Goal: Task Accomplishment & Management: Manage account settings

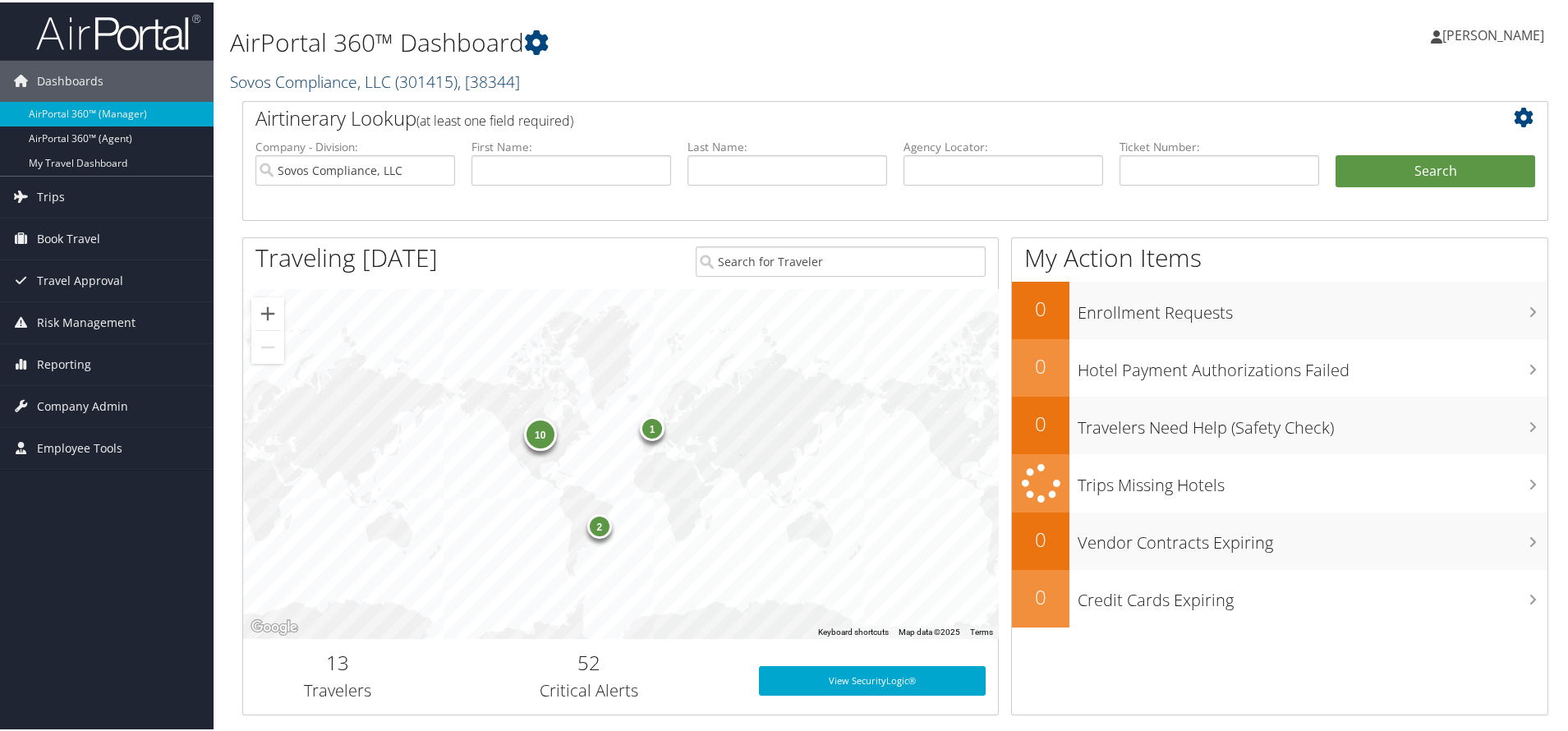
click at [264, 91] on link "Sovos Compliance, LLC ( 301415 ) , [ 38344 ]" at bounding box center [375, 79] width 290 height 22
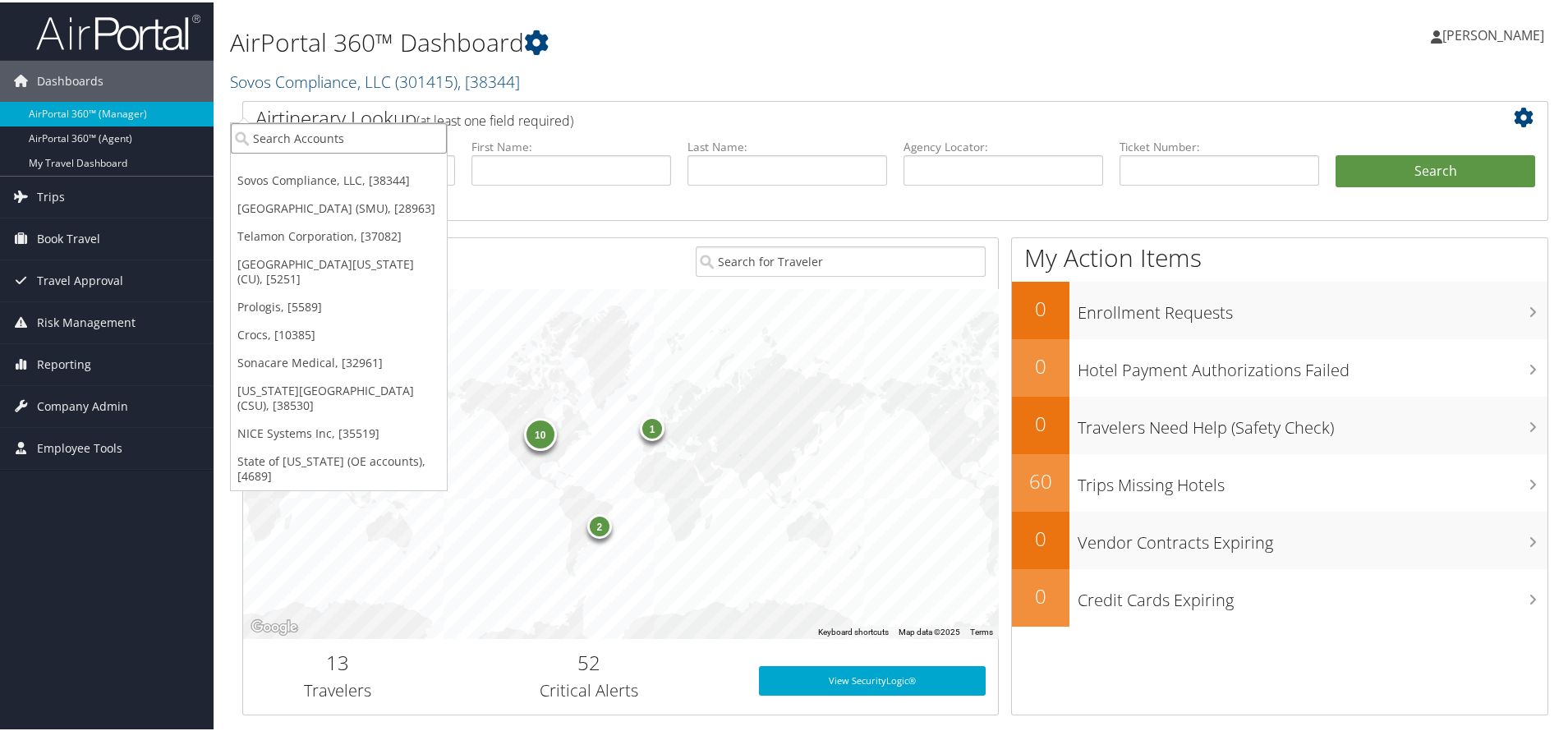
click at [272, 143] on input "search" at bounding box center [339, 136] width 216 height 30
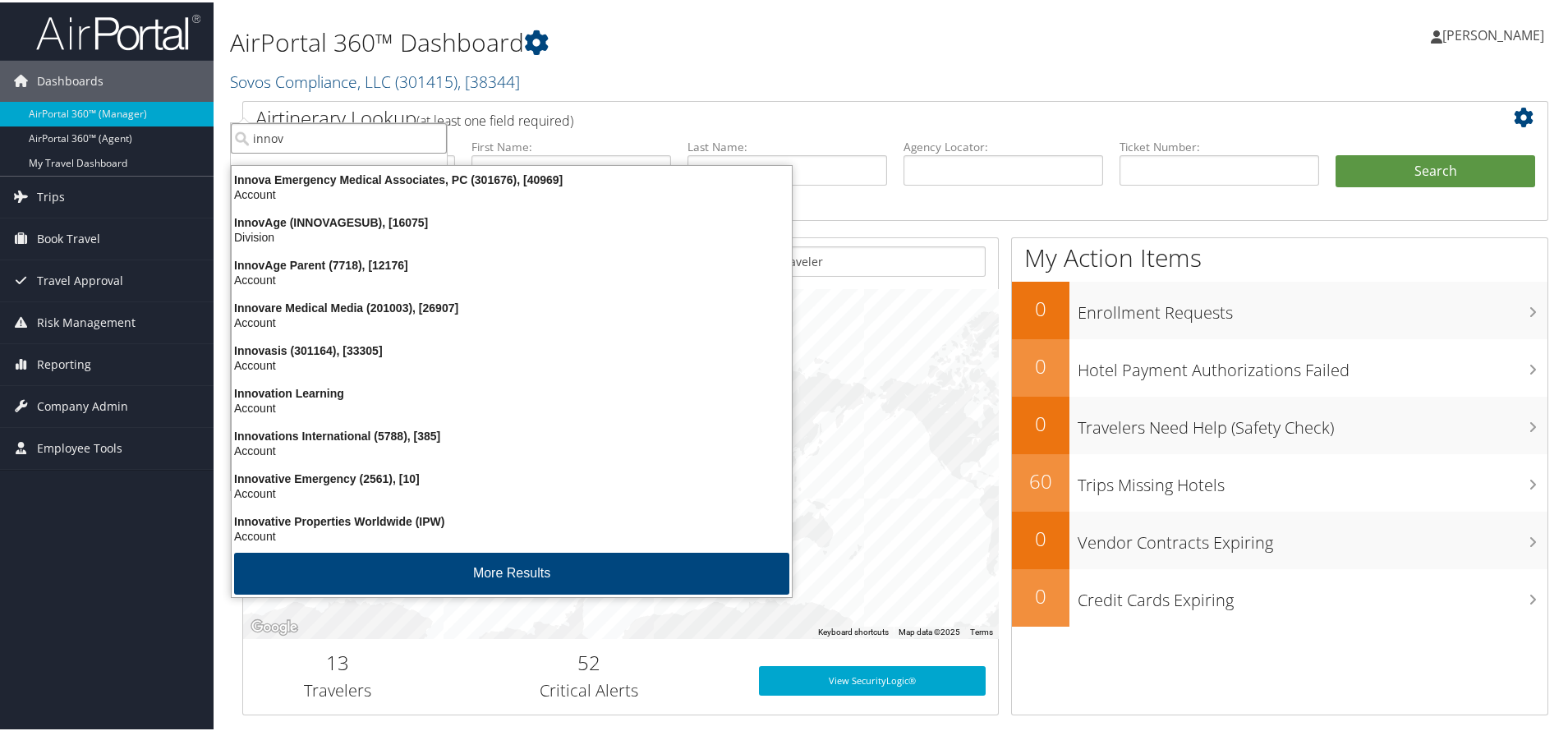
type input "innova"
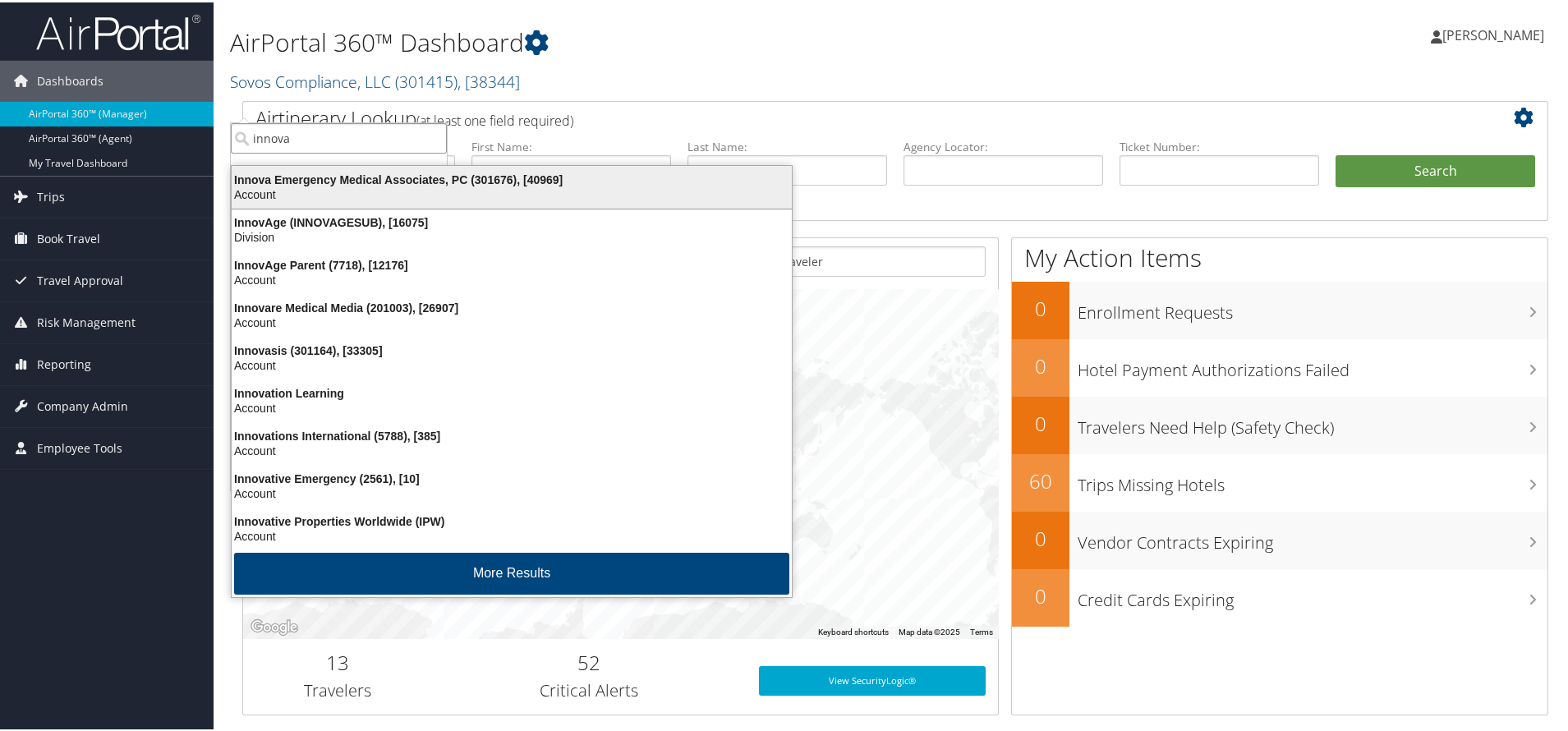
click at [281, 176] on div "Innova Emergency Medical Associates, PC (301676), [40969]" at bounding box center [512, 177] width 580 height 15
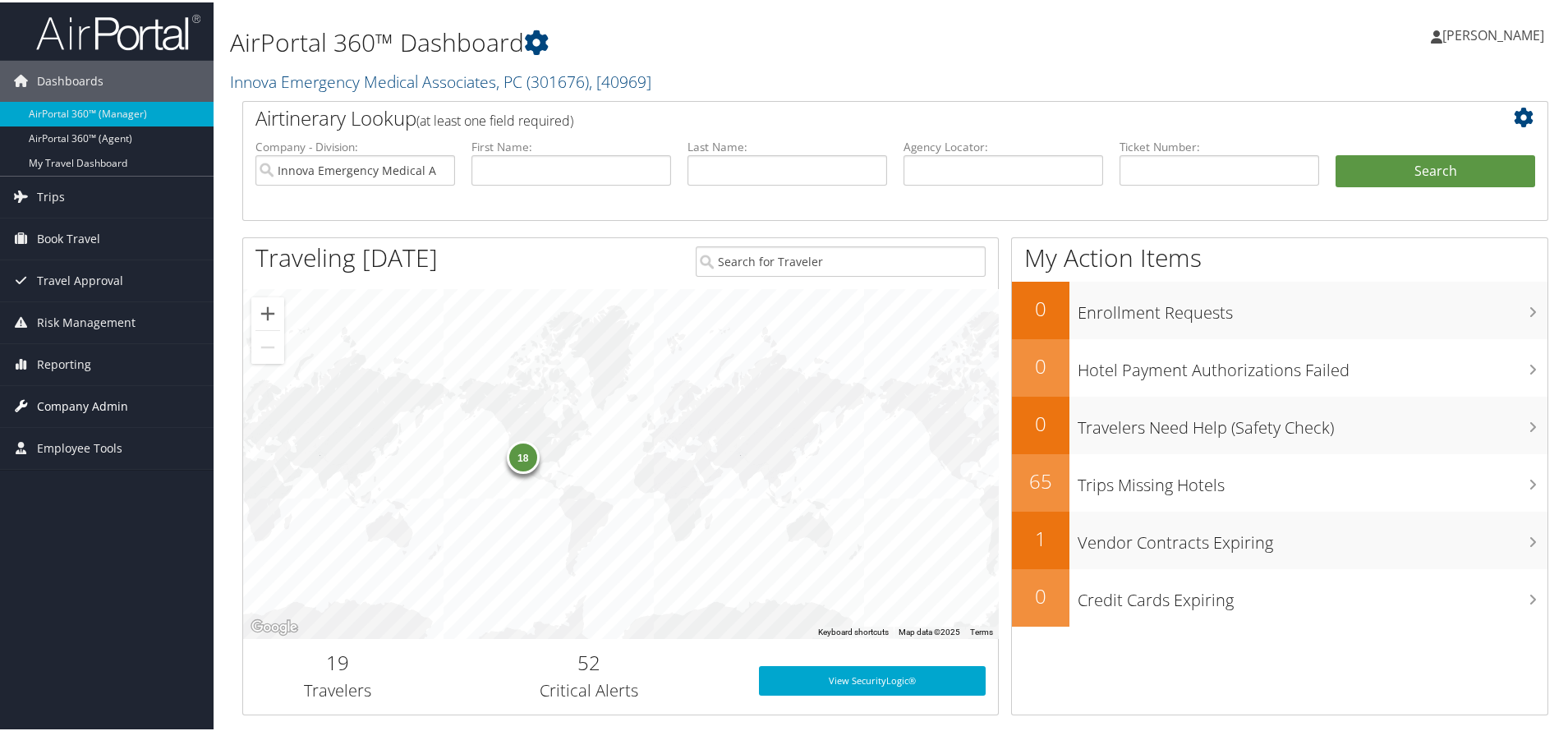
click at [72, 406] on span "Company Admin" at bounding box center [82, 404] width 91 height 41
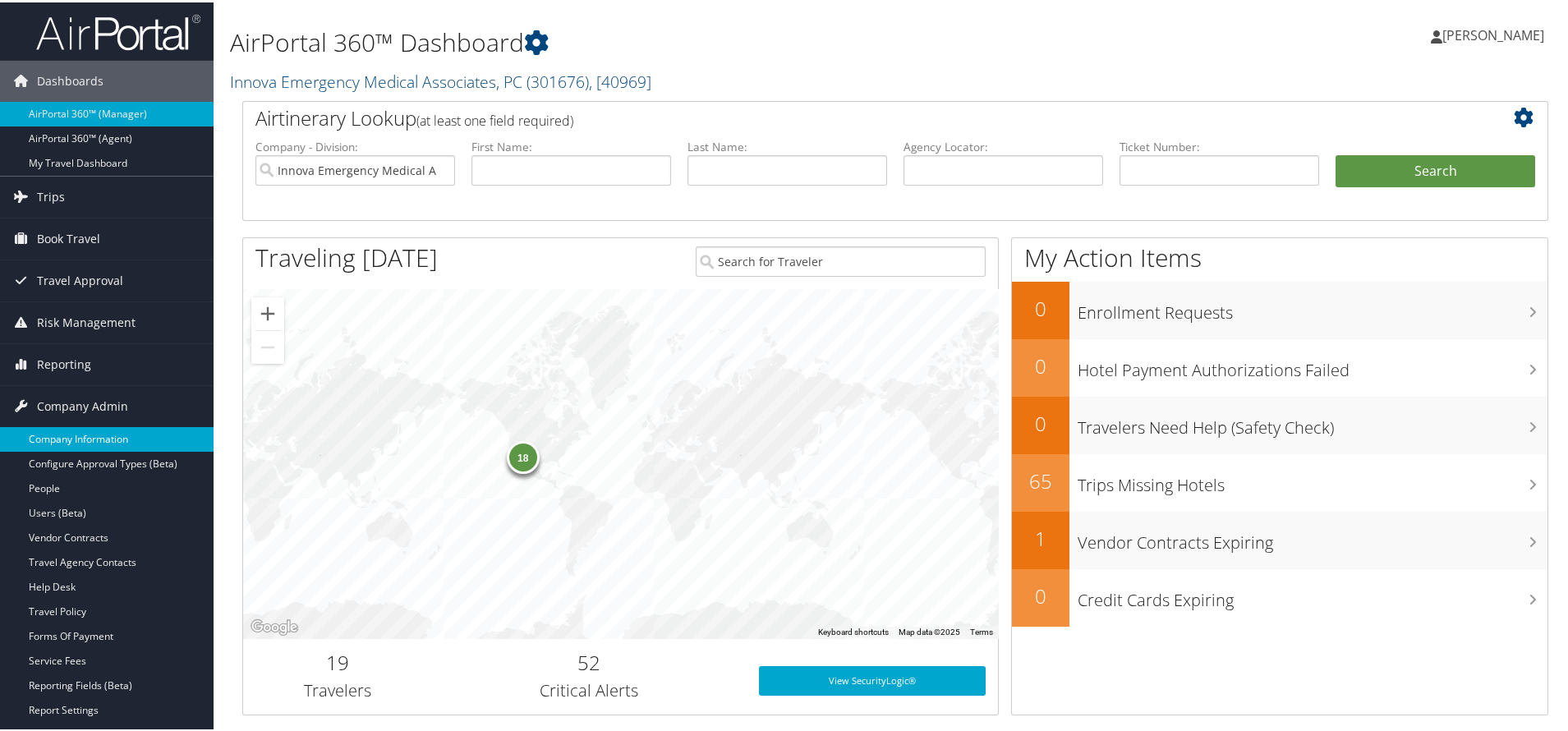
click at [87, 437] on link "Company Information" at bounding box center [106, 437] width 214 height 25
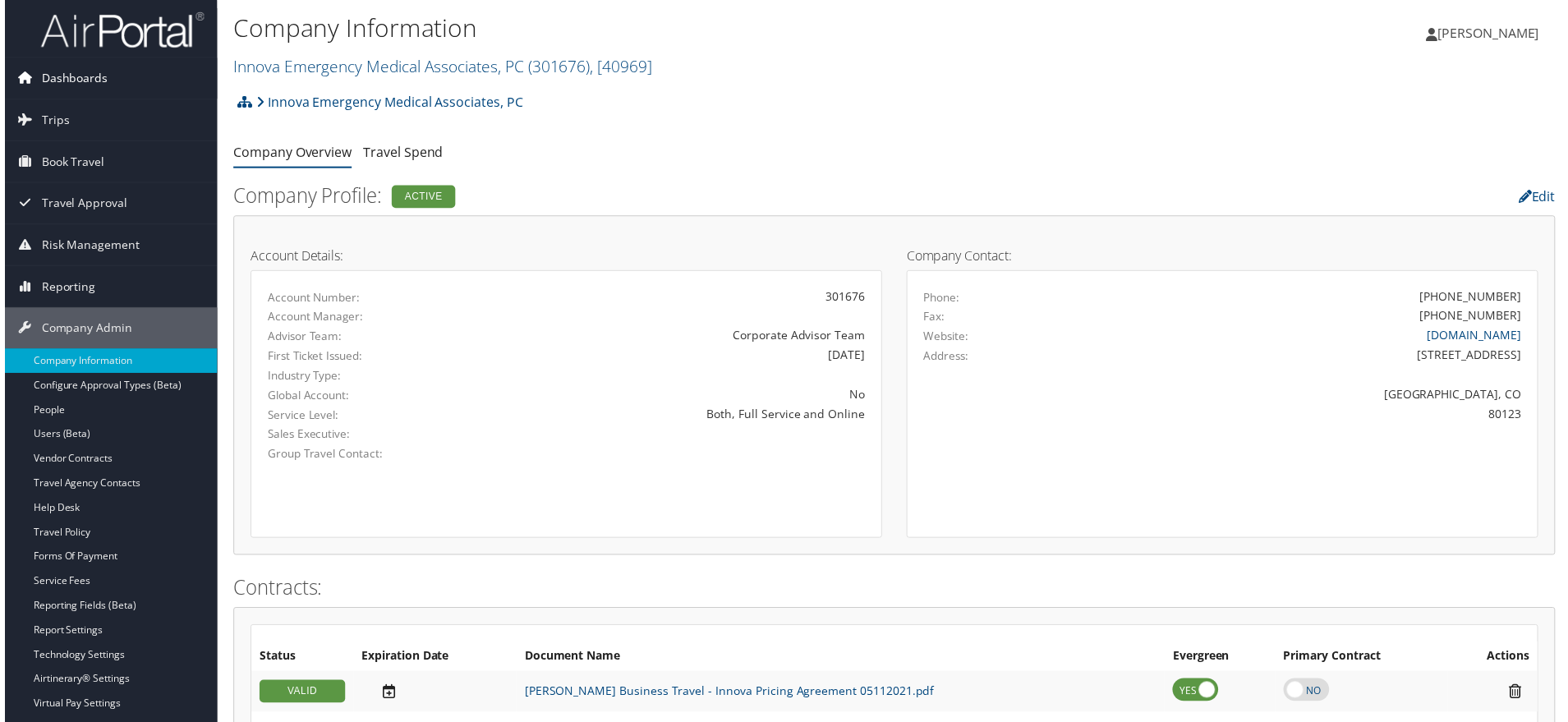
click at [52, 70] on span "Dashboards" at bounding box center [70, 79] width 67 height 41
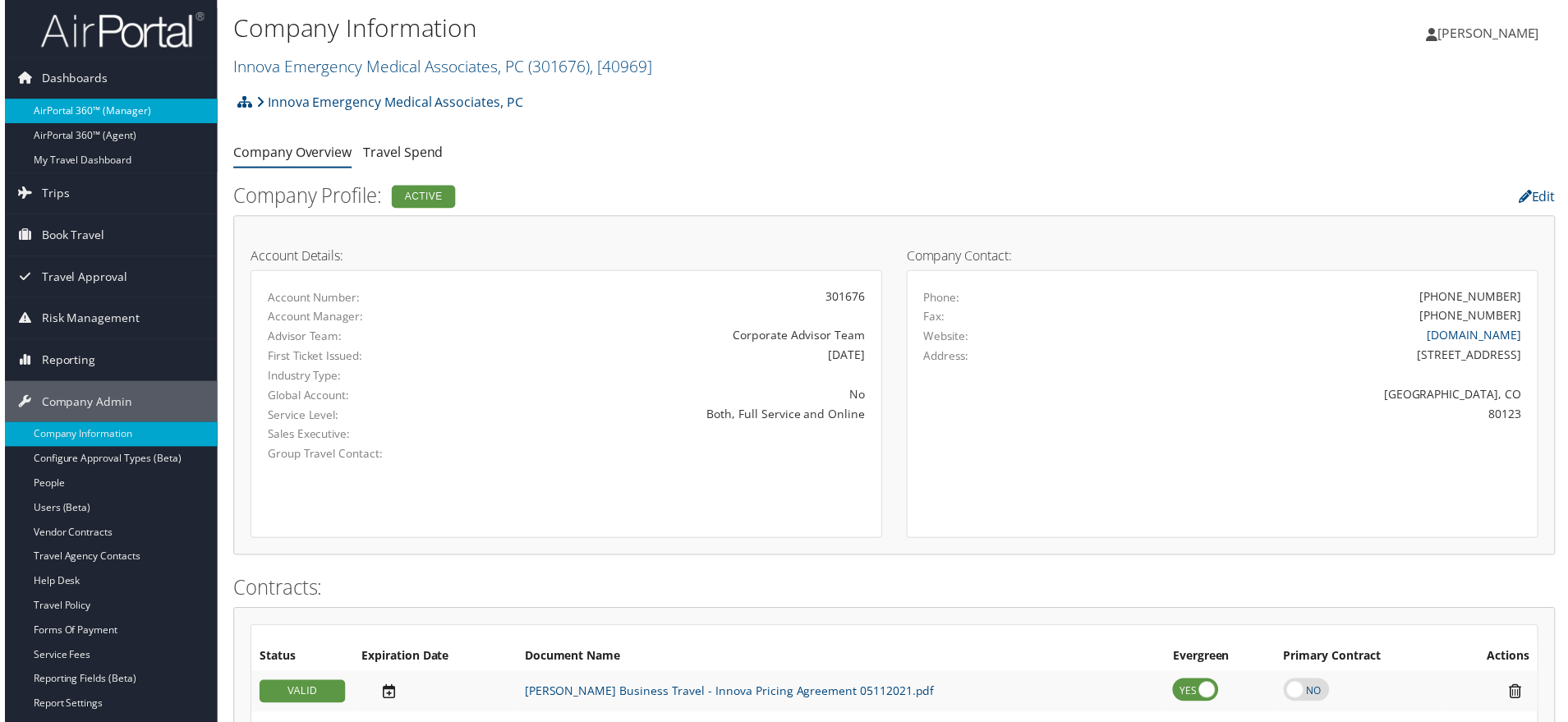
click at [83, 115] on link "AirPortal 360™ (Manager)" at bounding box center [106, 111] width 214 height 25
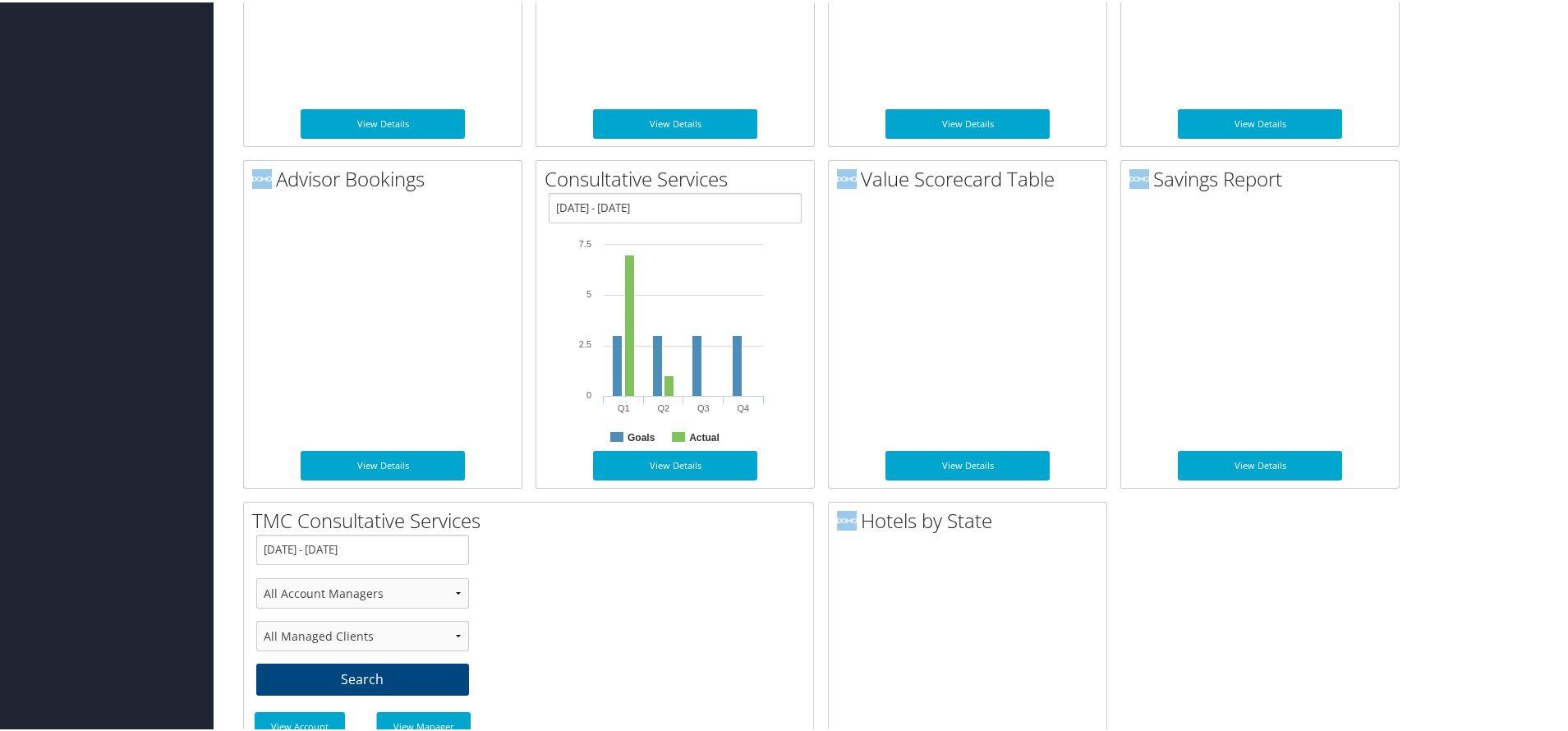
scroll to position [1946, 0]
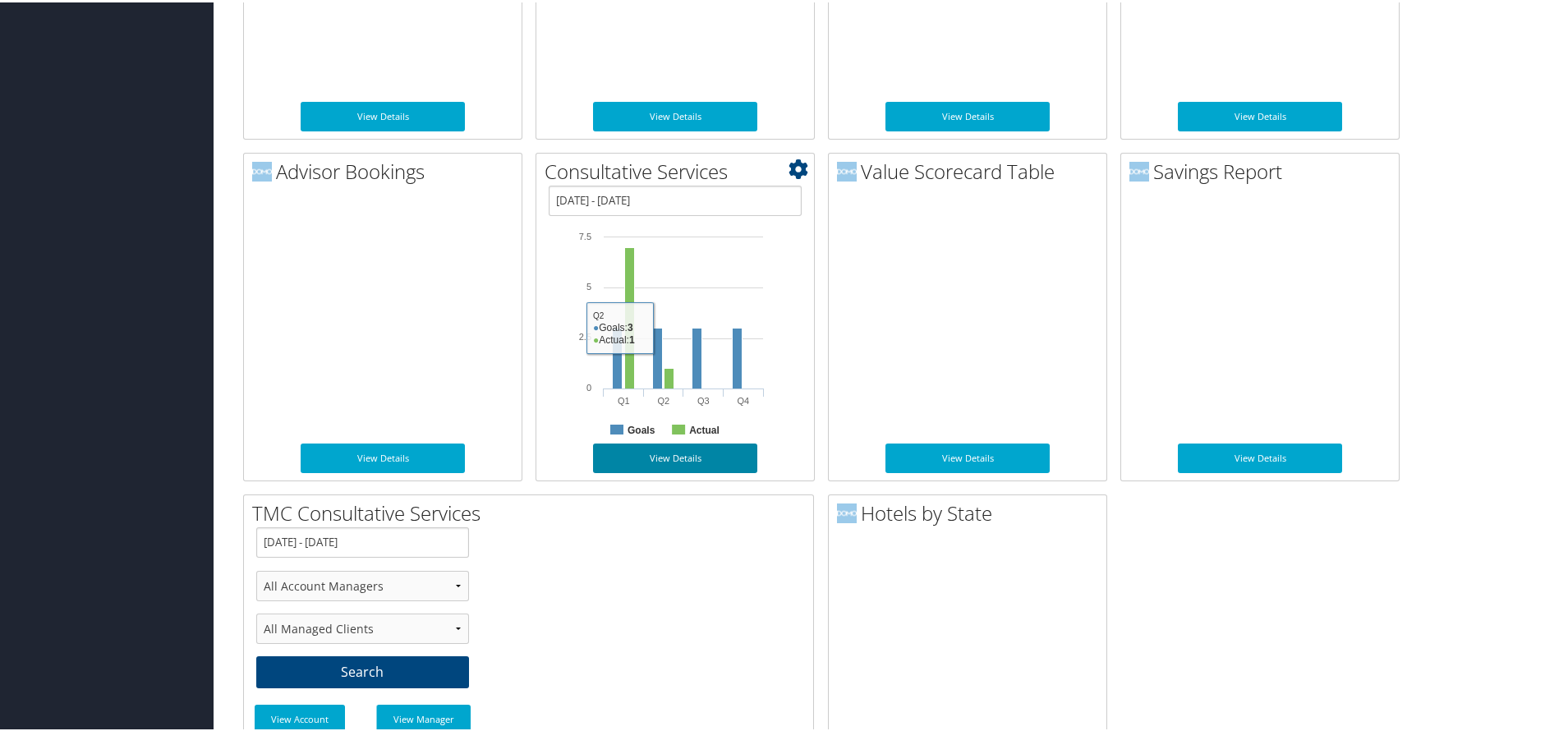
click at [690, 471] on link "View Details" at bounding box center [675, 456] width 164 height 29
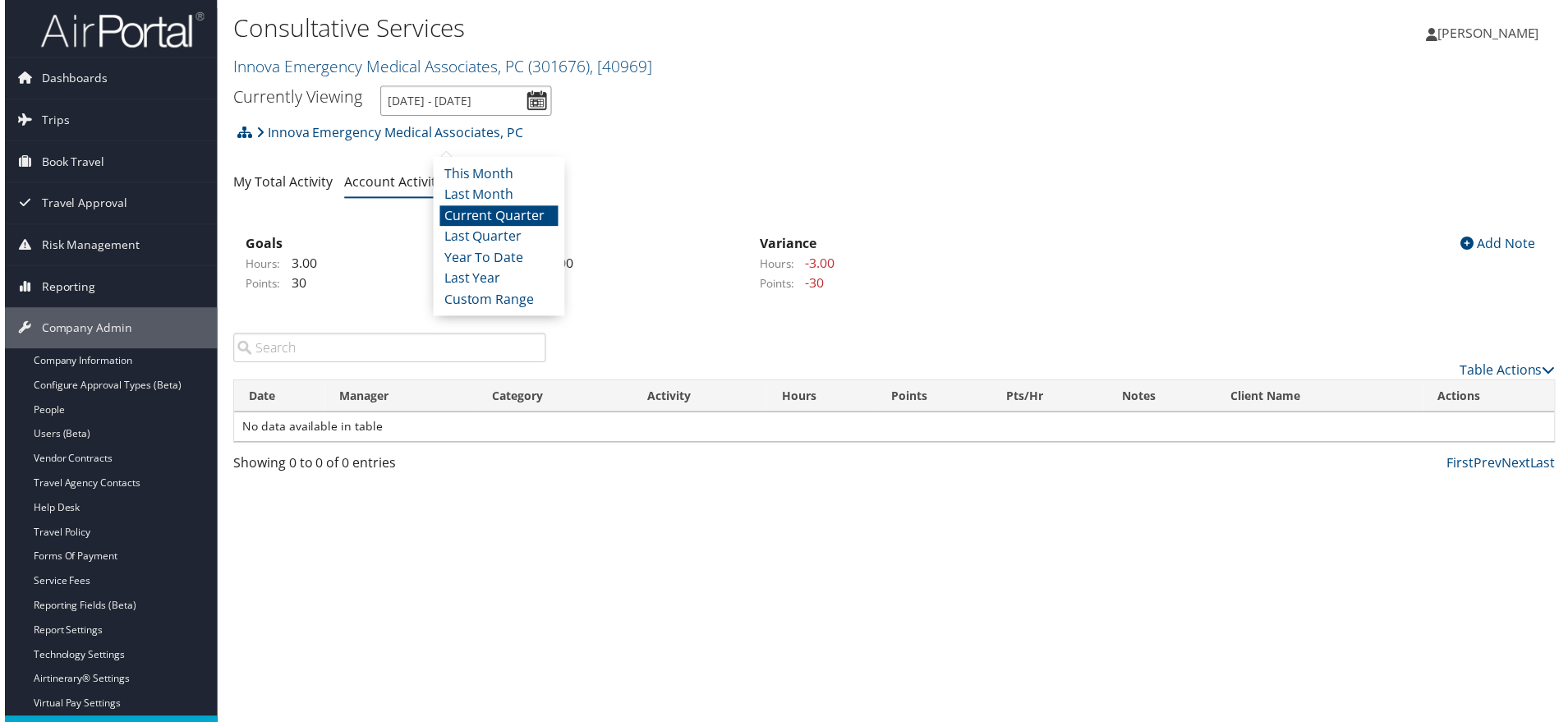
click at [550, 117] on input "[DATE] - [DATE]" at bounding box center [464, 101] width 172 height 30
click at [482, 271] on li "Year To Date" at bounding box center [497, 259] width 119 height 21
type input "1/1/2025 - 8/11/2025"
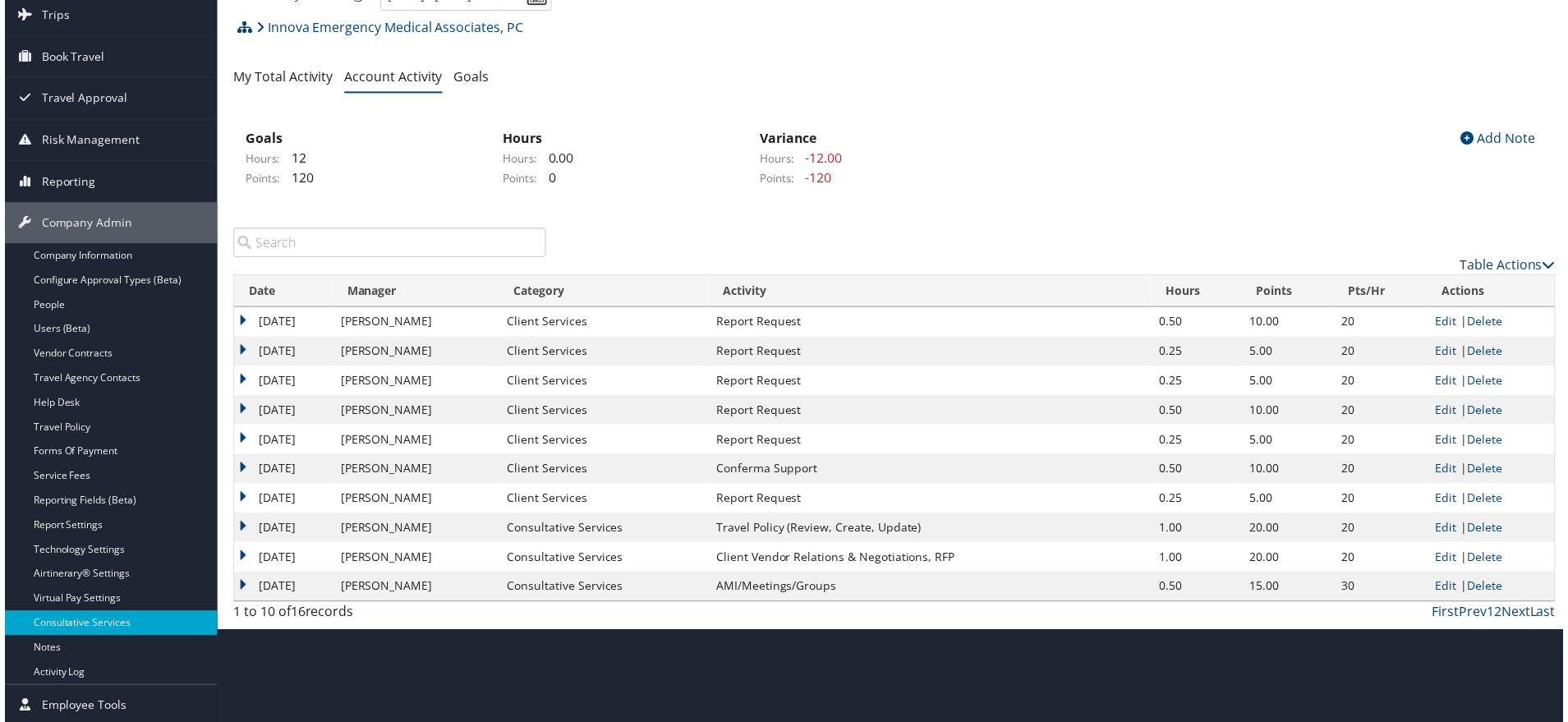
scroll to position [241, 0]
click at [1440, 597] on link "Edit" at bounding box center [1450, 589] width 21 height 16
select select "2"
select select "254-1"
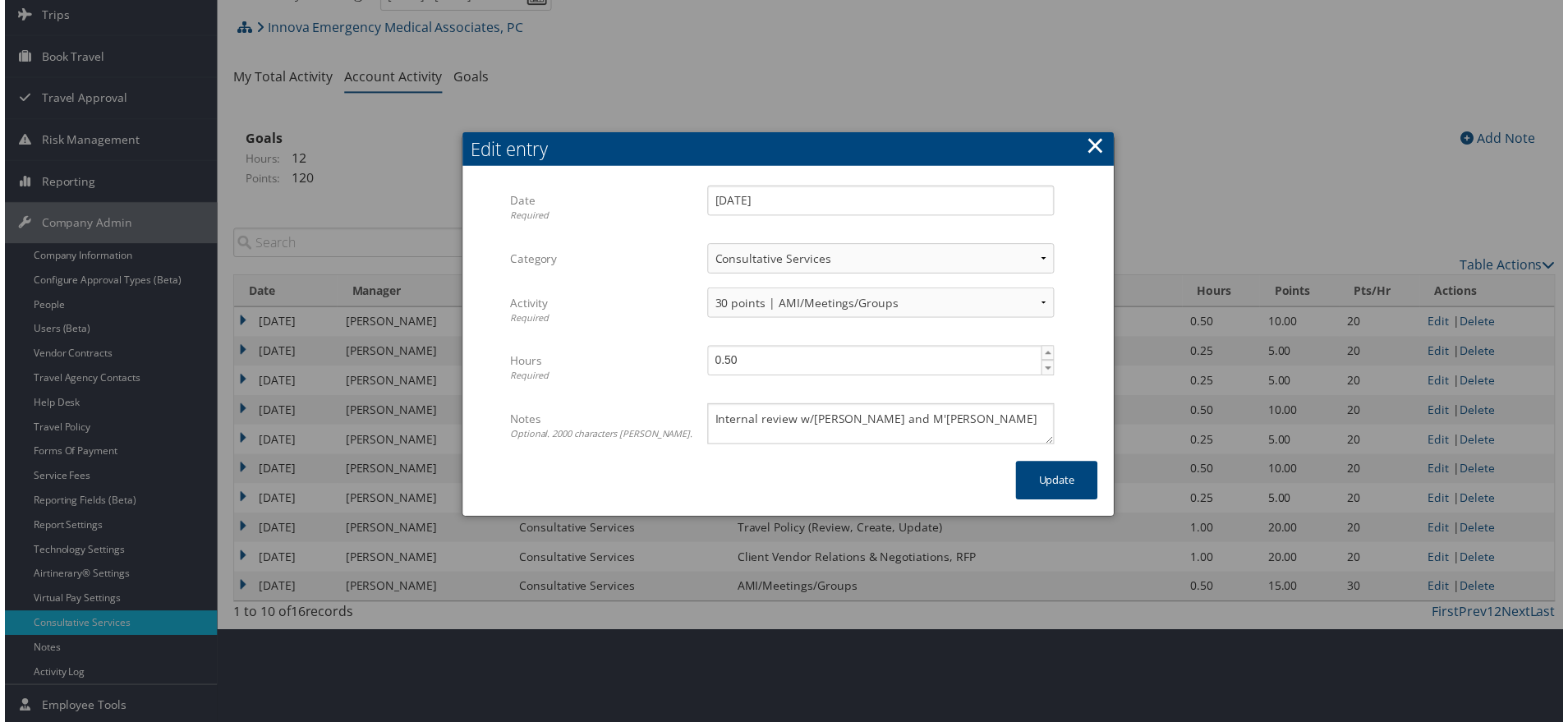
click at [1088, 130] on button "×" at bounding box center [1098, 147] width 19 height 33
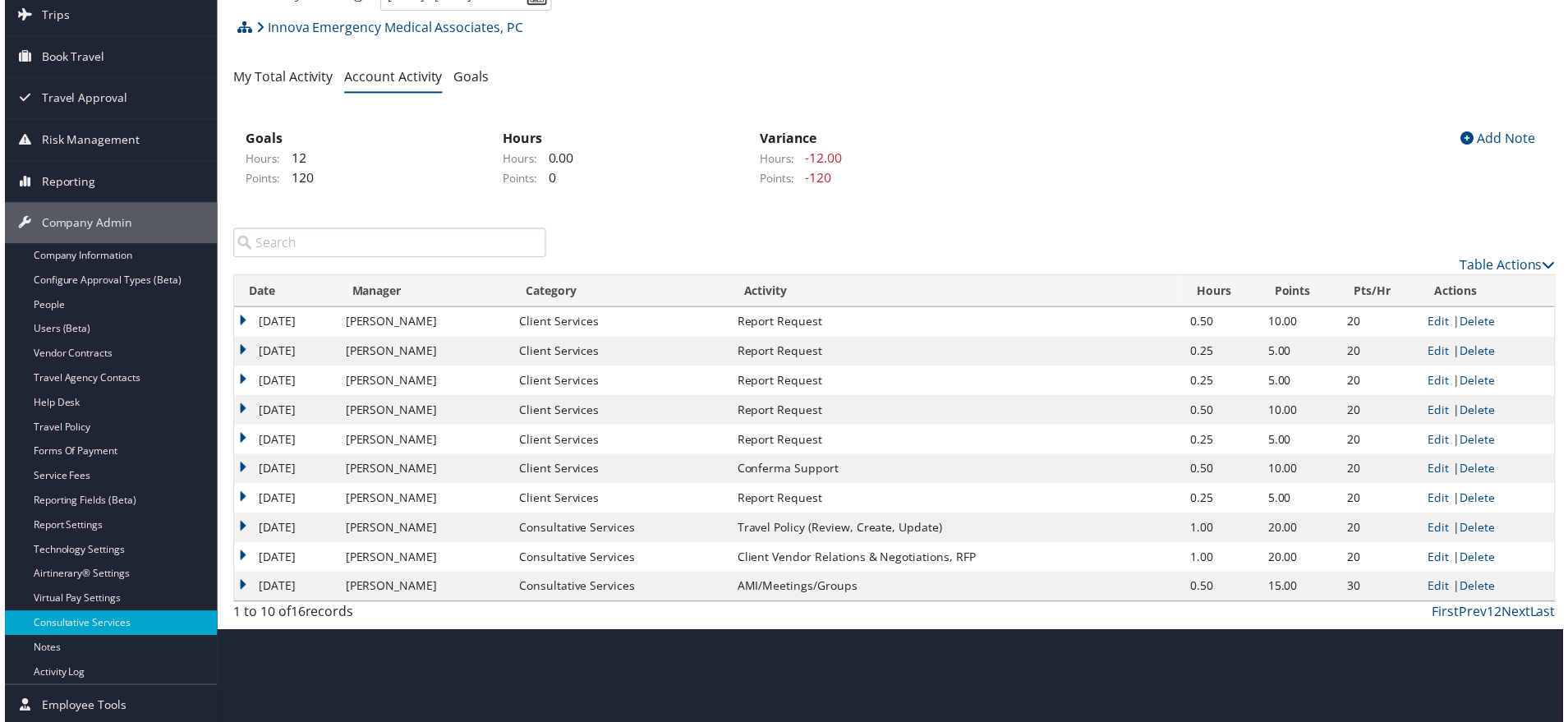
click at [1447, 568] on link "Edit" at bounding box center [1442, 560] width 21 height 16
select select "2"
select select "244-1"
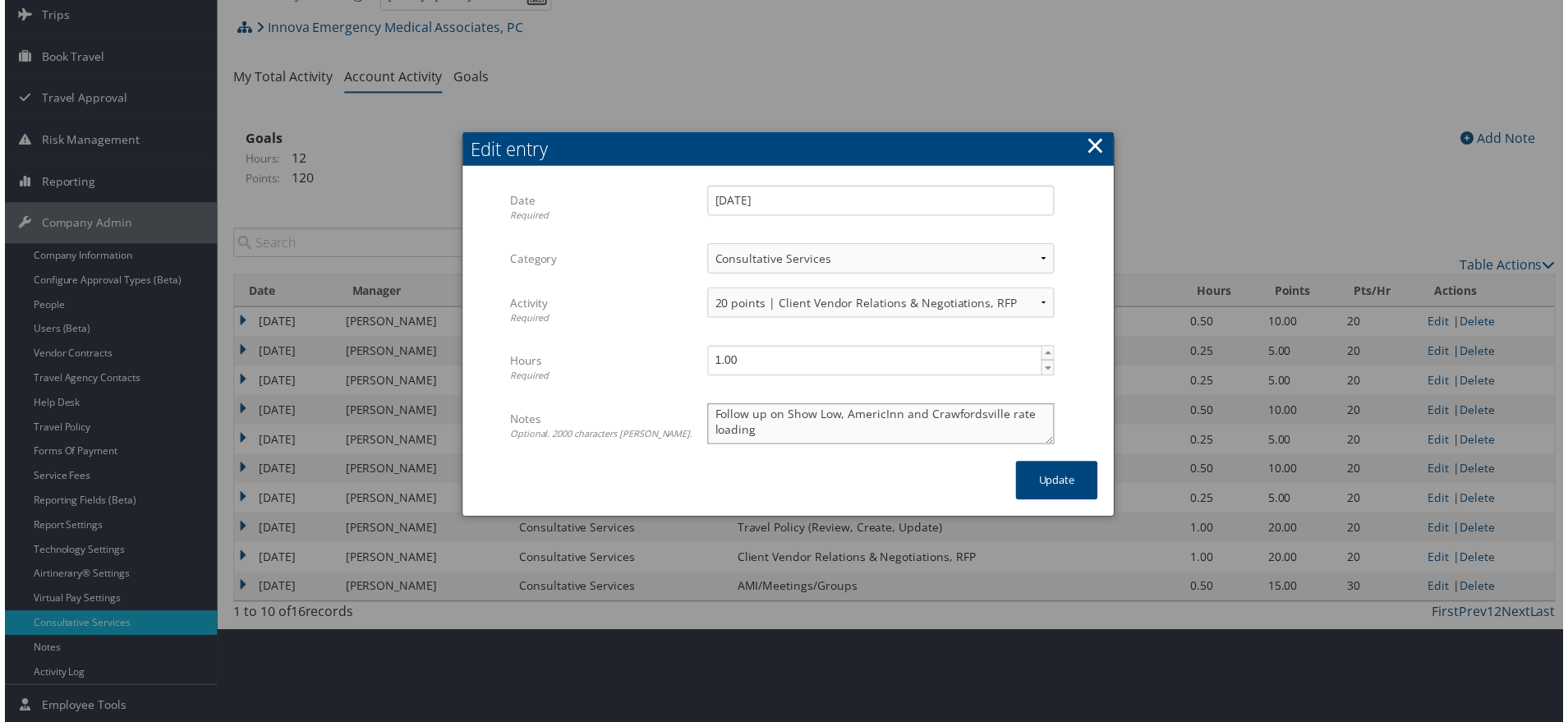
scroll to position [0, 0]
click at [1092, 130] on button "×" at bounding box center [1098, 147] width 19 height 33
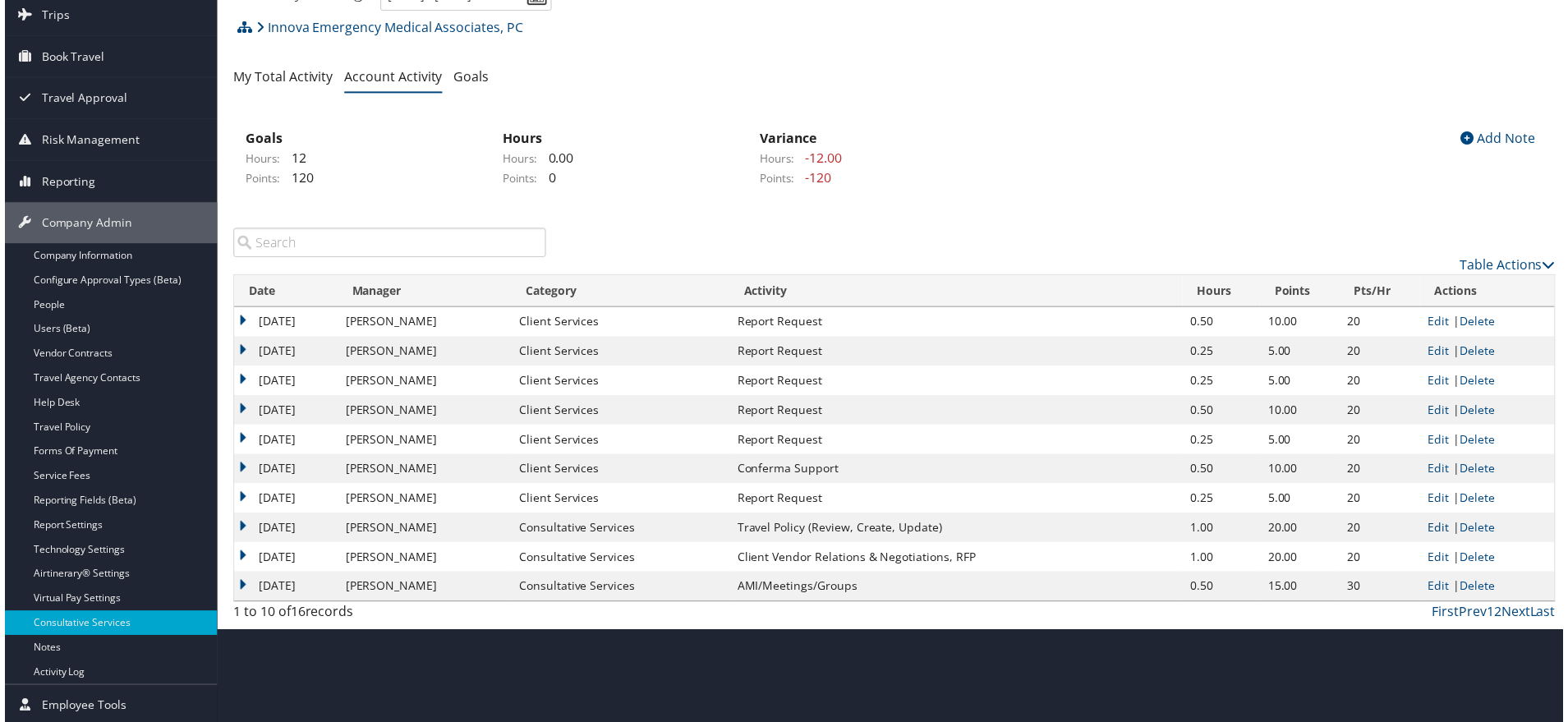
click at [1441, 539] on link "Edit" at bounding box center [1442, 530] width 21 height 16
select select "2"
select select "252-1"
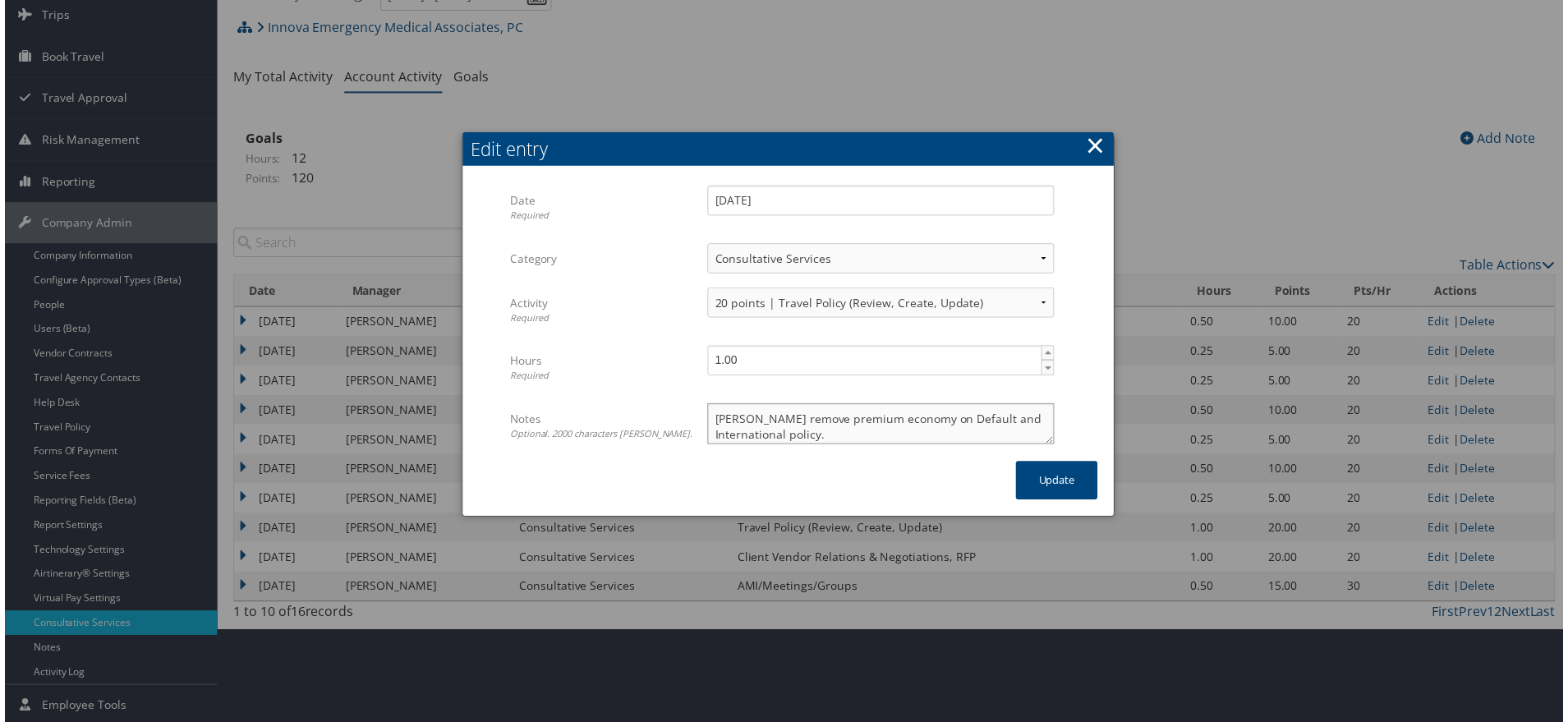
scroll to position [44, 0]
click at [1091, 130] on button "×" at bounding box center [1098, 147] width 19 height 33
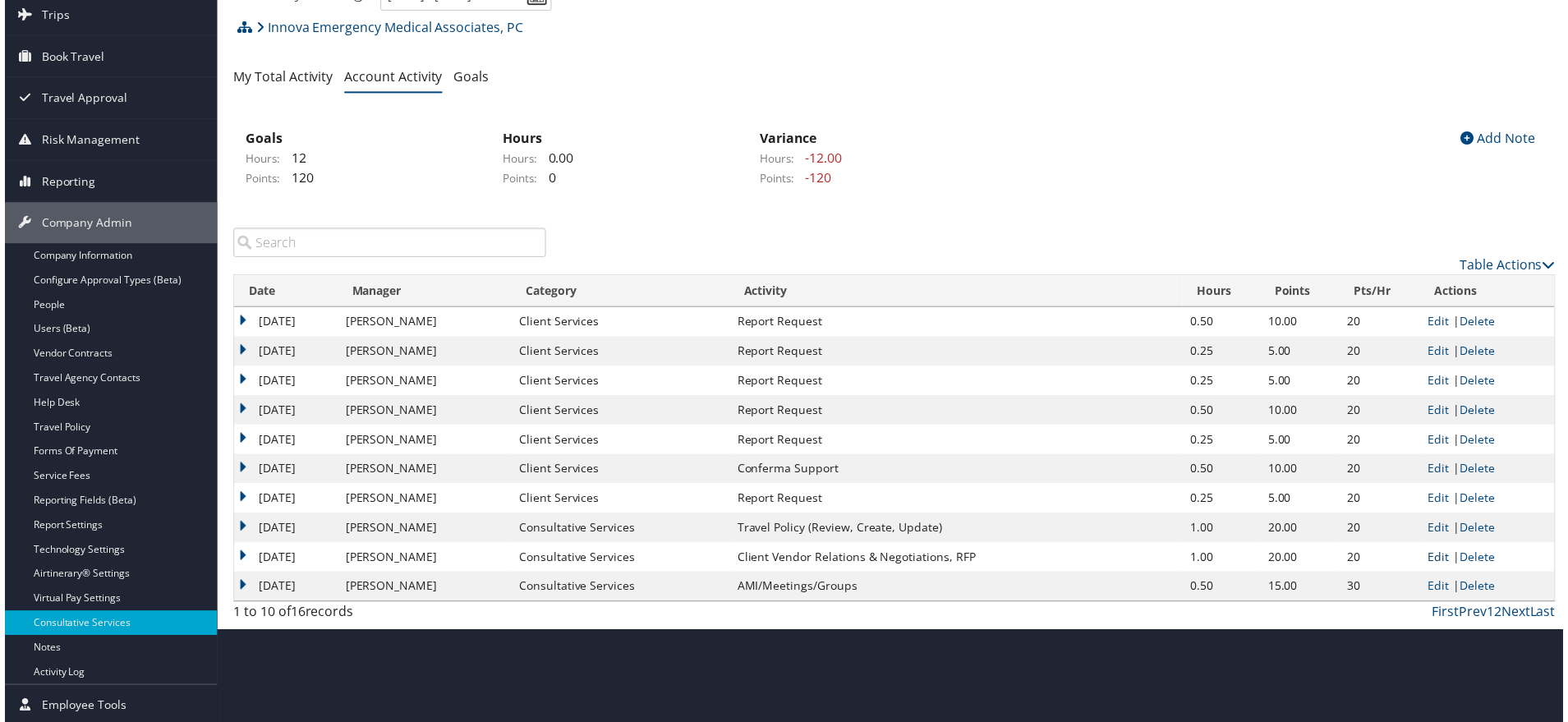
click at [1445, 568] on link "Edit" at bounding box center [1442, 560] width 21 height 16
select select "2"
select select "244-1"
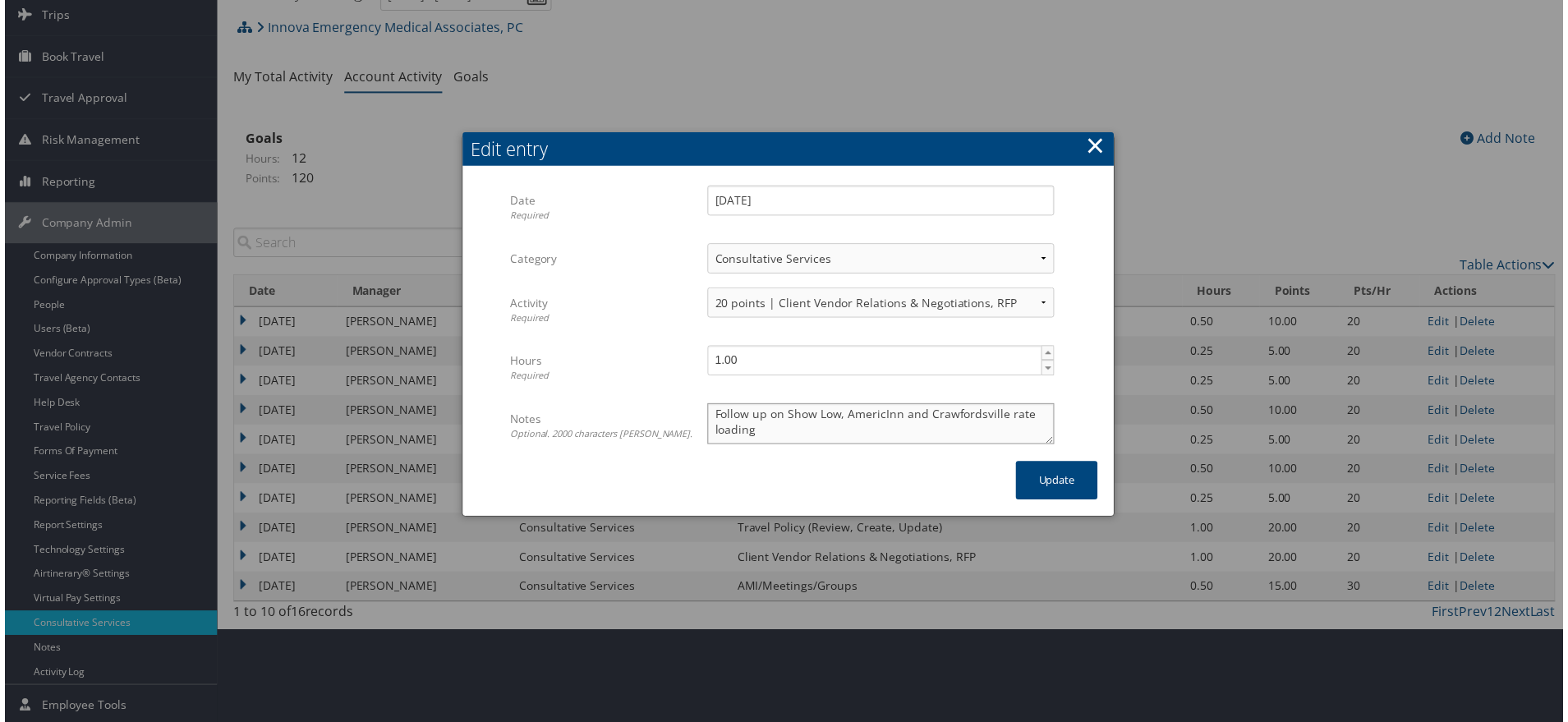
scroll to position [0, 0]
click at [1088, 130] on button "×" at bounding box center [1098, 147] width 19 height 33
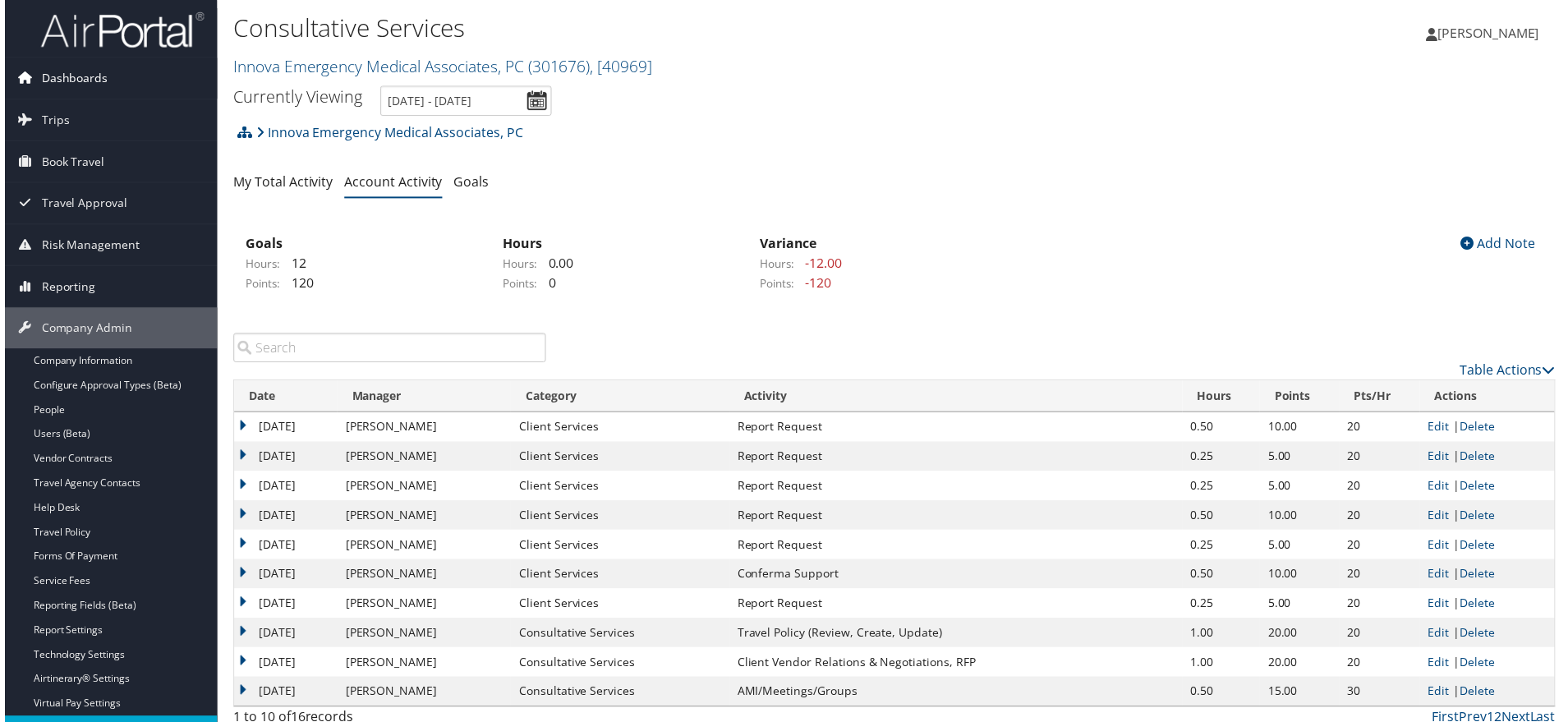
click at [72, 72] on span "Dashboards" at bounding box center [70, 79] width 67 height 41
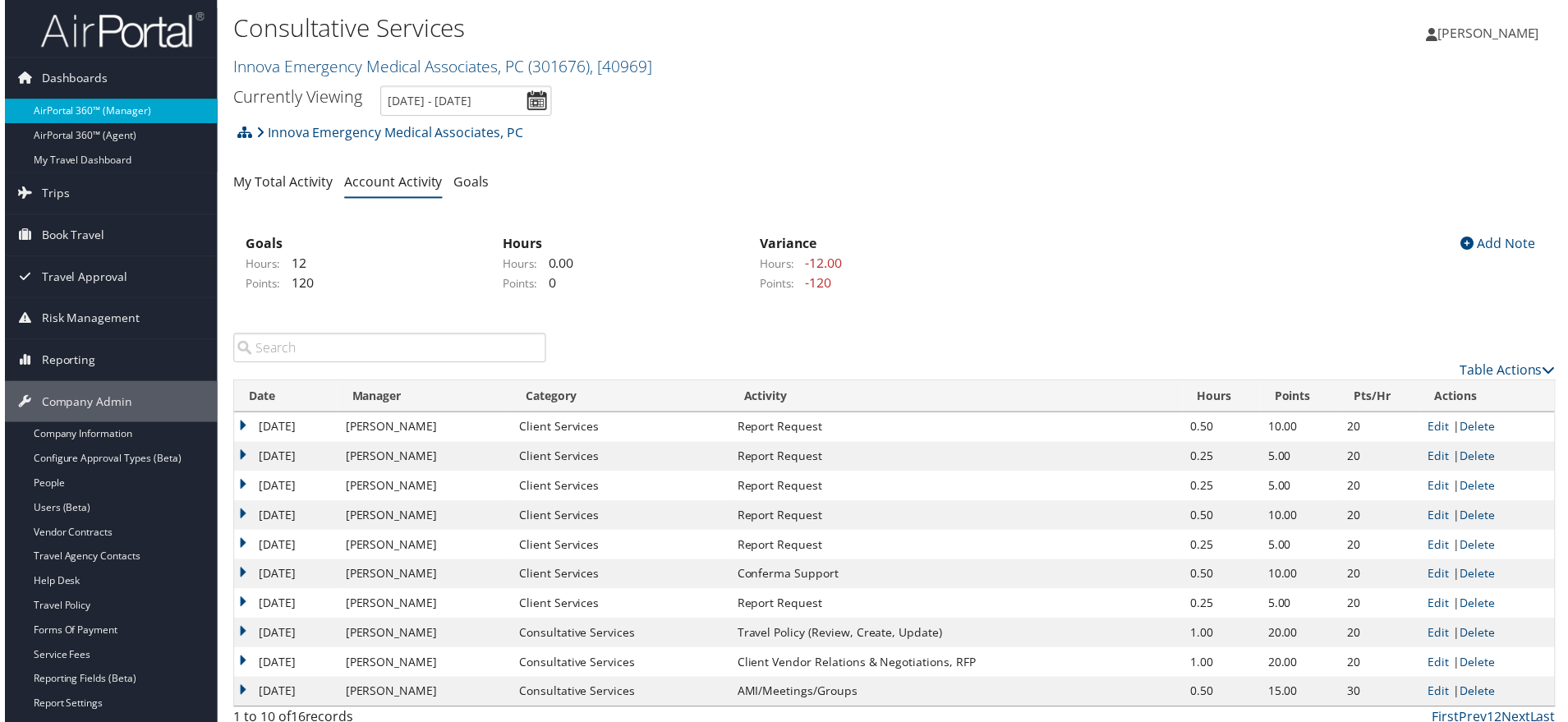
click at [82, 110] on link "AirPortal 360™ (Manager)" at bounding box center [106, 111] width 214 height 25
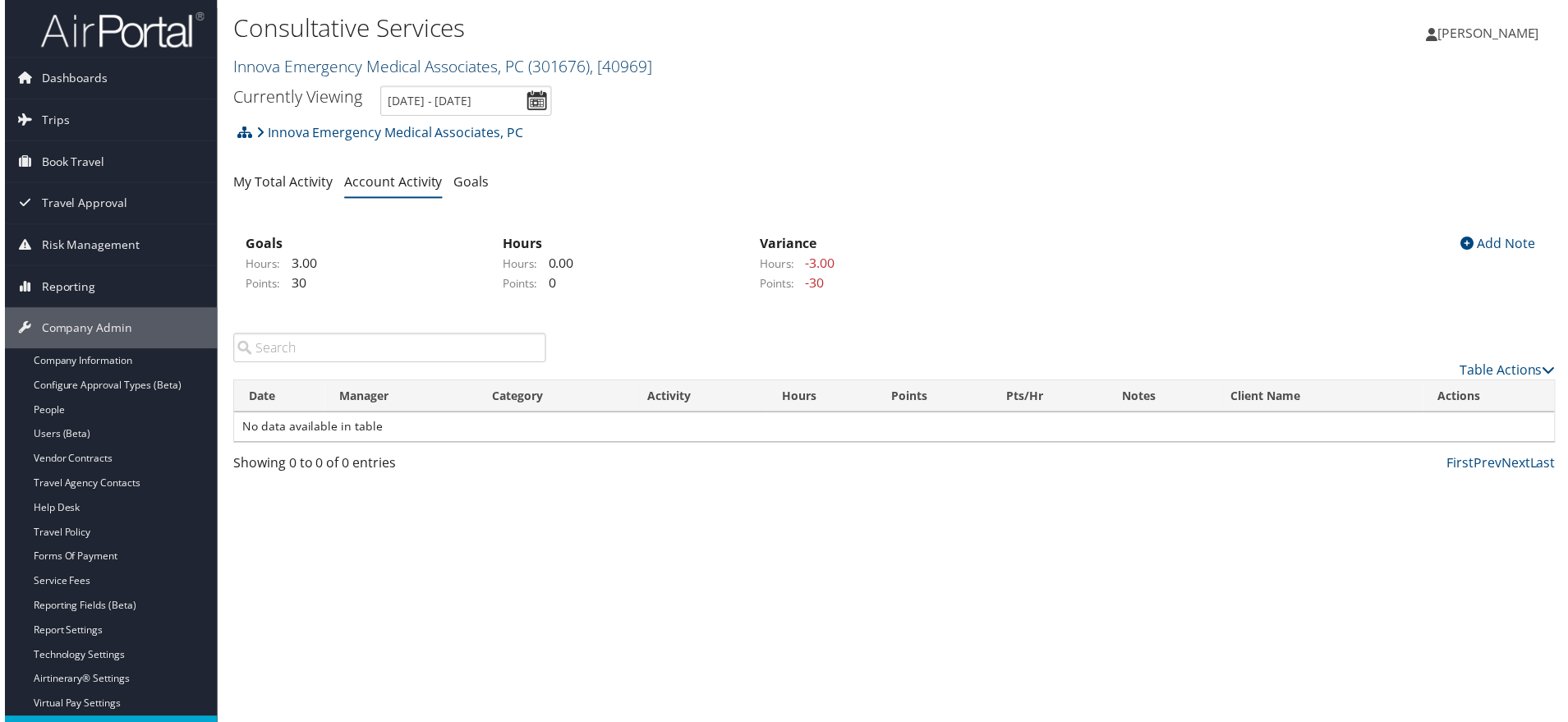
click at [430, 78] on link "Innova Emergency Medical Associates, PC ( 301676 ) , [ 40969 ]" at bounding box center [441, 67] width 422 height 22
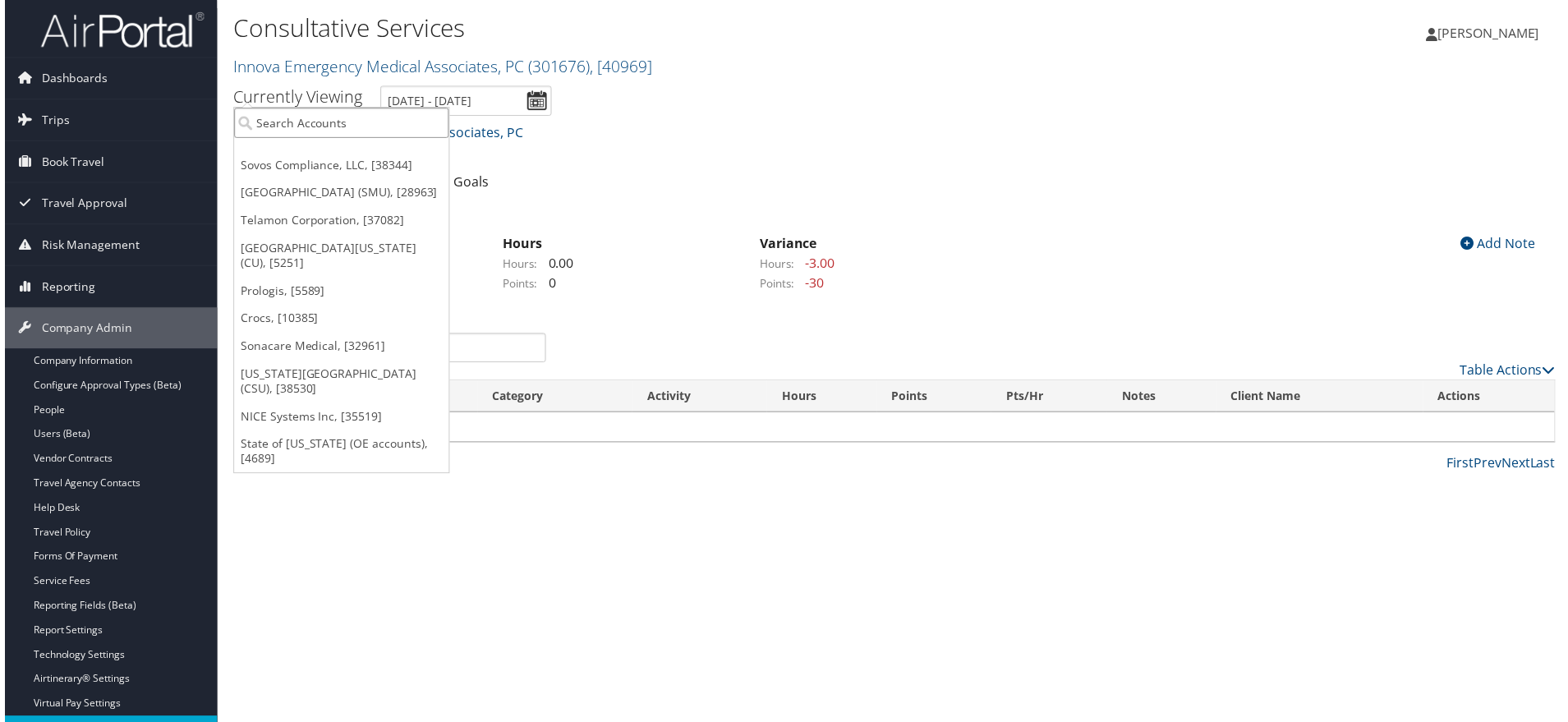
click at [336, 139] on input "search" at bounding box center [339, 123] width 216 height 30
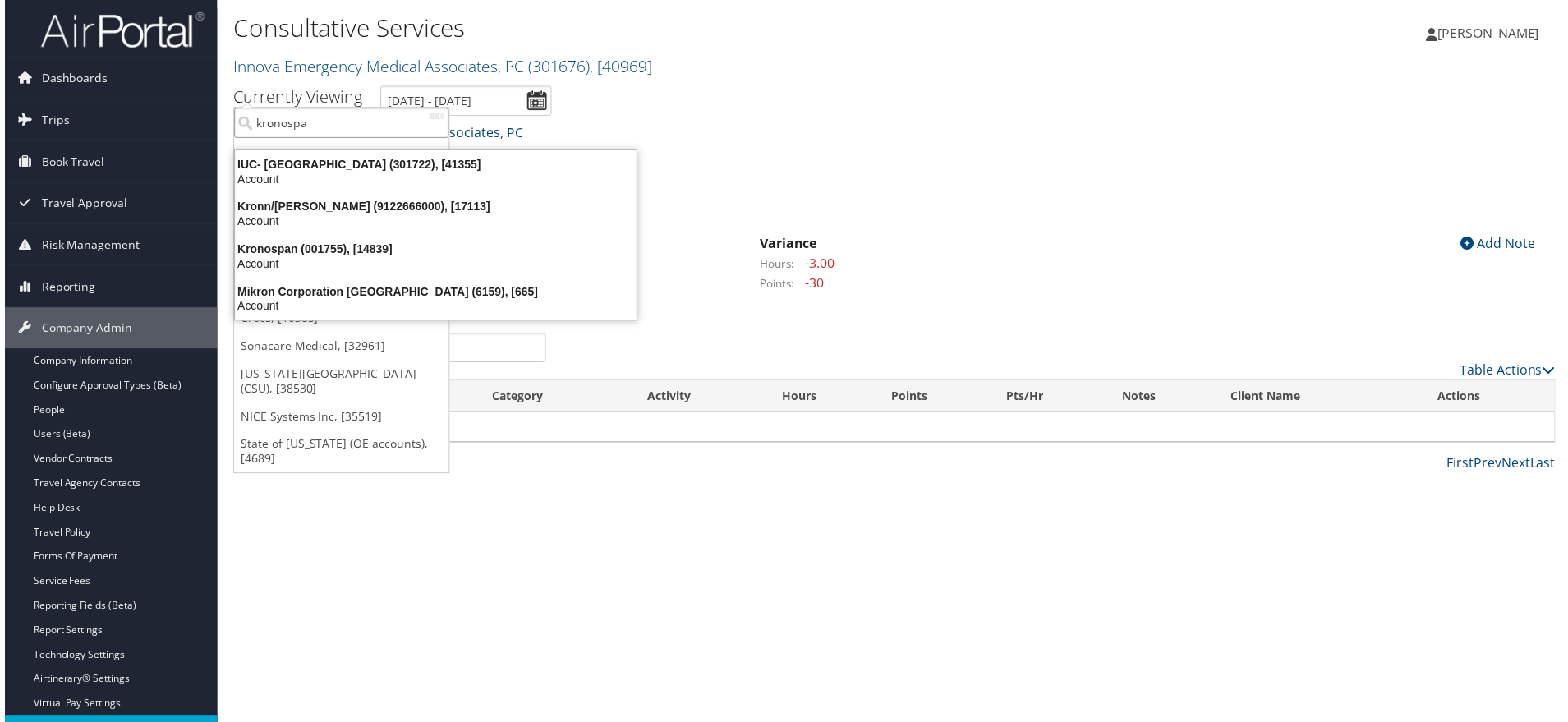
type input "kronospan"
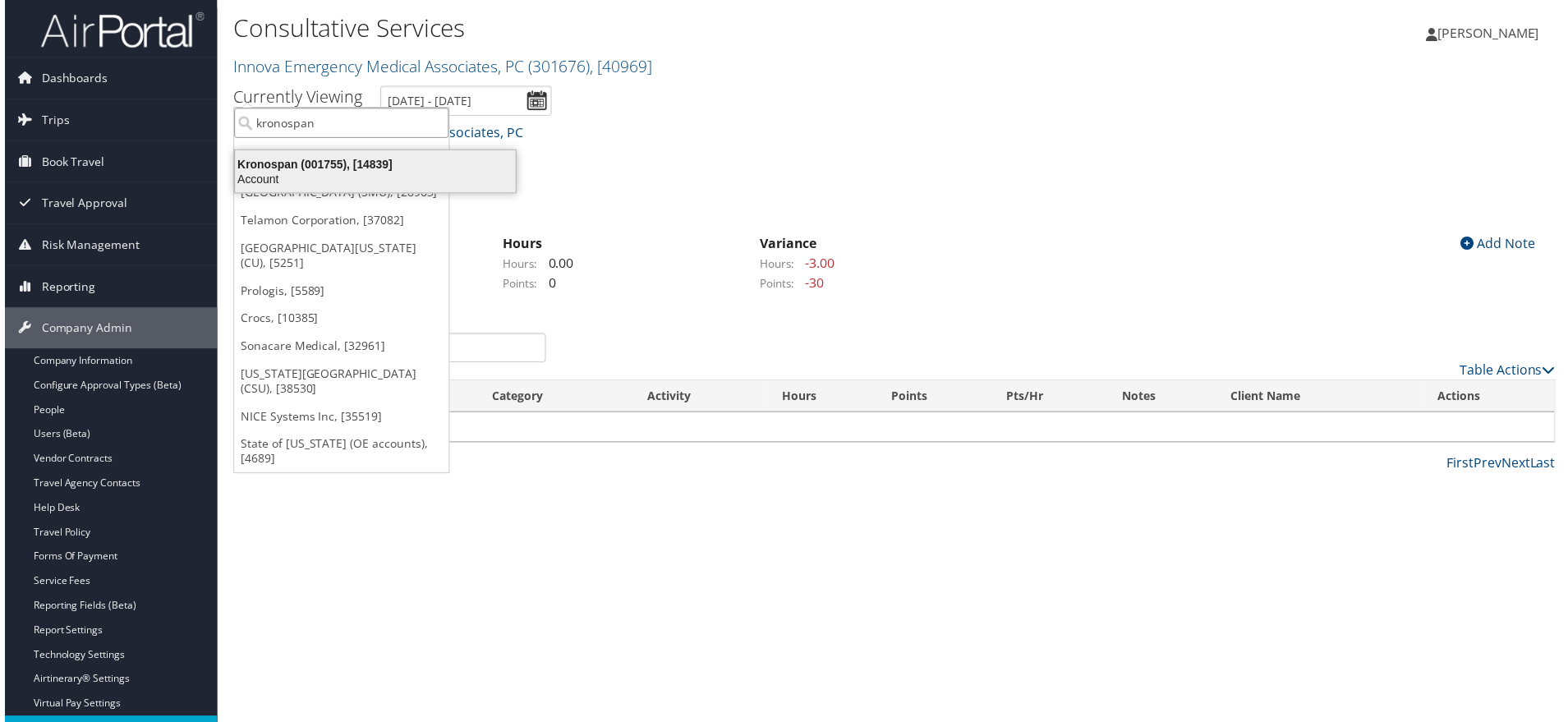
click at [316, 172] on div "Kronospan (001755), [14839]" at bounding box center [373, 165] width 303 height 15
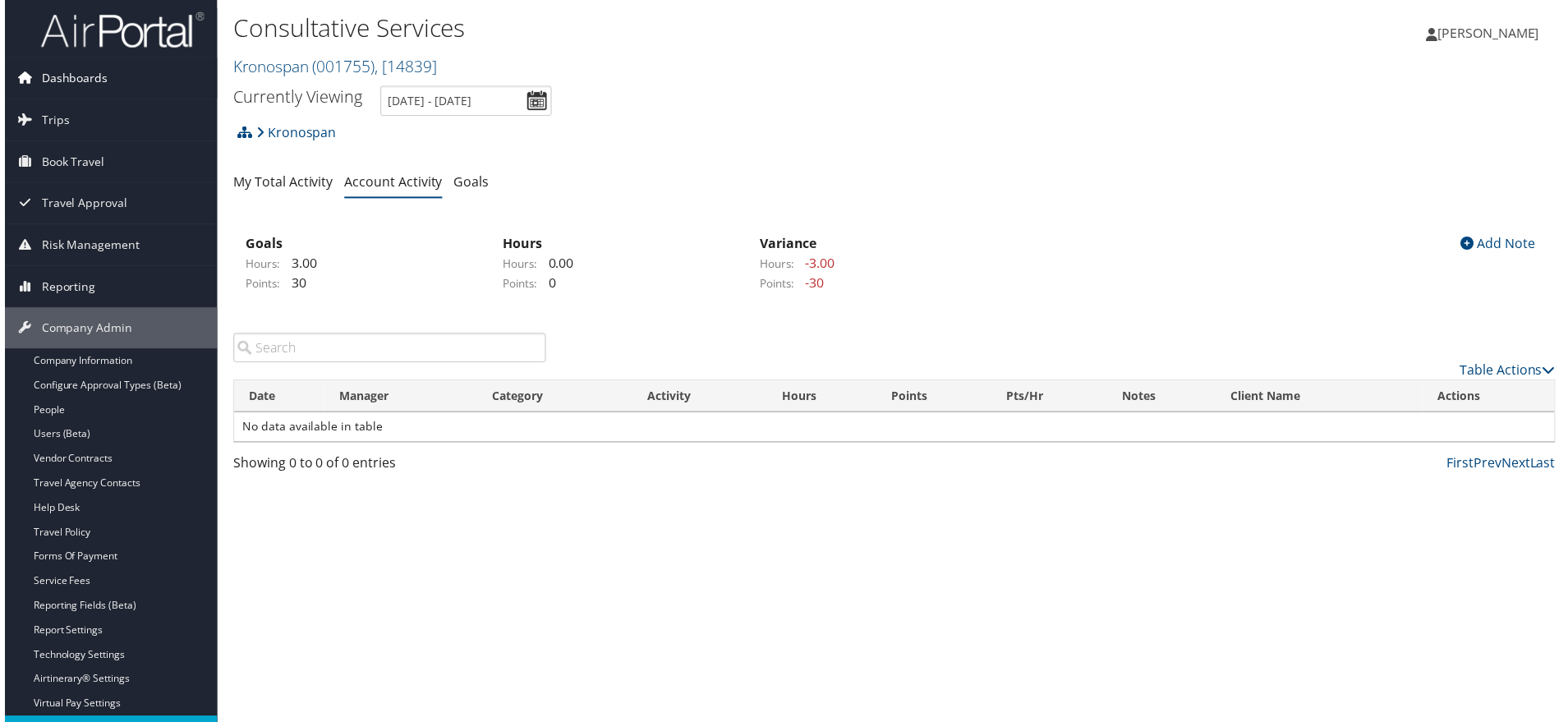
click at [70, 77] on span "Dashboards" at bounding box center [70, 79] width 67 height 41
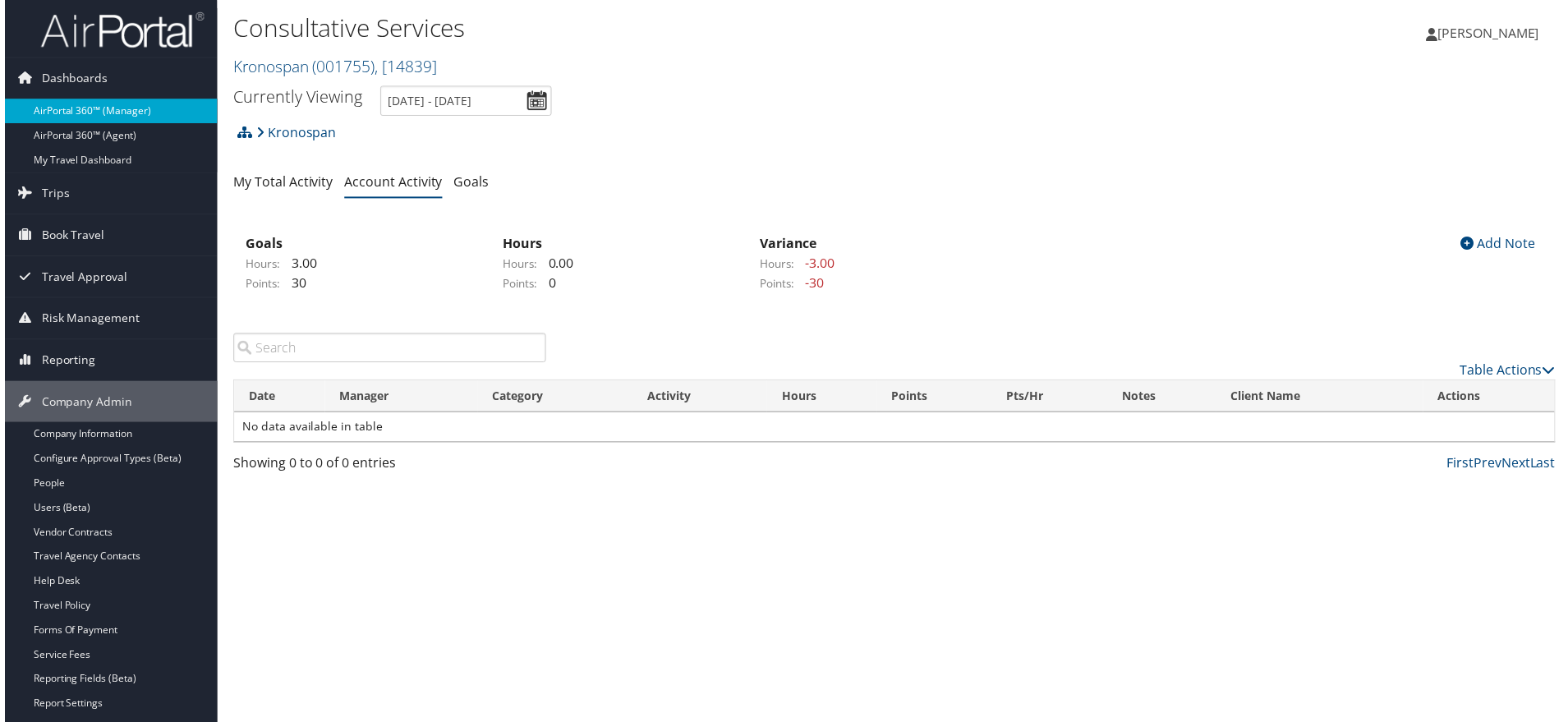
click at [77, 114] on link "AirPortal 360™ (Manager)" at bounding box center [106, 111] width 214 height 25
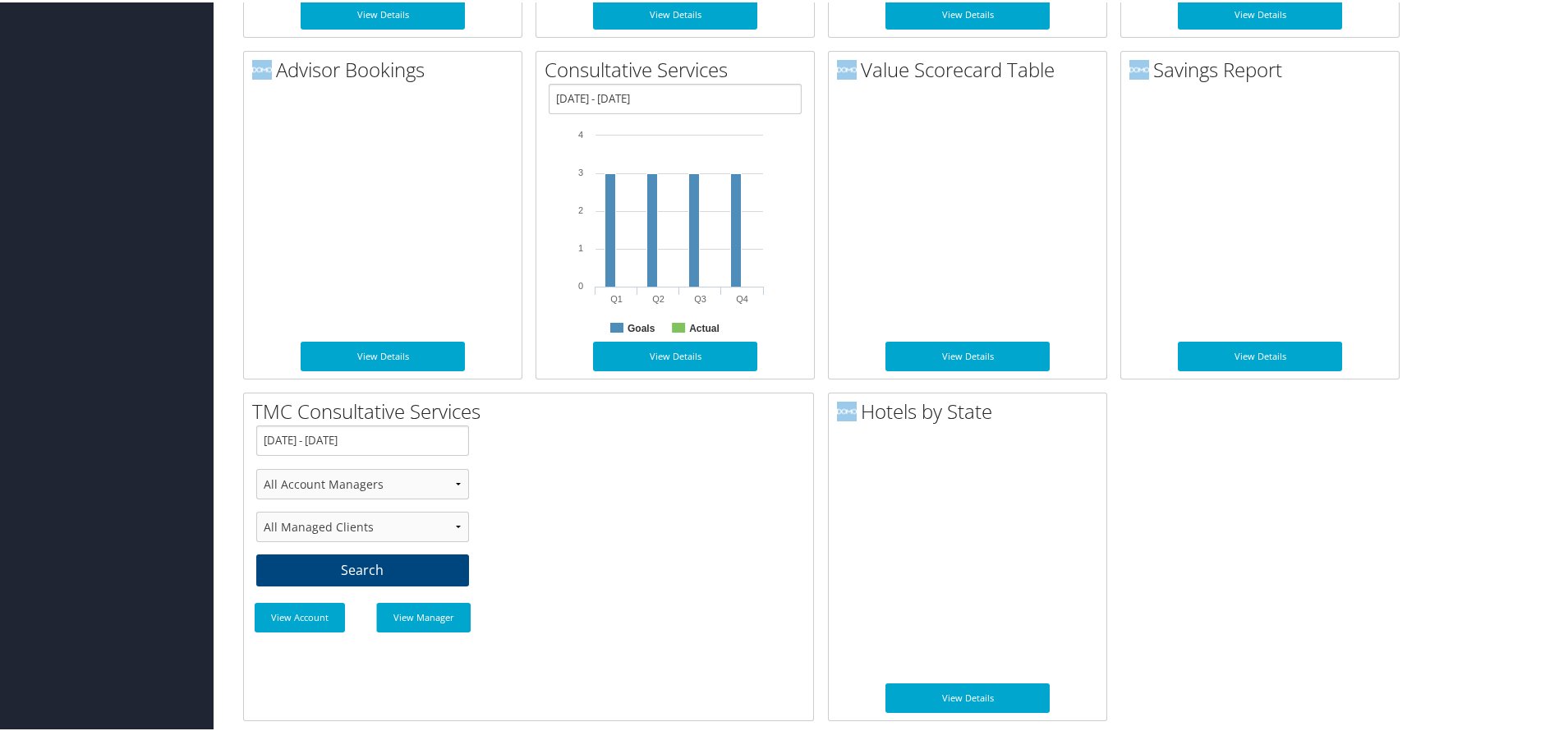
scroll to position [2218, 0]
click at [649, 339] on link "View Details" at bounding box center [675, 354] width 164 height 29
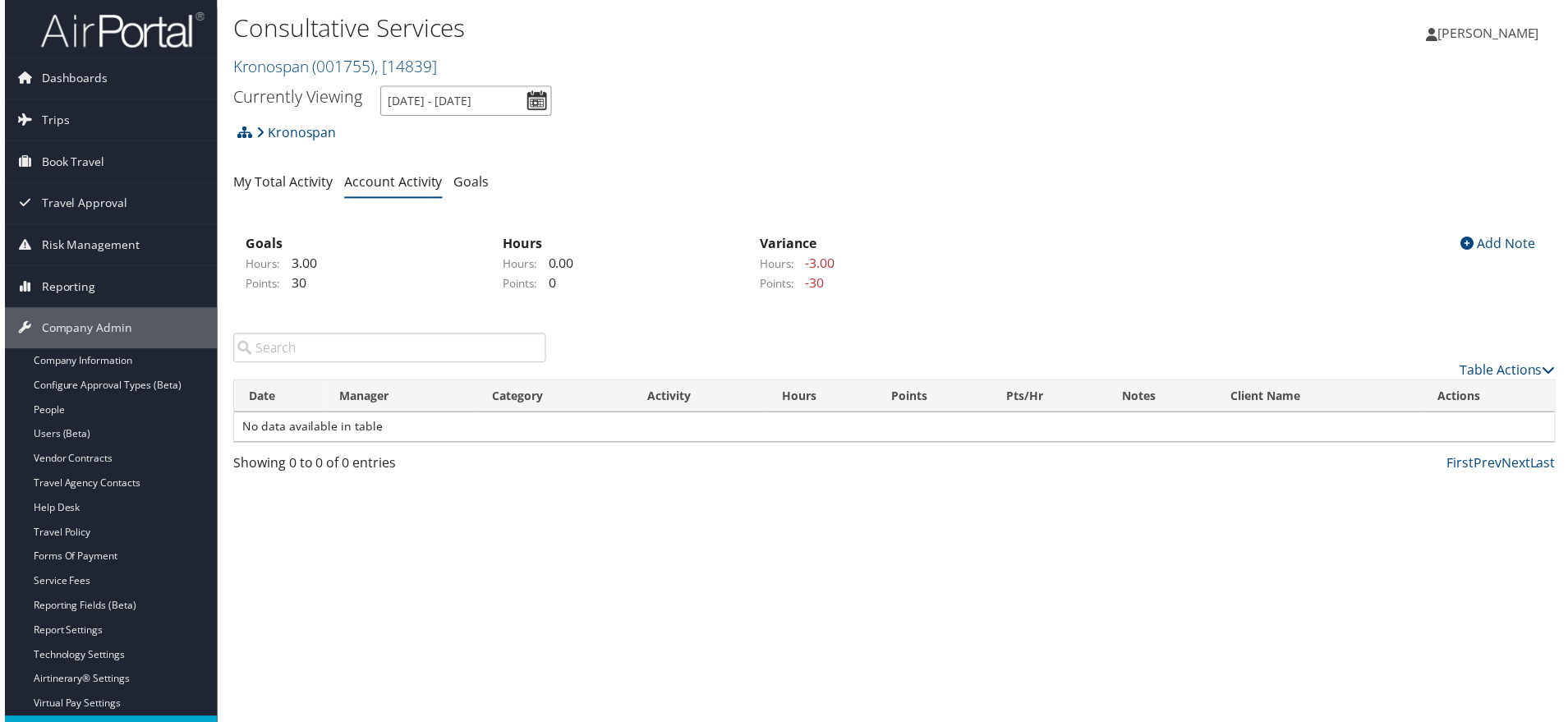
click at [550, 117] on input "7/1/2025 - 9/30/2025" at bounding box center [464, 101] width 172 height 30
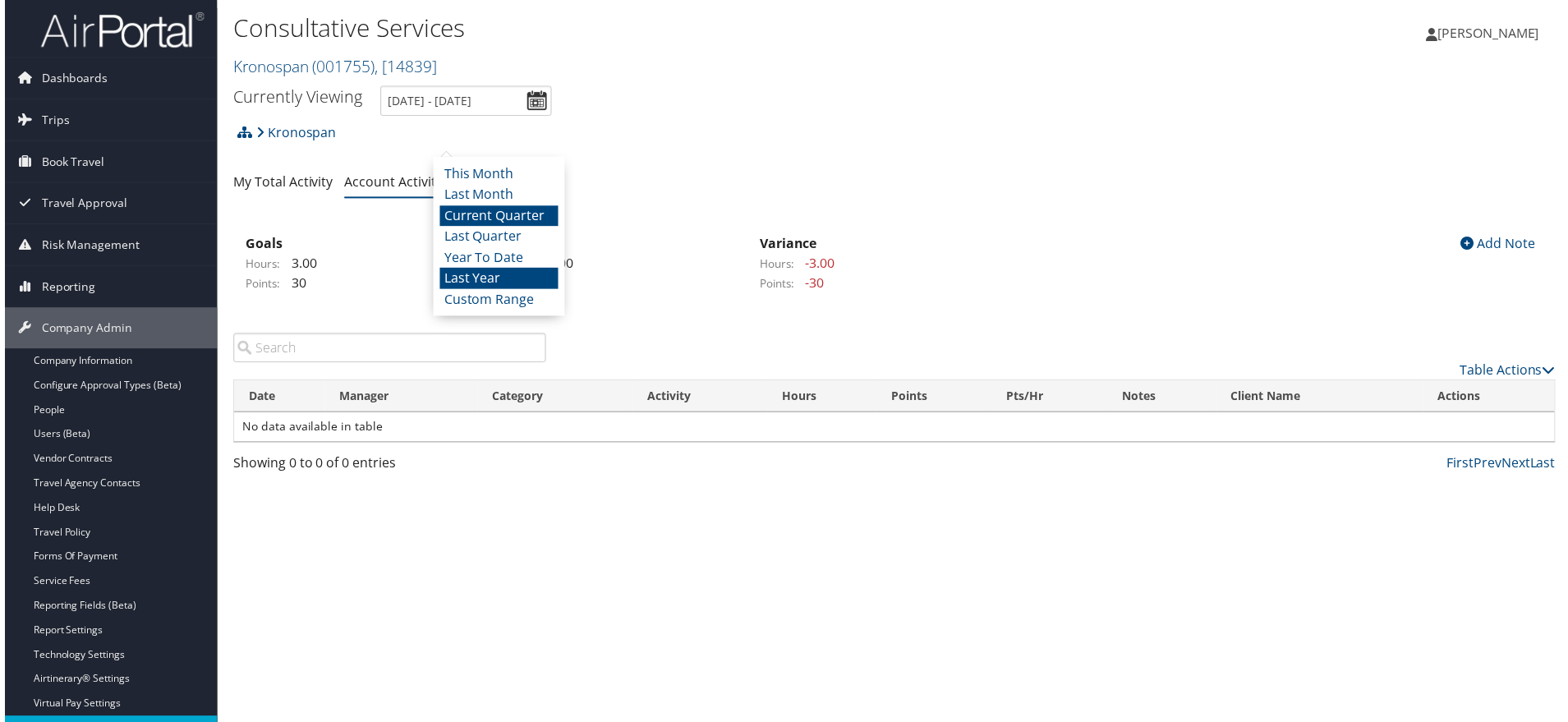
click at [506, 291] on li "Last Year" at bounding box center [497, 280] width 119 height 21
type input "1/1/2024 - 12/31/2024"
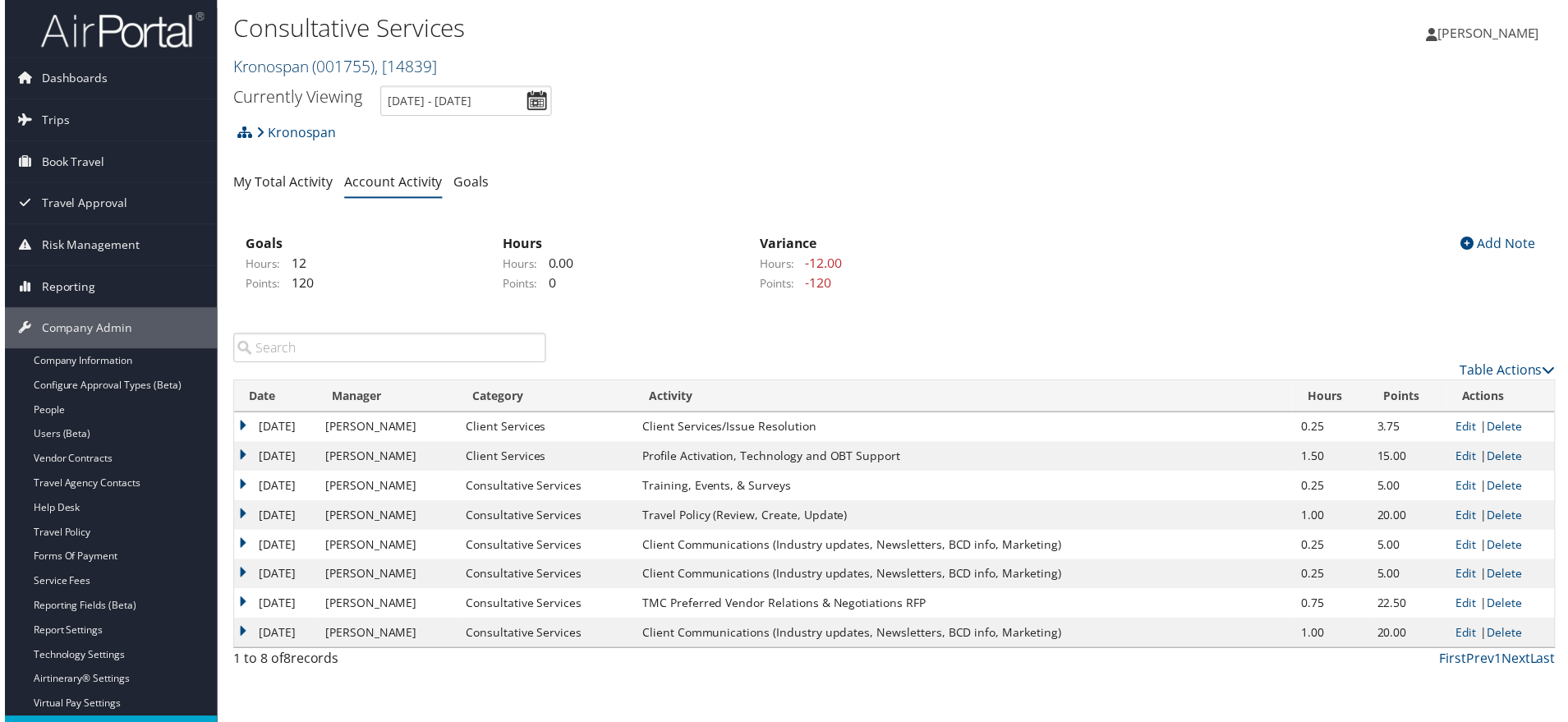
click at [435, 78] on span ", [ 14839 ]" at bounding box center [403, 67] width 62 height 22
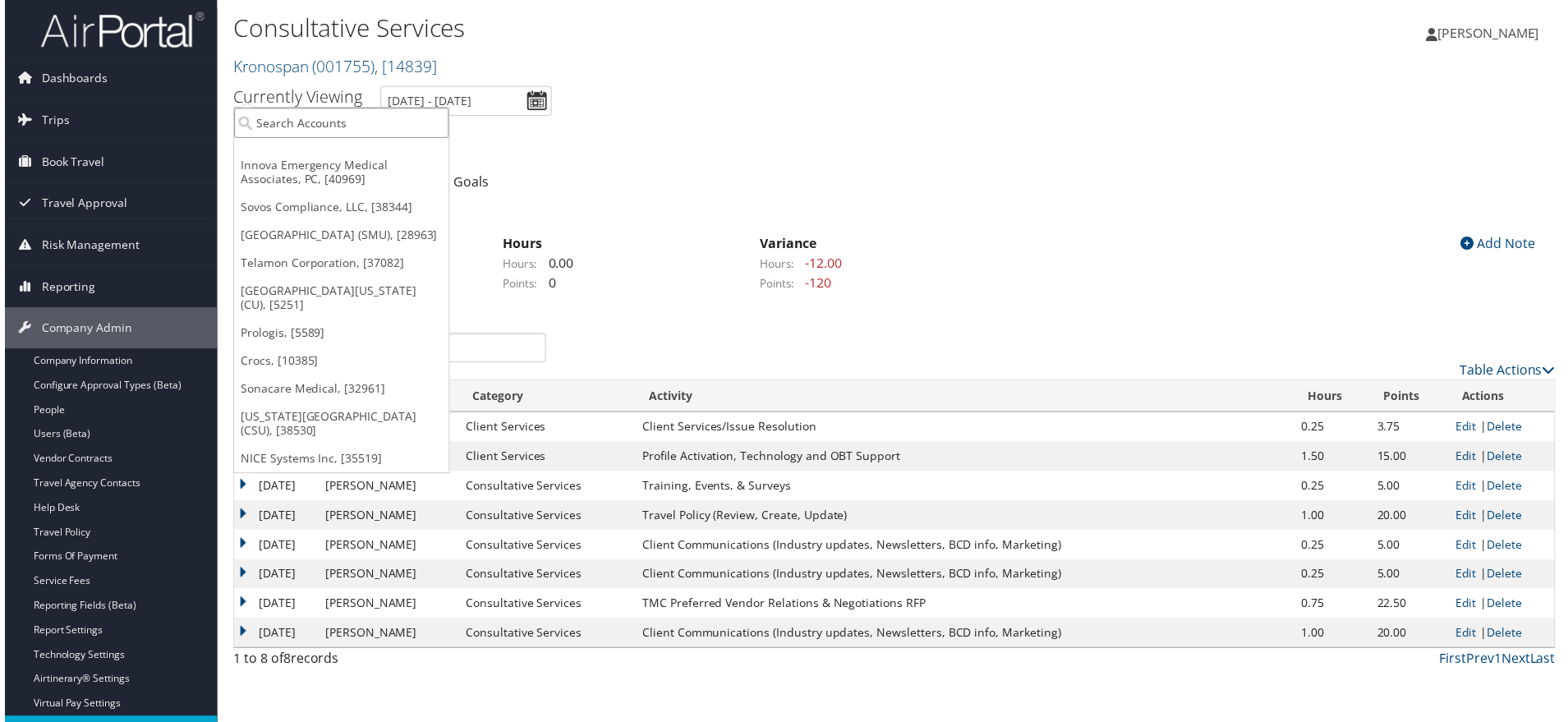
click at [285, 124] on input "search" at bounding box center [339, 123] width 216 height 30
type input "neptune"
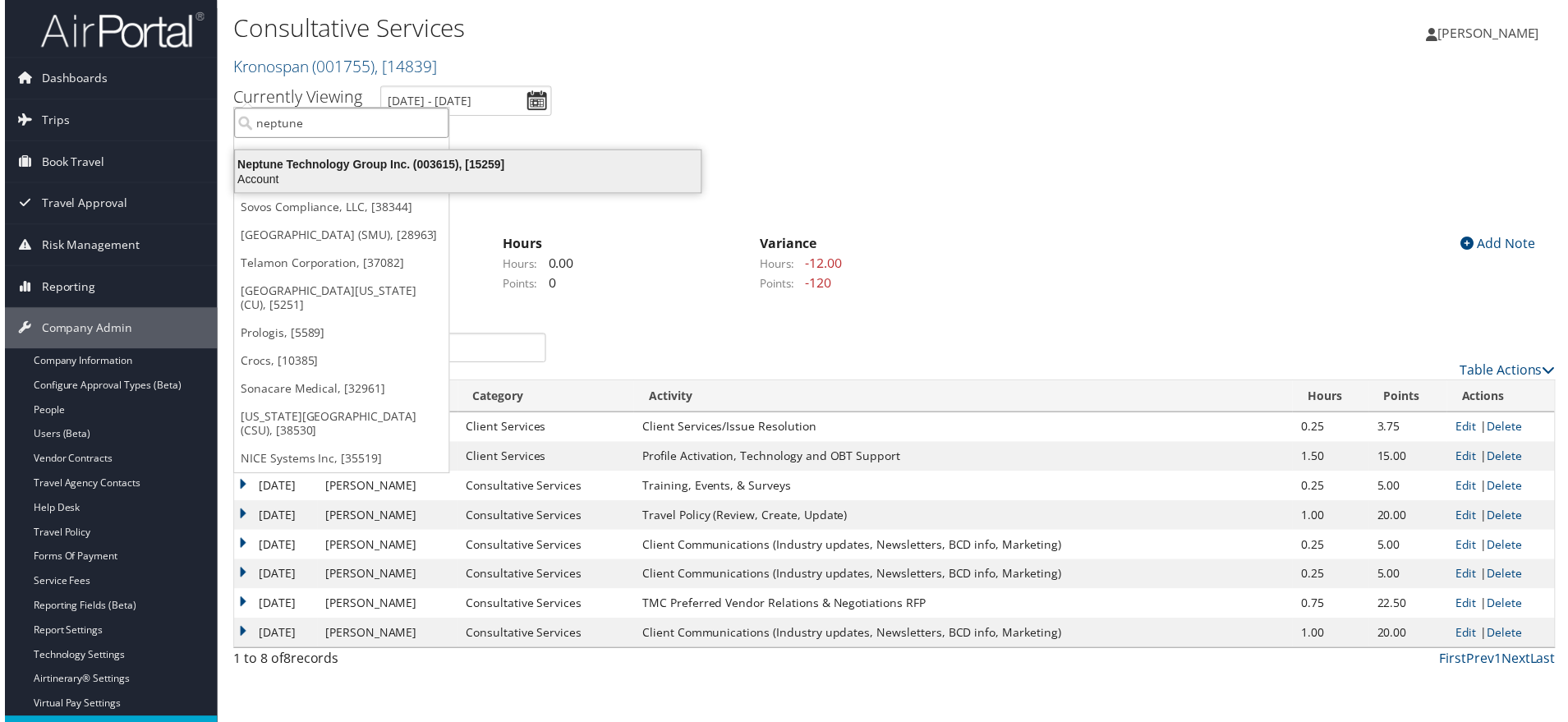
click at [336, 172] on div "Neptune Technology Group Inc. (003615), [15259]" at bounding box center [466, 165] width 489 height 15
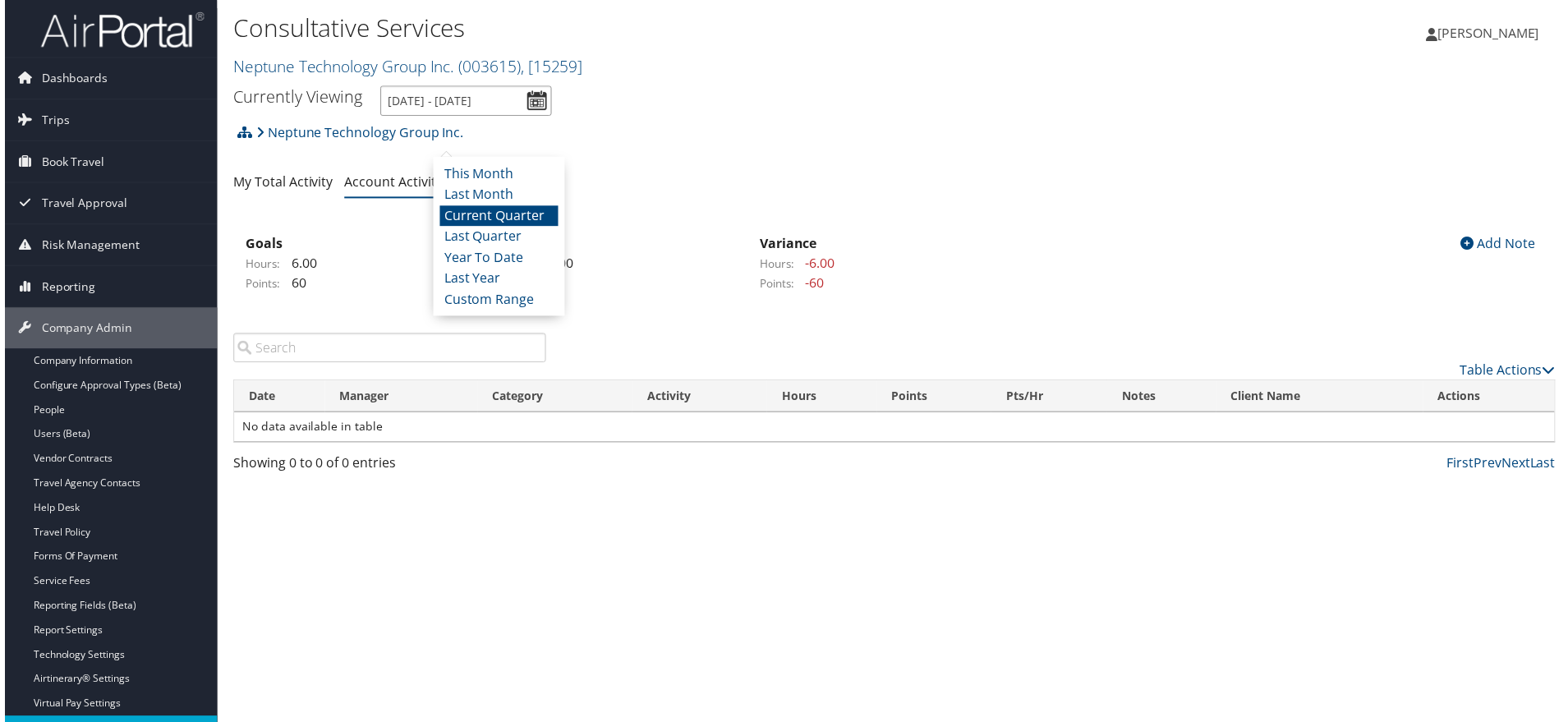
click at [550, 117] on input "[DATE] - [DATE]" at bounding box center [464, 101] width 172 height 30
click at [488, 291] on li "Last Year" at bounding box center [497, 280] width 119 height 21
type input "[DATE] - [DATE]"
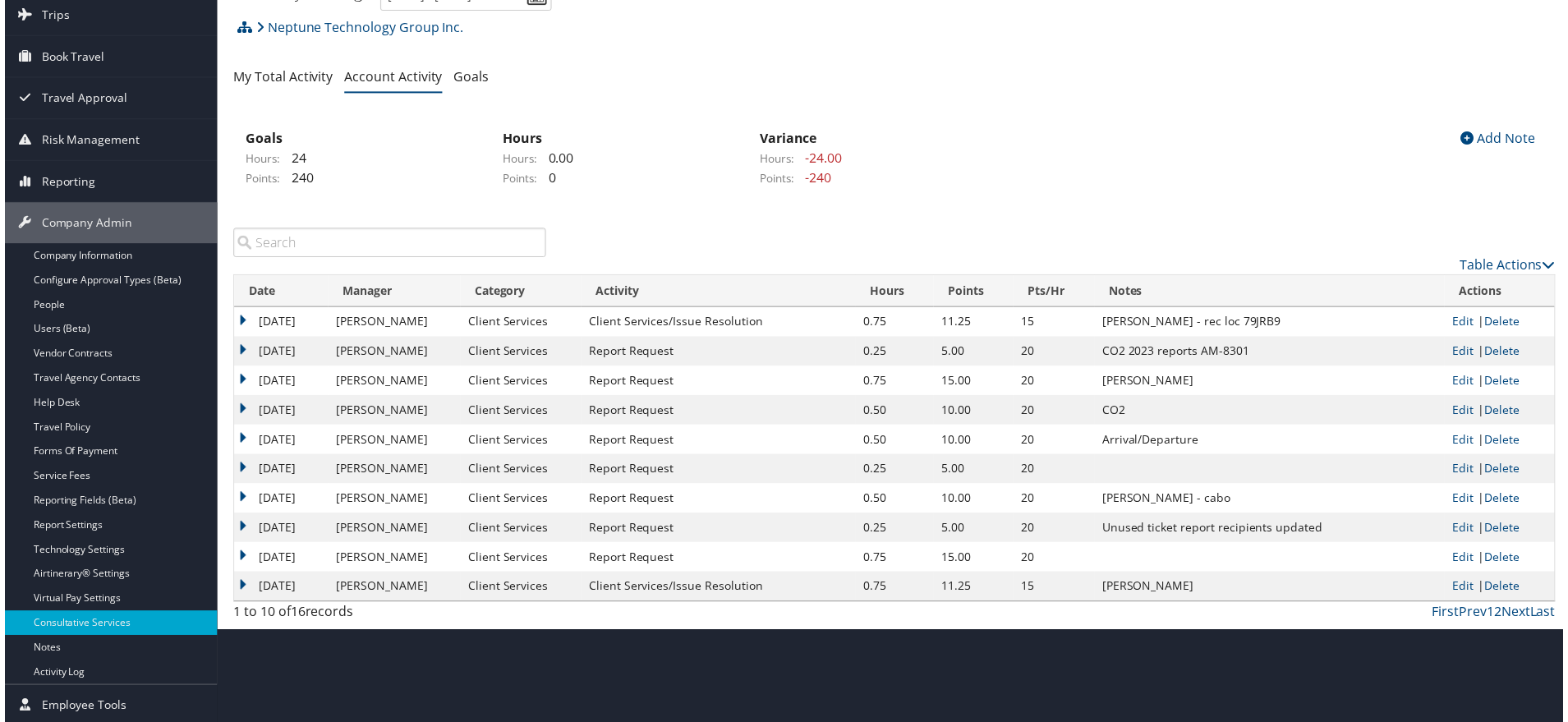
scroll to position [241, 0]
click at [1437, 625] on link "First" at bounding box center [1451, 616] width 28 height 18
click at [1535, 625] on link "Last" at bounding box center [1548, 616] width 26 height 18
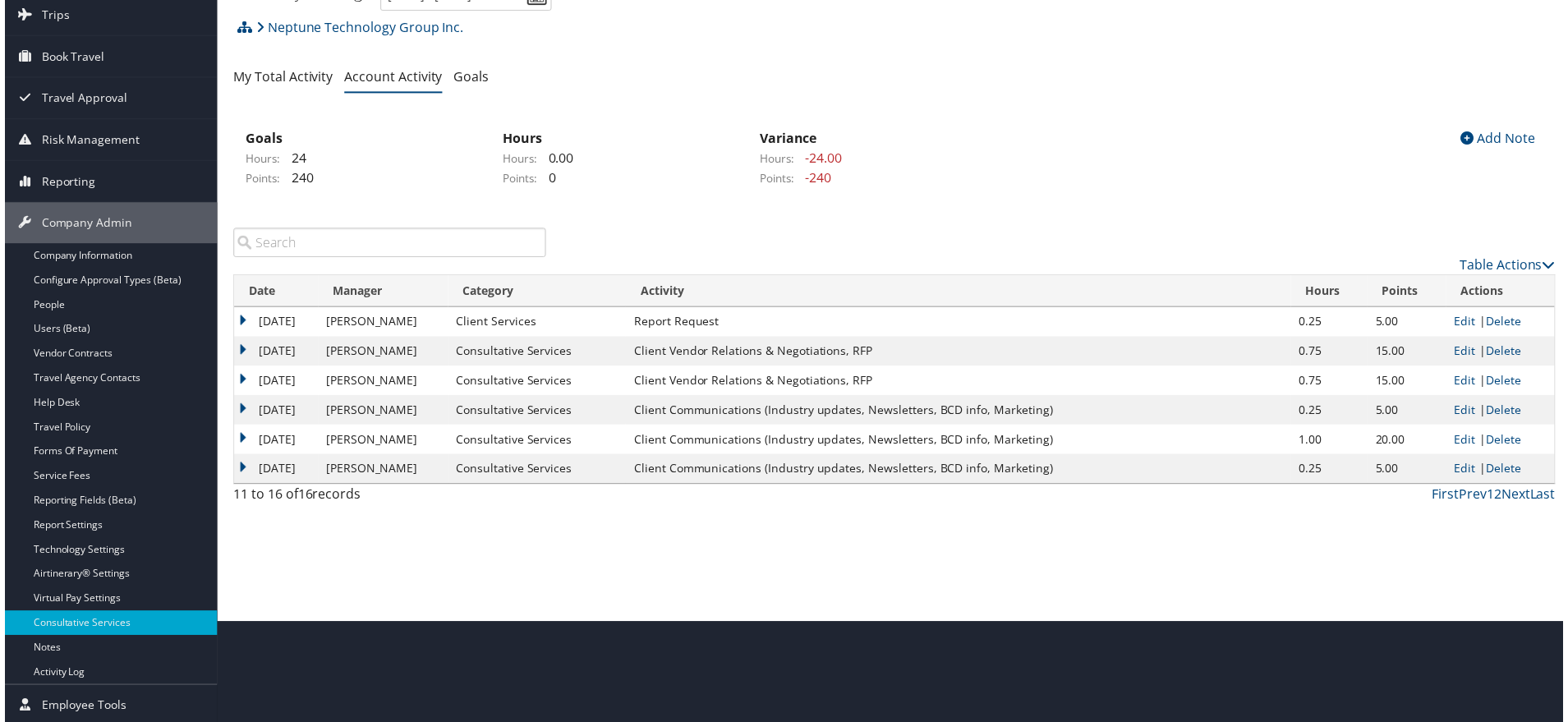
scroll to position [115, 0]
click at [1437, 506] on link "First" at bounding box center [1451, 497] width 28 height 18
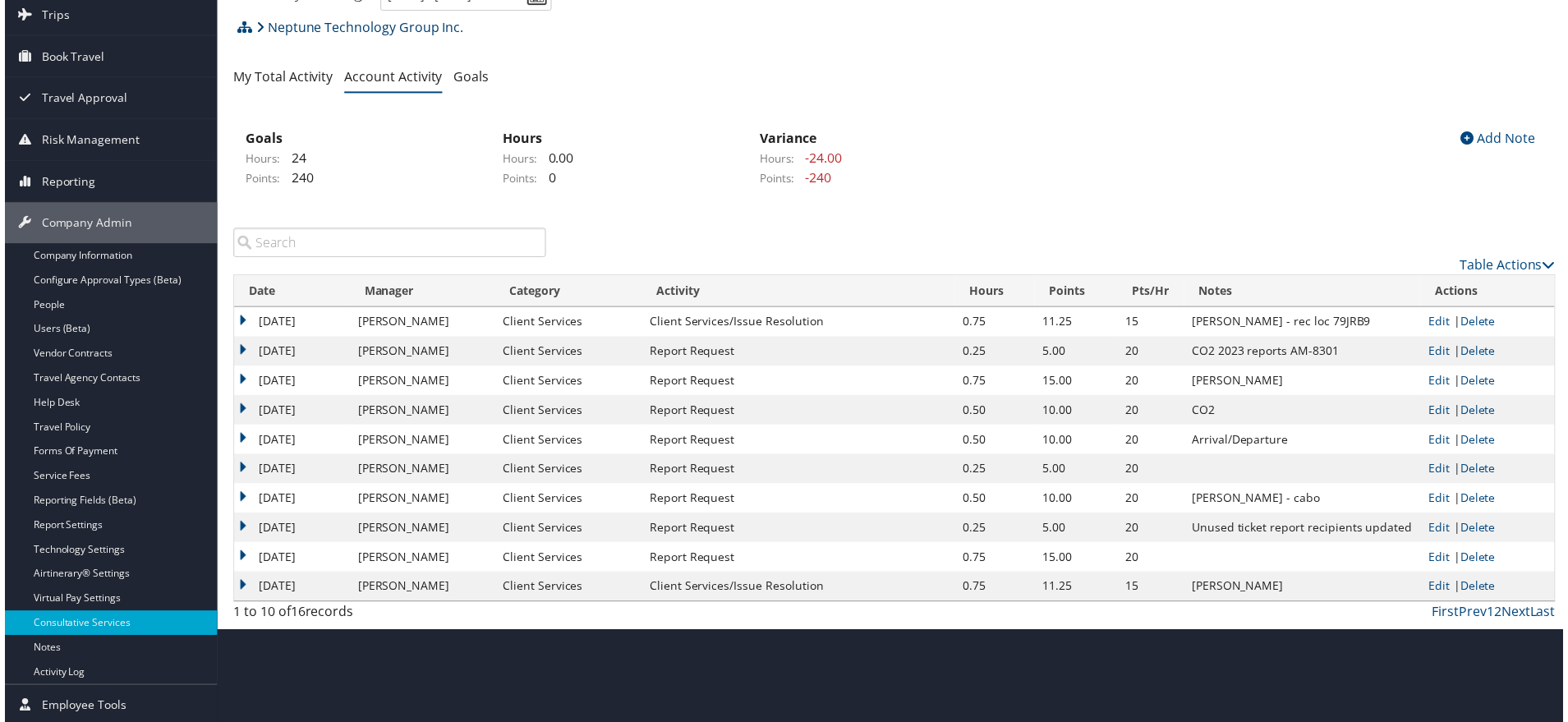
click at [299, 43] on link "Neptune Technology Group Inc." at bounding box center [358, 28] width 209 height 33
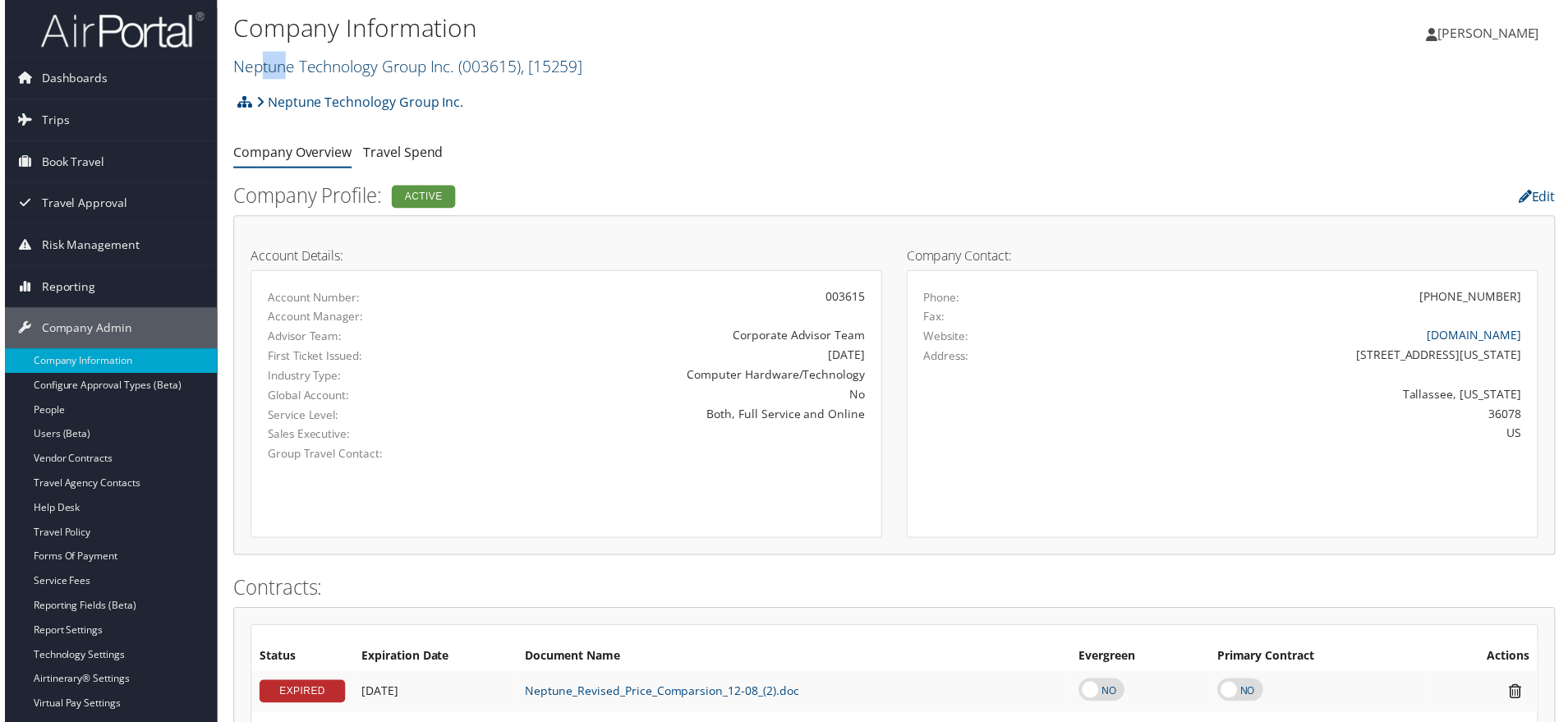
drag, startPoint x: 0, startPoint y: 0, endPoint x: 266, endPoint y: 93, distance: 281.8
click at [266, 80] on div "Company Information Neptune Technology Group Inc. ( 003615 ) , [ 15259 ] Neptun…" at bounding box center [674, 45] width 888 height 69
click at [232, 78] on link "Neptune Technology Group Inc. ( 003615 ) , [ 15259 ]" at bounding box center [405, 67] width 351 height 22
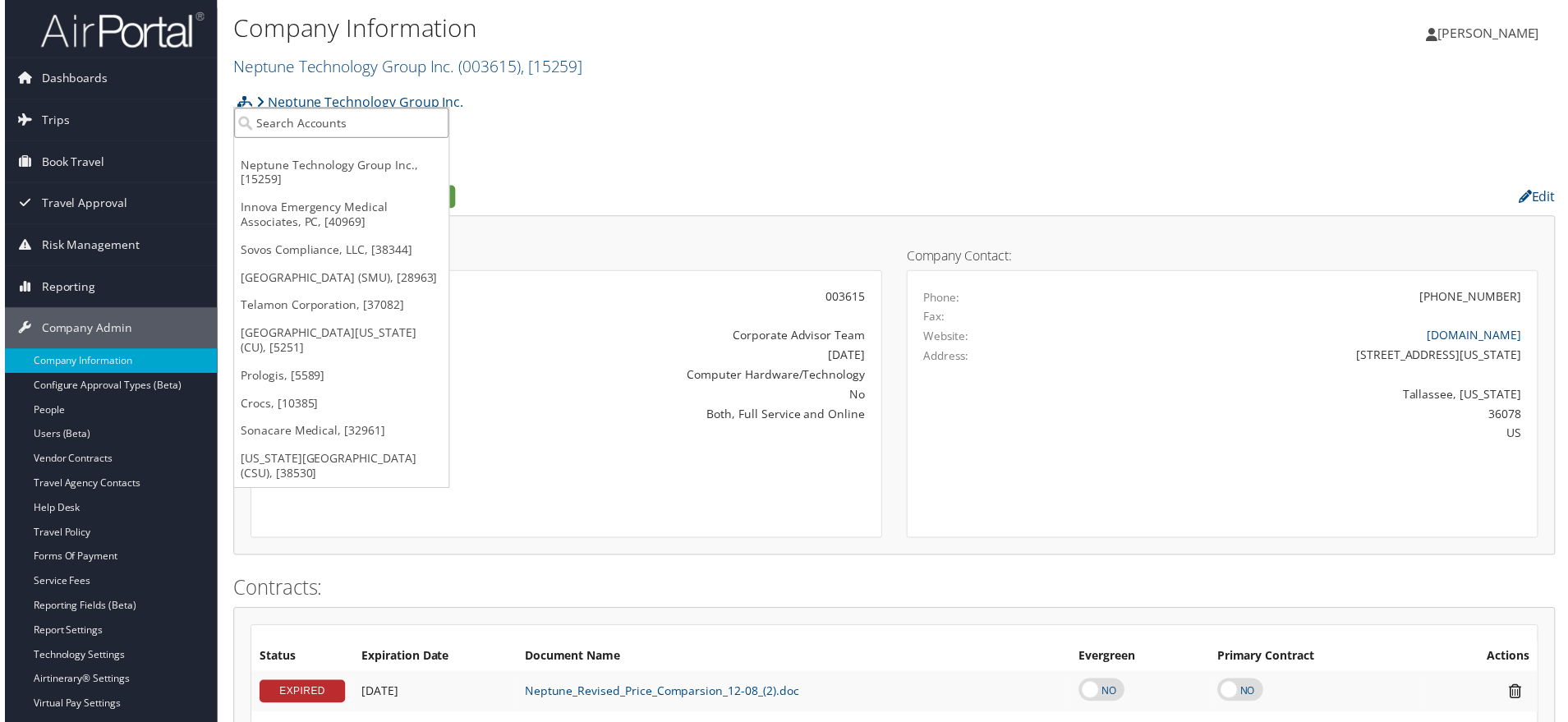
click at [264, 128] on input "search" at bounding box center [339, 123] width 216 height 30
type input "truli"
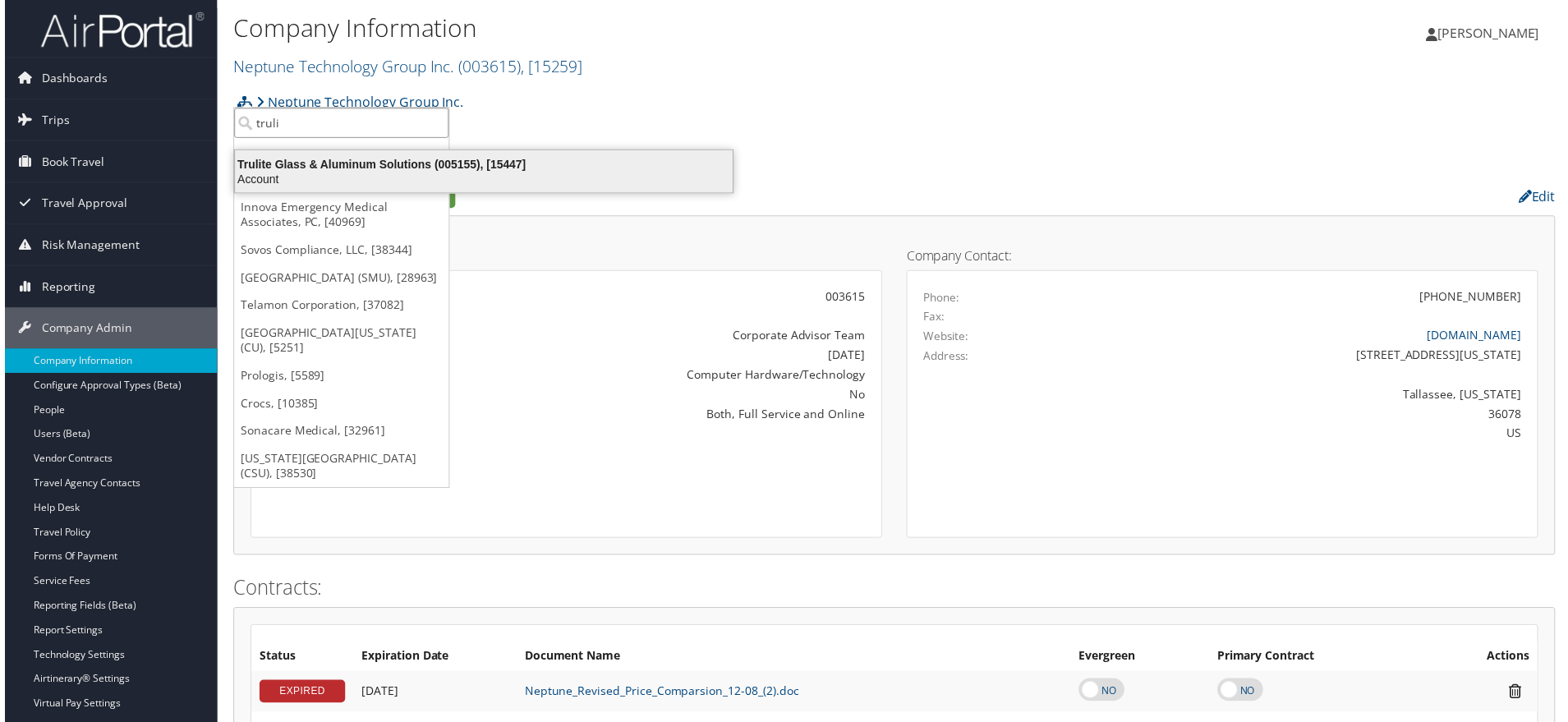
click at [286, 172] on div "Trulite Glass & Aluminum Solutions (005155), [15447]" at bounding box center [482, 165] width 521 height 15
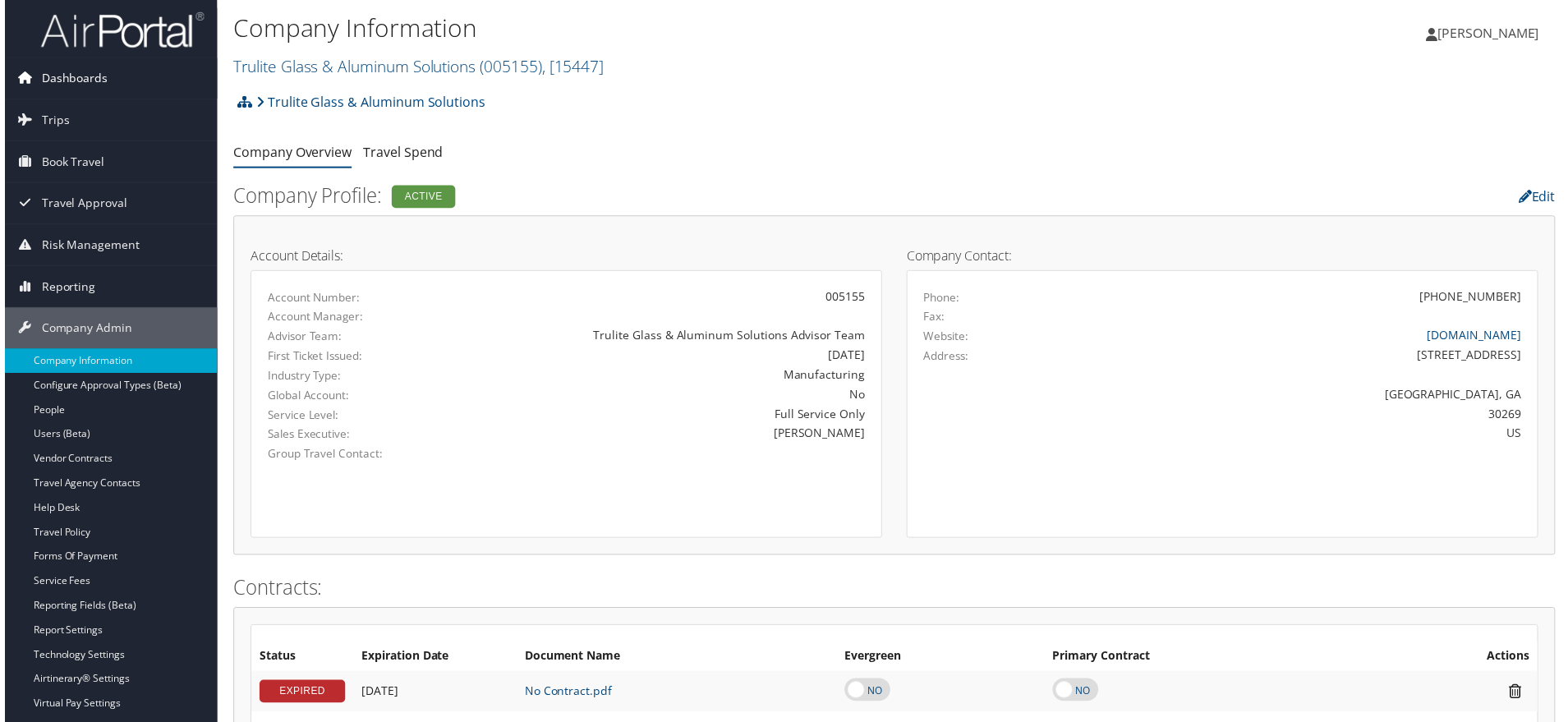
click at [73, 70] on span "Dashboards" at bounding box center [70, 79] width 67 height 41
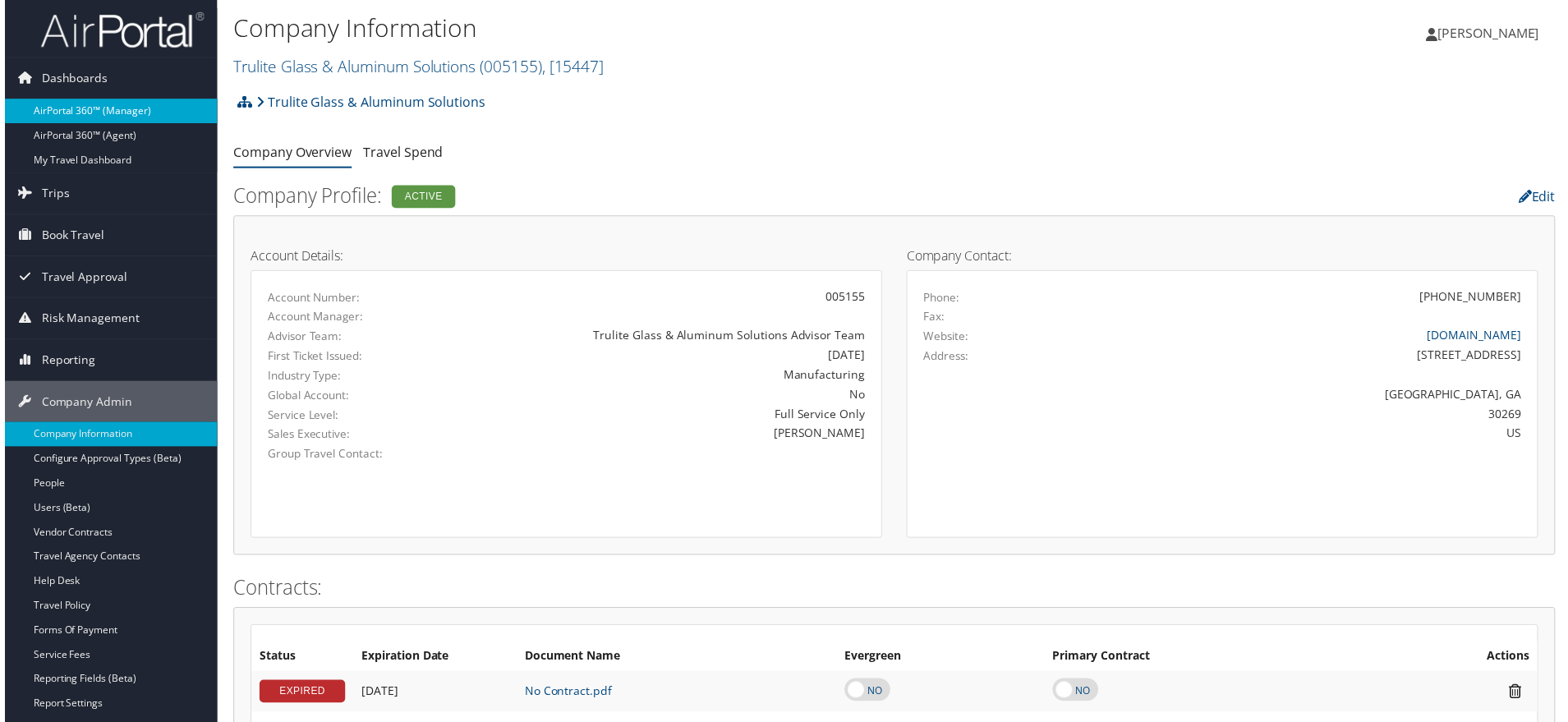
click at [94, 113] on link "AirPortal 360™ (Manager)" at bounding box center [106, 111] width 214 height 25
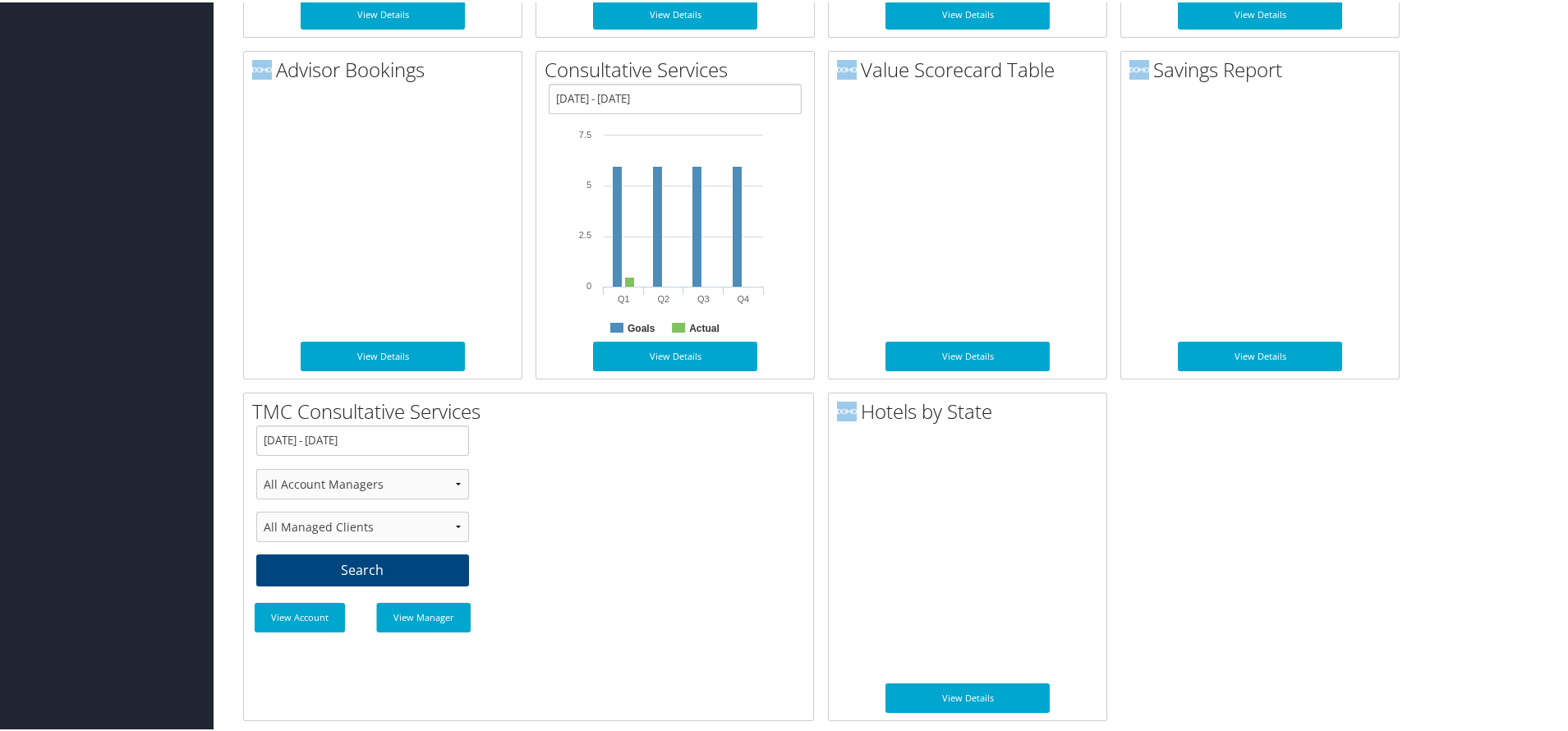
scroll to position [1988, 0]
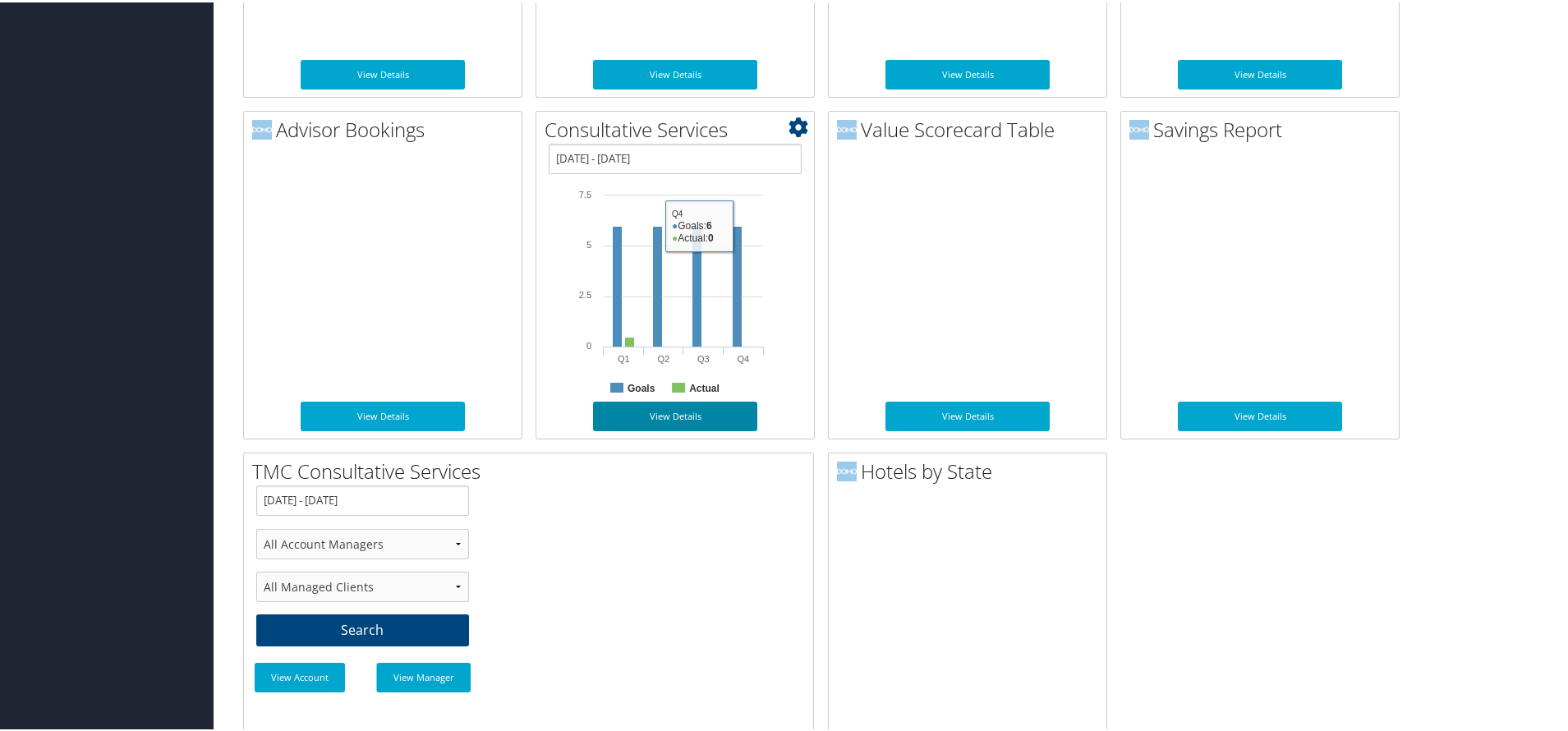
click at [690, 429] on link "View Details" at bounding box center [675, 414] width 164 height 29
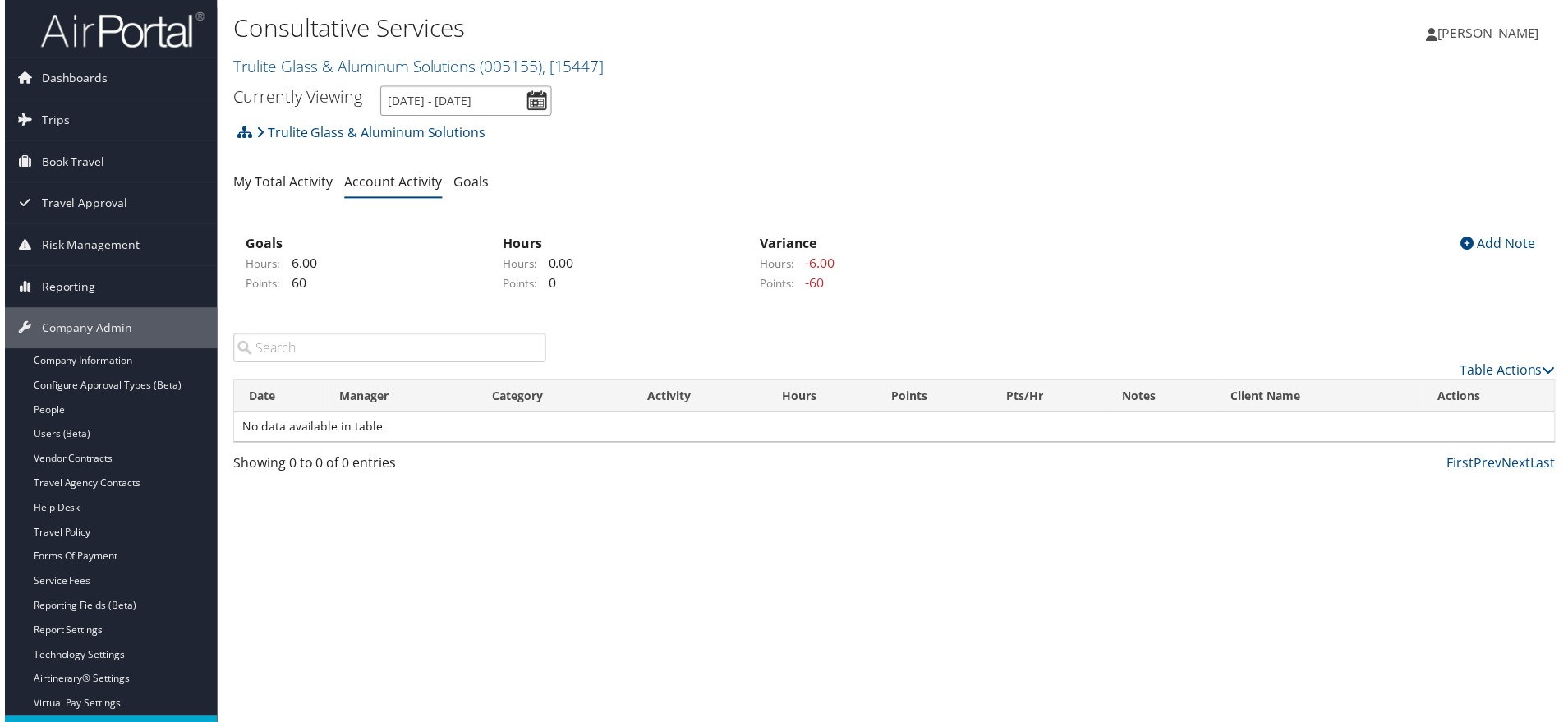
click at [550, 117] on input "[DATE] - [DATE]" at bounding box center [464, 101] width 172 height 30
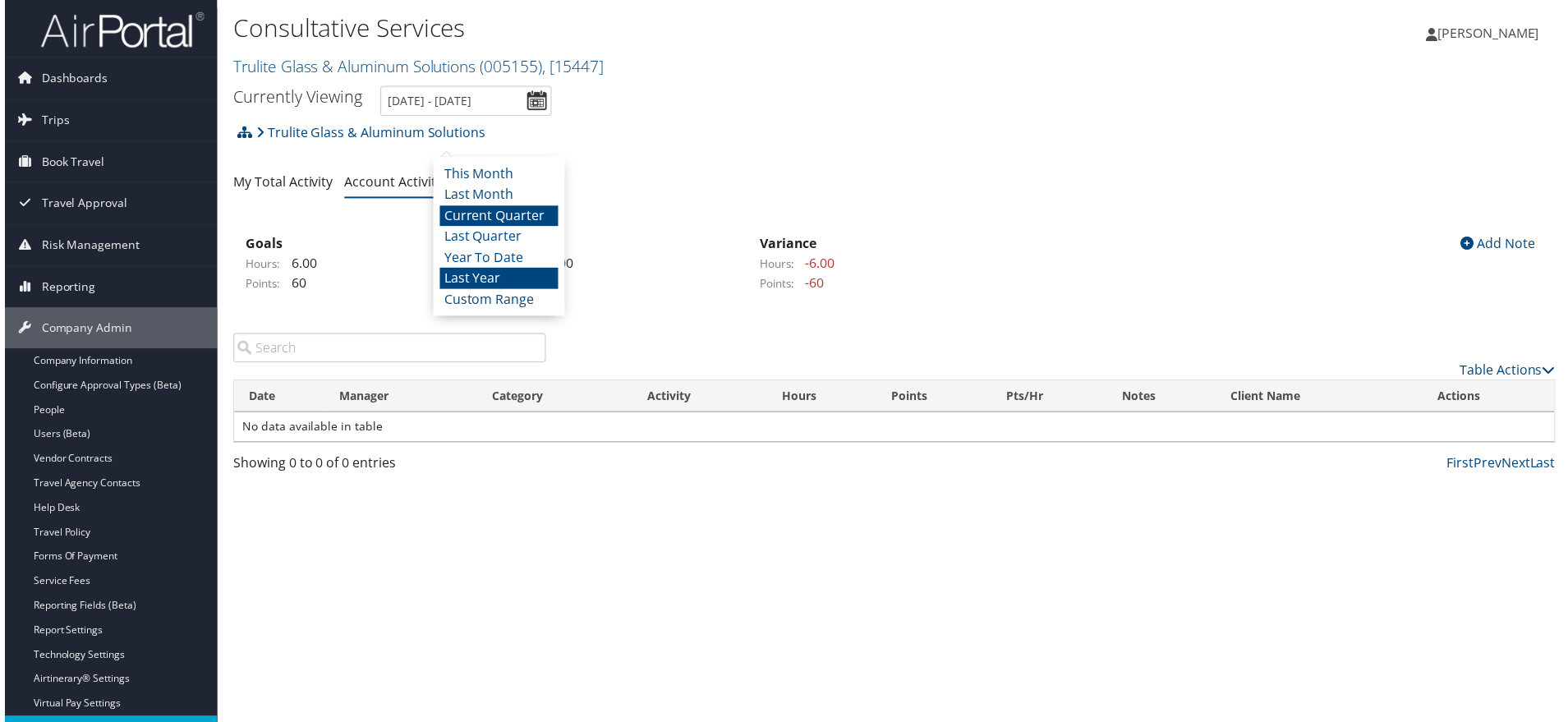
click at [504, 291] on li "Last Year" at bounding box center [497, 280] width 119 height 21
type input "[DATE] - [DATE]"
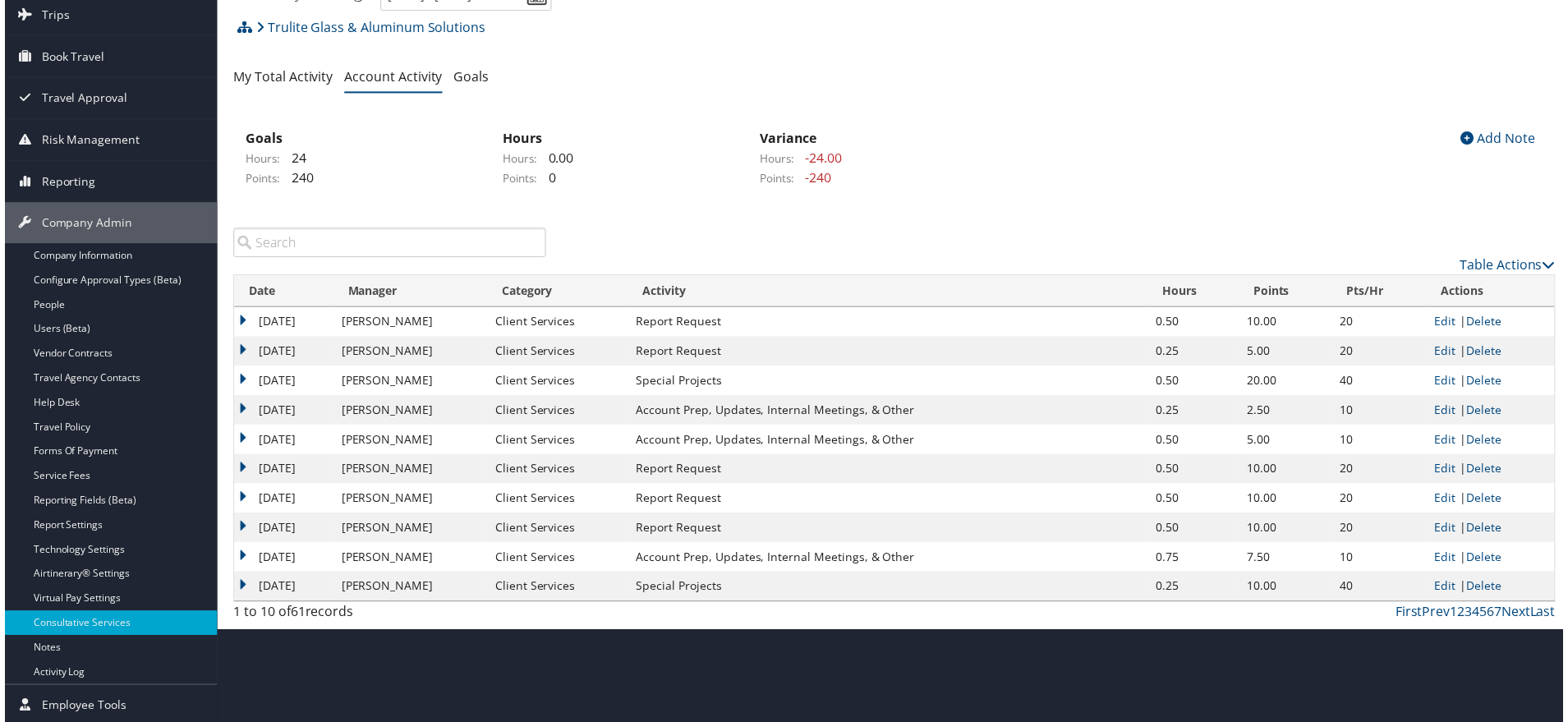
scroll to position [241, 0]
click at [1513, 625] on link "Next" at bounding box center [1520, 616] width 28 height 18
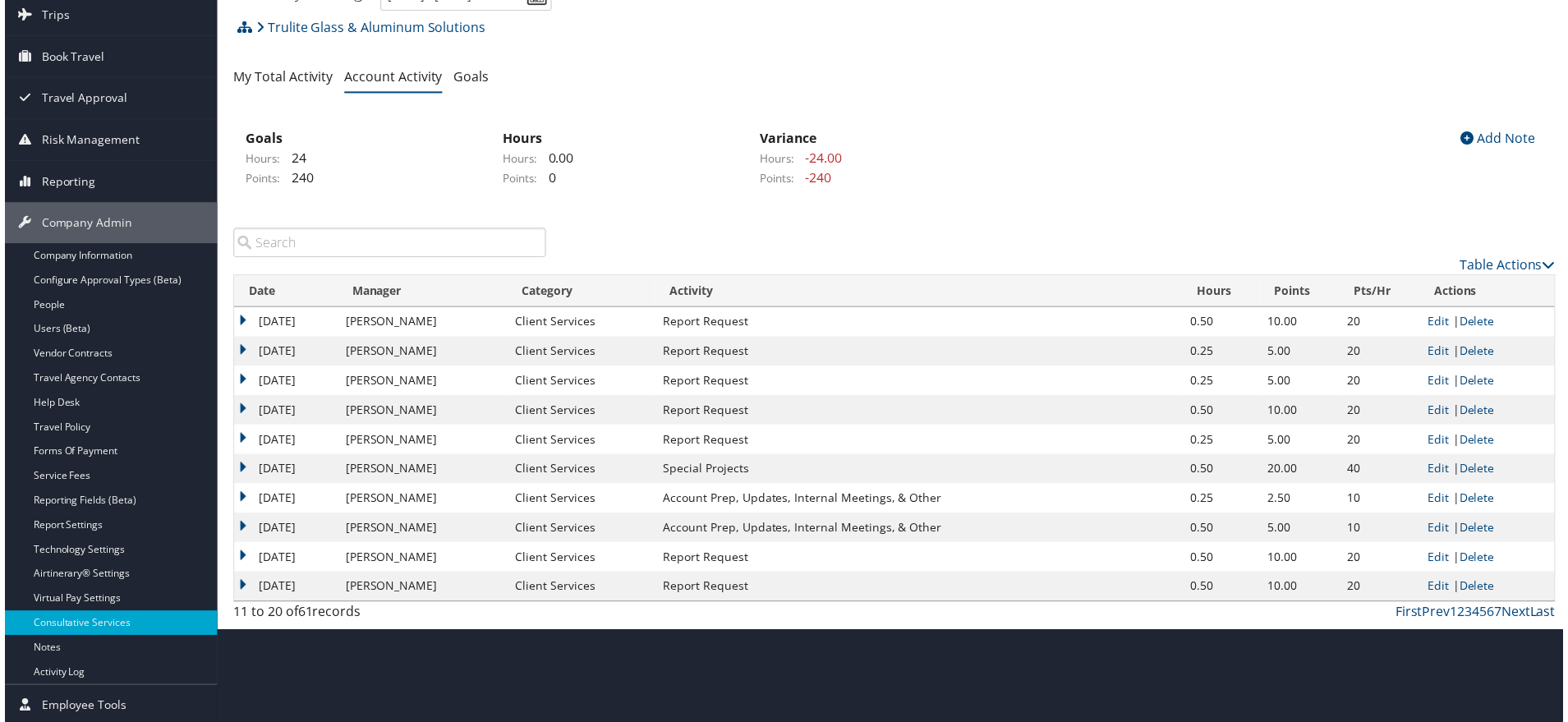
click at [1541, 625] on link "Last" at bounding box center [1548, 616] width 26 height 18
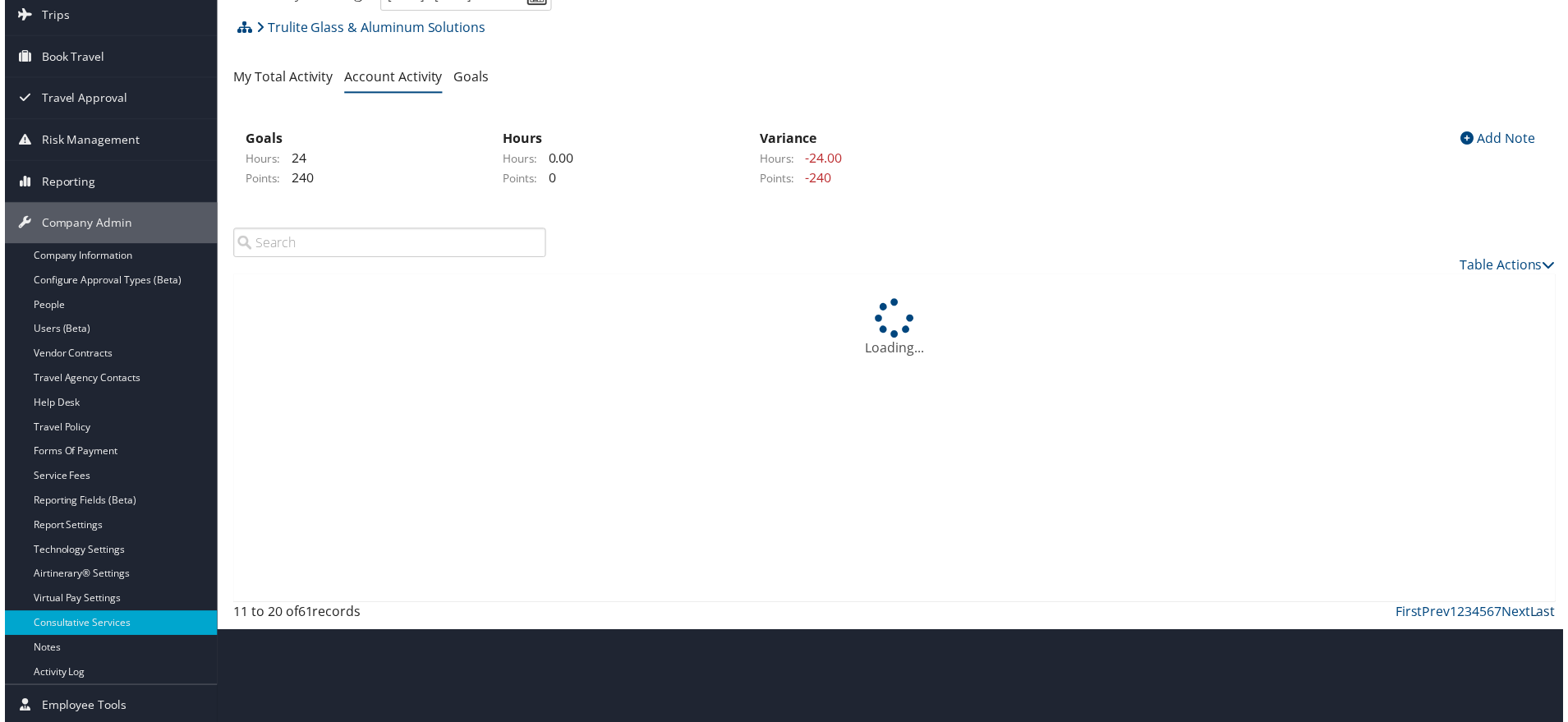
scroll to position [115, 0]
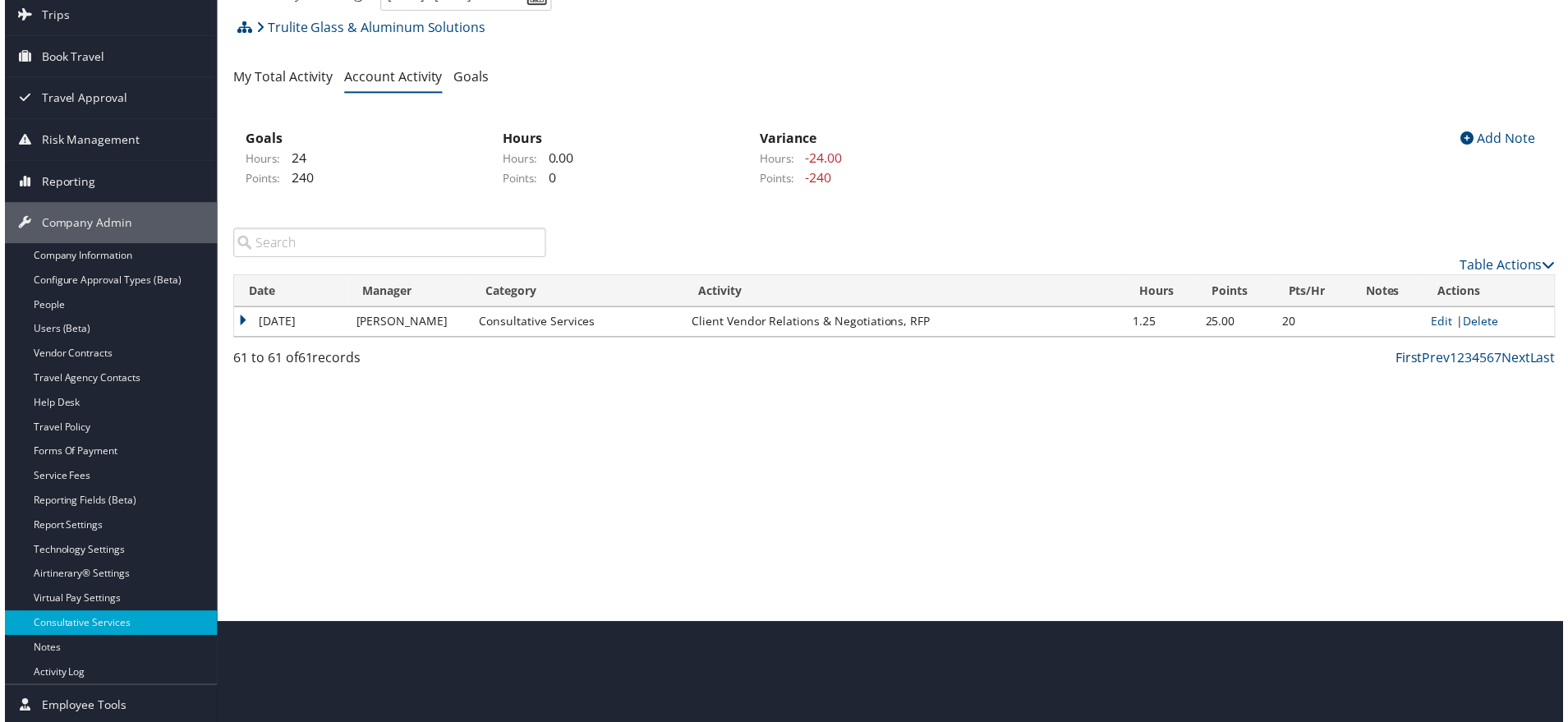
click at [1400, 369] on link "First" at bounding box center [1414, 361] width 28 height 18
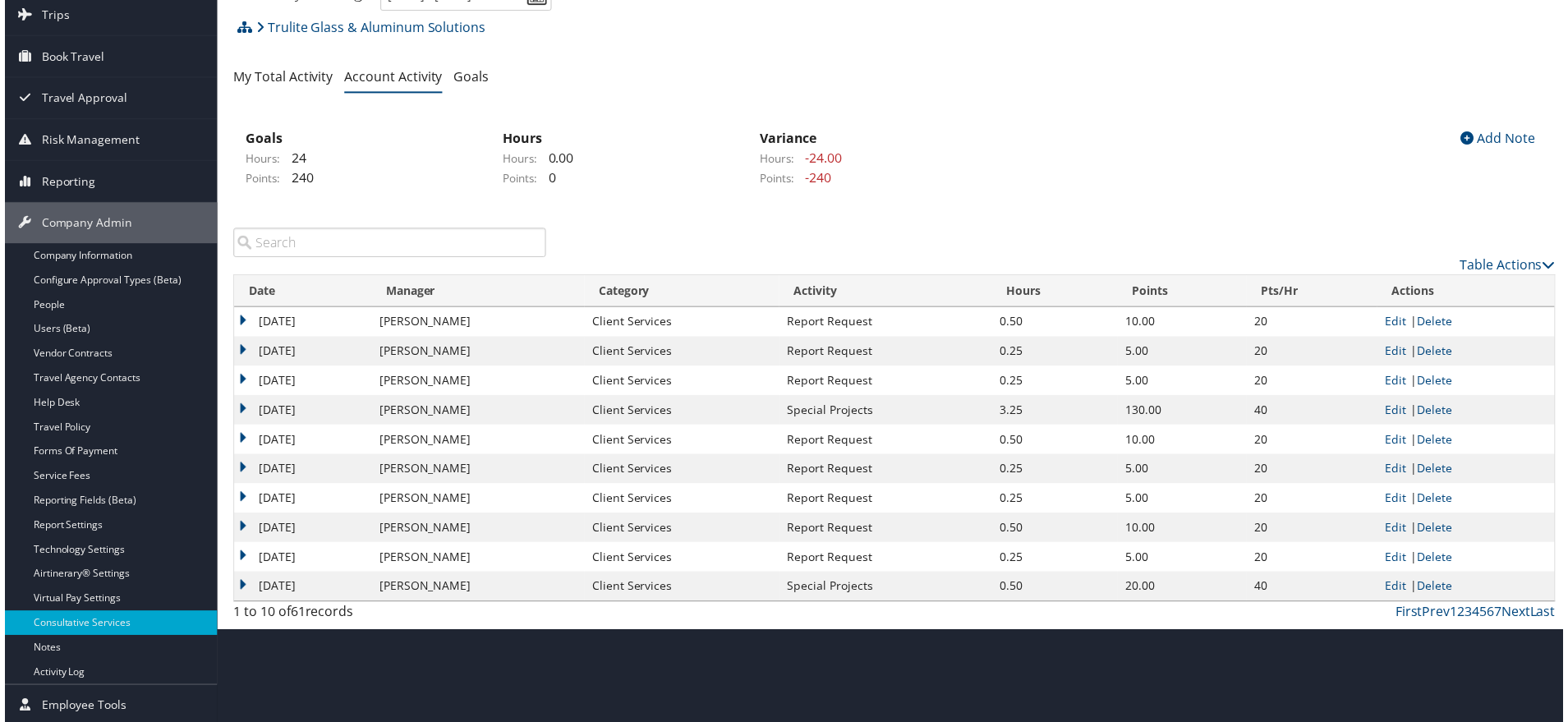
click at [1360, 368] on td "20" at bounding box center [1315, 353] width 131 height 29
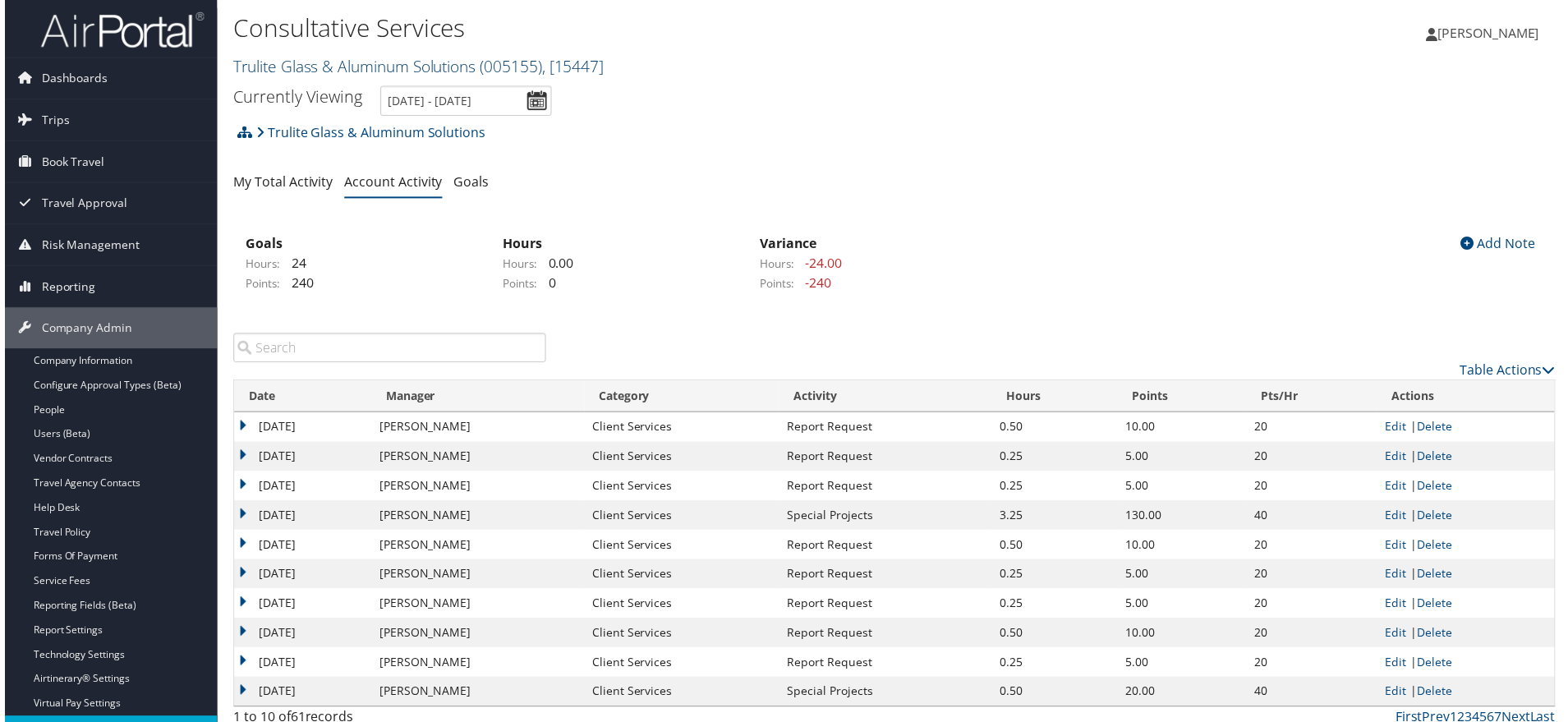
click at [257, 78] on link "Trulite Glass & Aluminum Solutions ( 005155 ) , [ 15447 ]" at bounding box center [416, 67] width 373 height 22
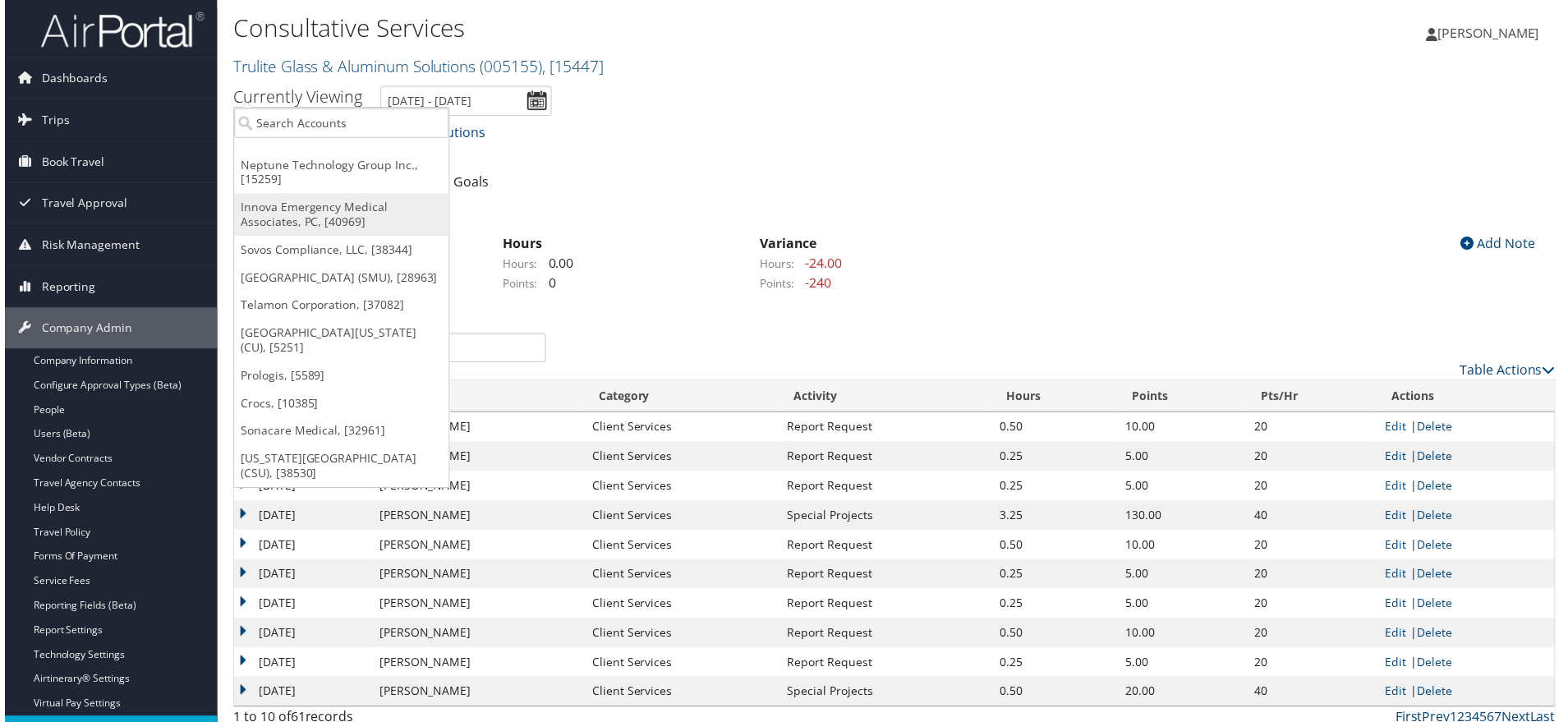
click at [264, 238] on link "Innova Emergency Medical Associates, PC, [40969]" at bounding box center [339, 216] width 216 height 43
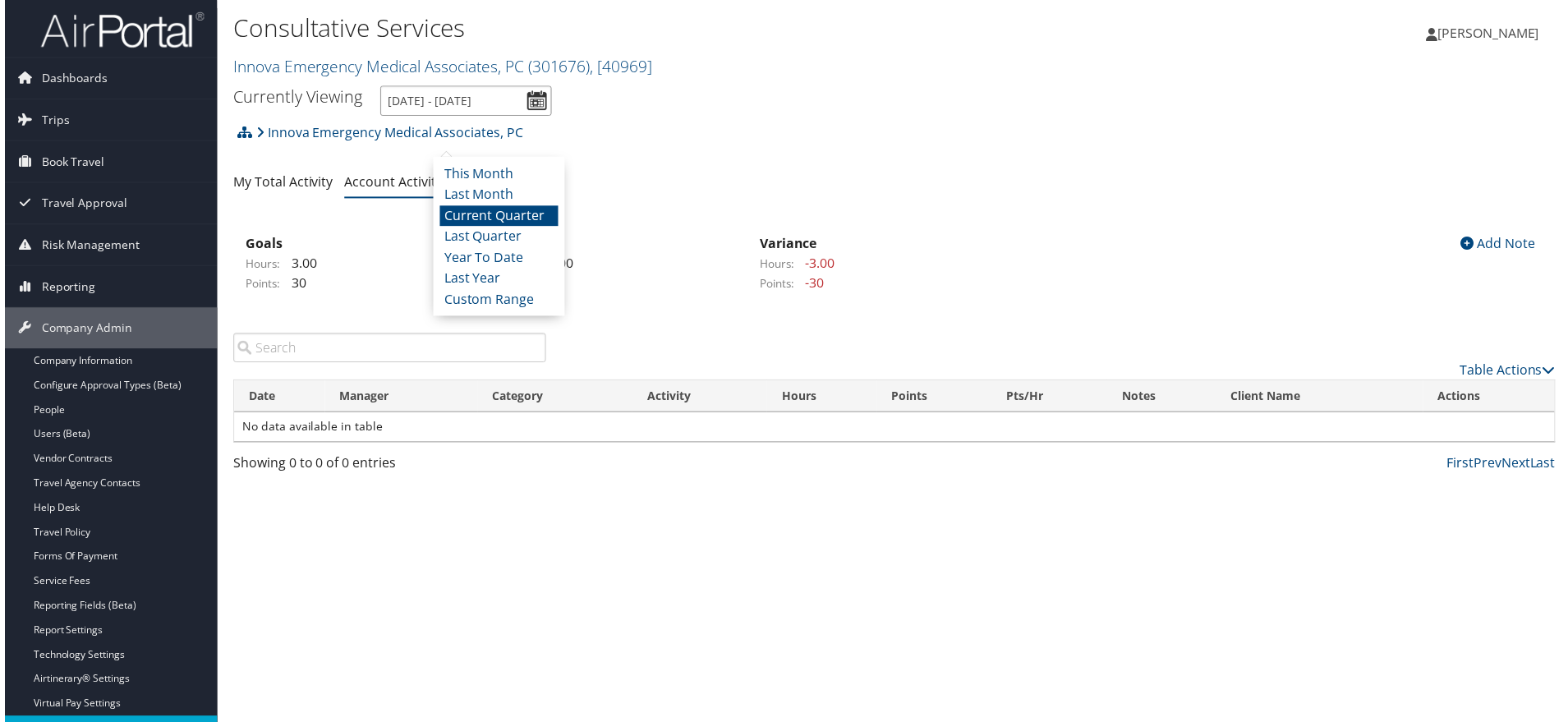
click at [550, 117] on input "[DATE] - [DATE]" at bounding box center [464, 101] width 172 height 30
click at [477, 291] on li "Last Year" at bounding box center [497, 280] width 119 height 21
type input "[DATE] - [DATE]"
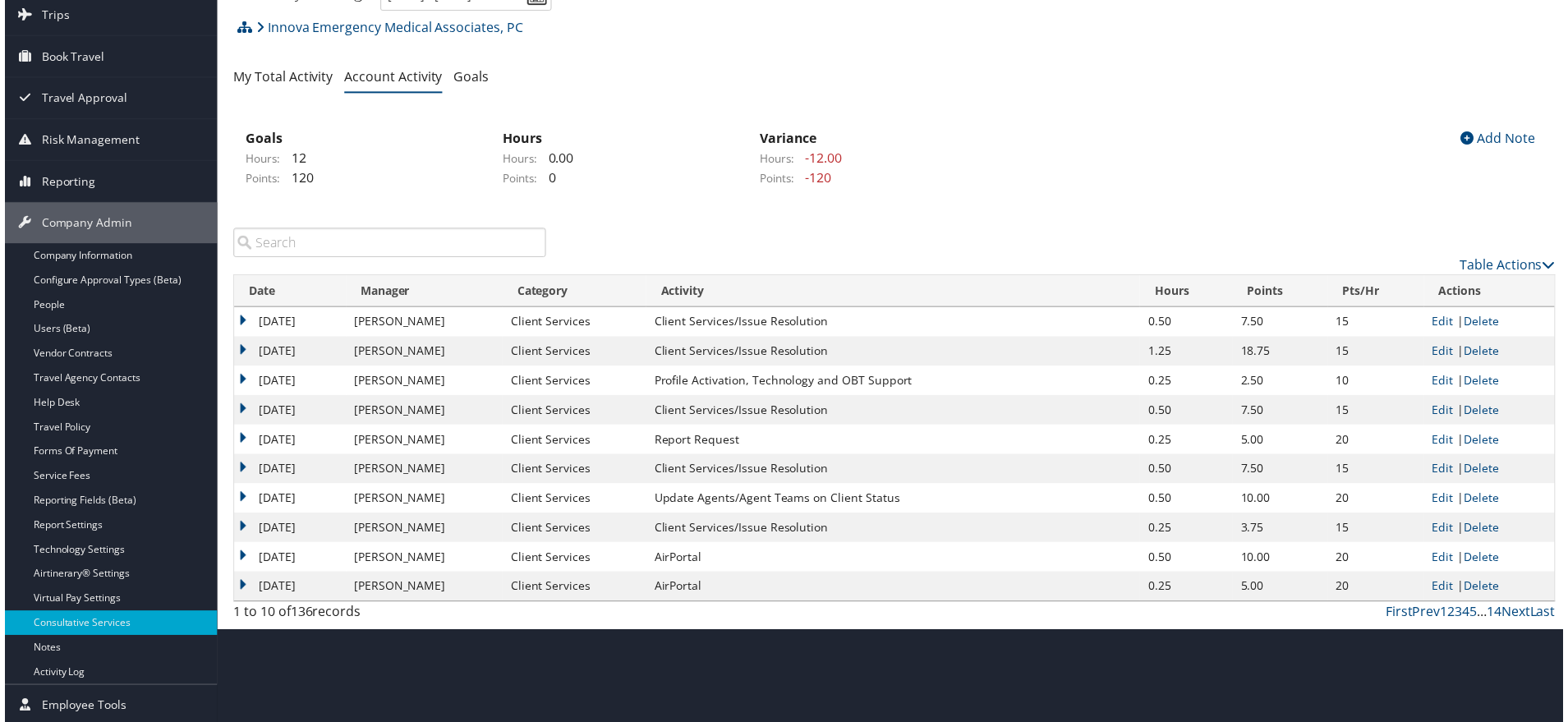
scroll to position [241, 0]
click at [1510, 625] on link "Next" at bounding box center [1520, 616] width 28 height 18
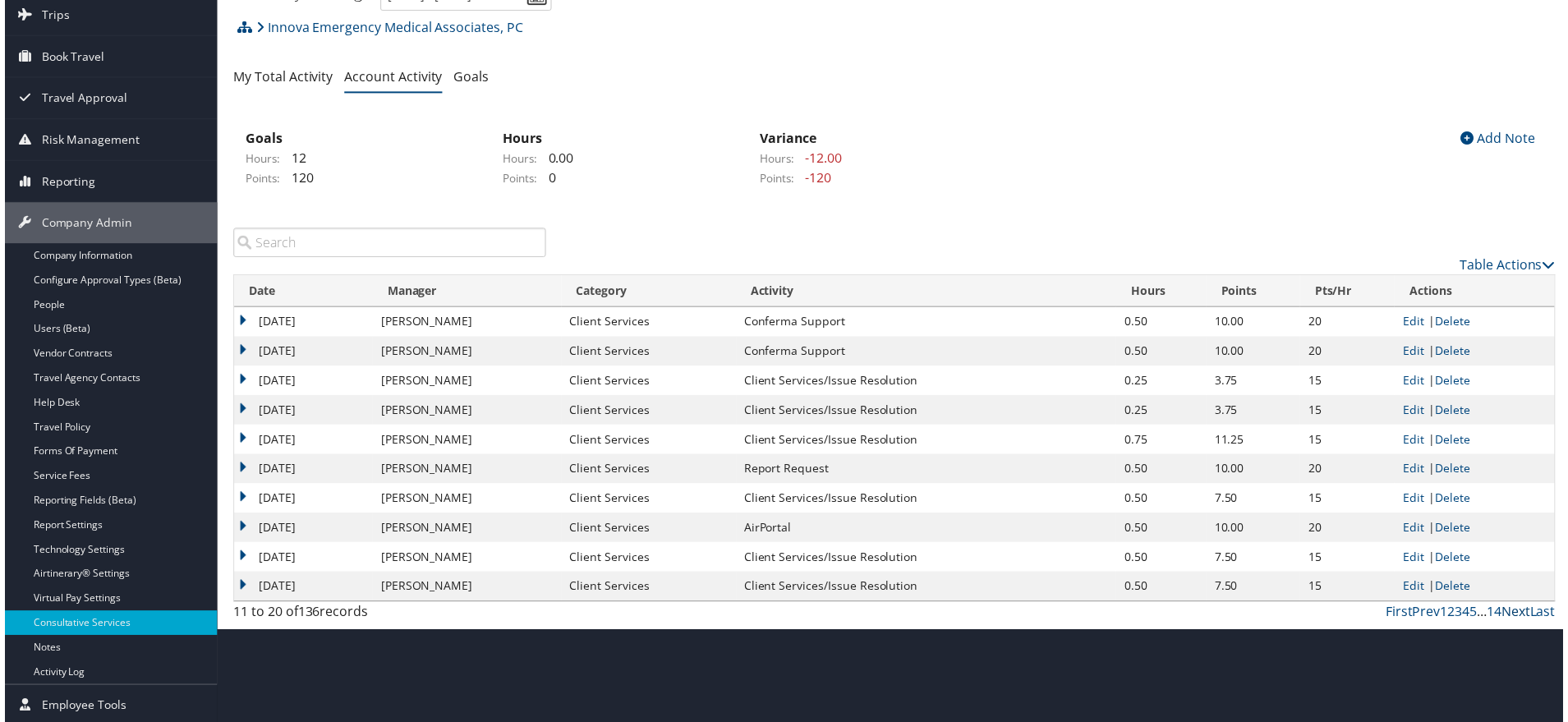
click at [1510, 625] on link "Next" at bounding box center [1520, 616] width 28 height 18
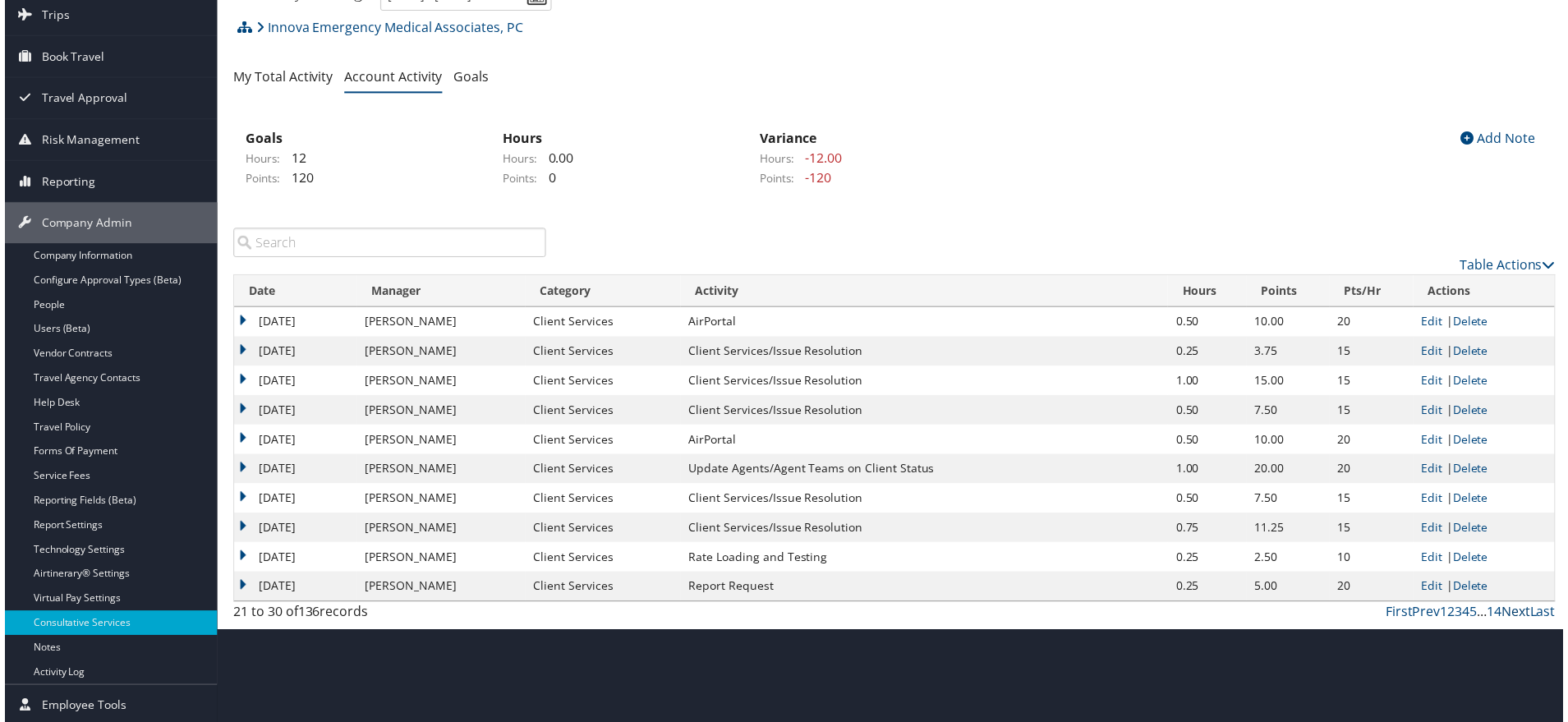
click at [1510, 625] on link "Next" at bounding box center [1520, 616] width 28 height 18
click at [1433, 479] on link "Edit" at bounding box center [1436, 471] width 21 height 16
select select "1"
select select "228-1"
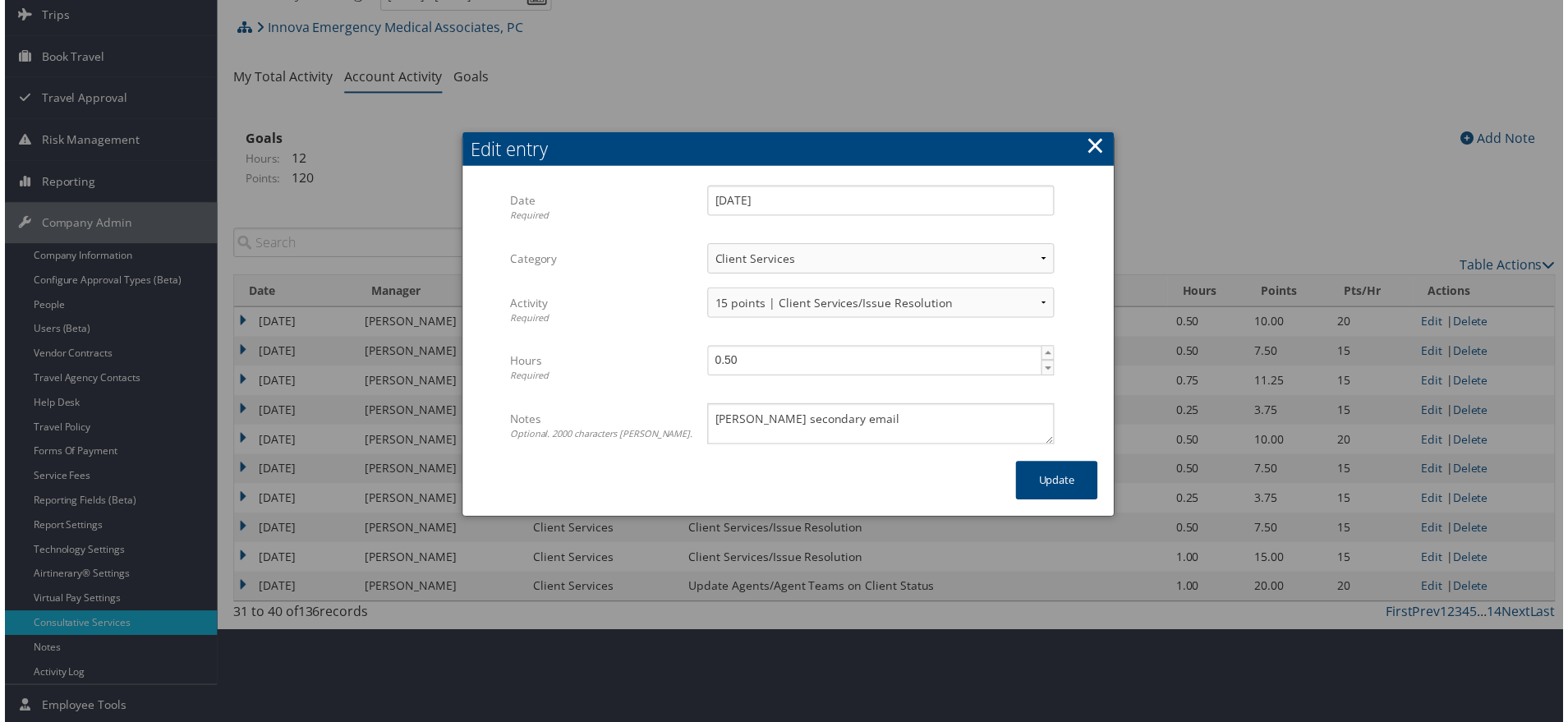
click at [1090, 130] on button "×" at bounding box center [1098, 147] width 19 height 33
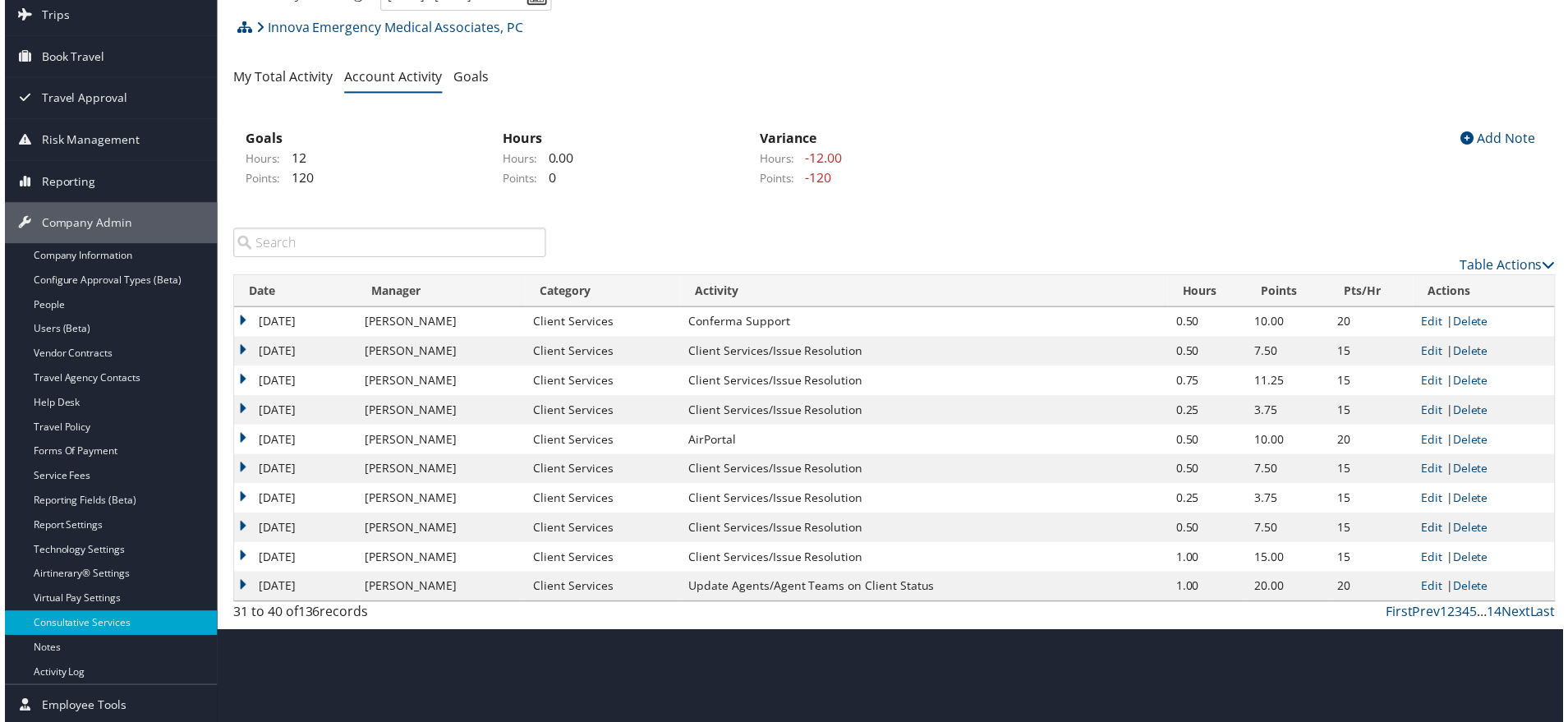
click at [1441, 539] on link "Edit" at bounding box center [1436, 530] width 21 height 16
select select "1"
select select "228-1"
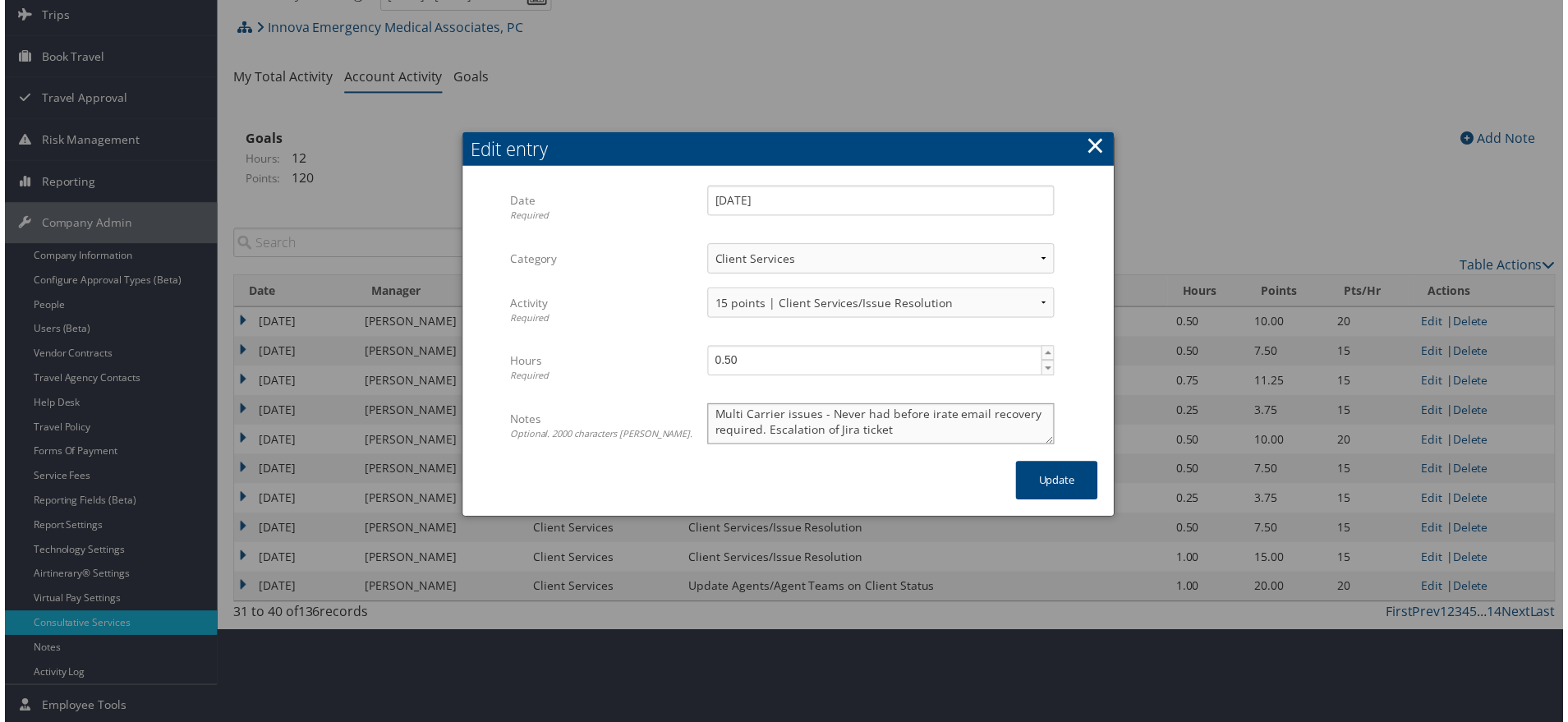
scroll to position [44, 0]
click at [1092, 130] on button "×" at bounding box center [1098, 147] width 19 height 33
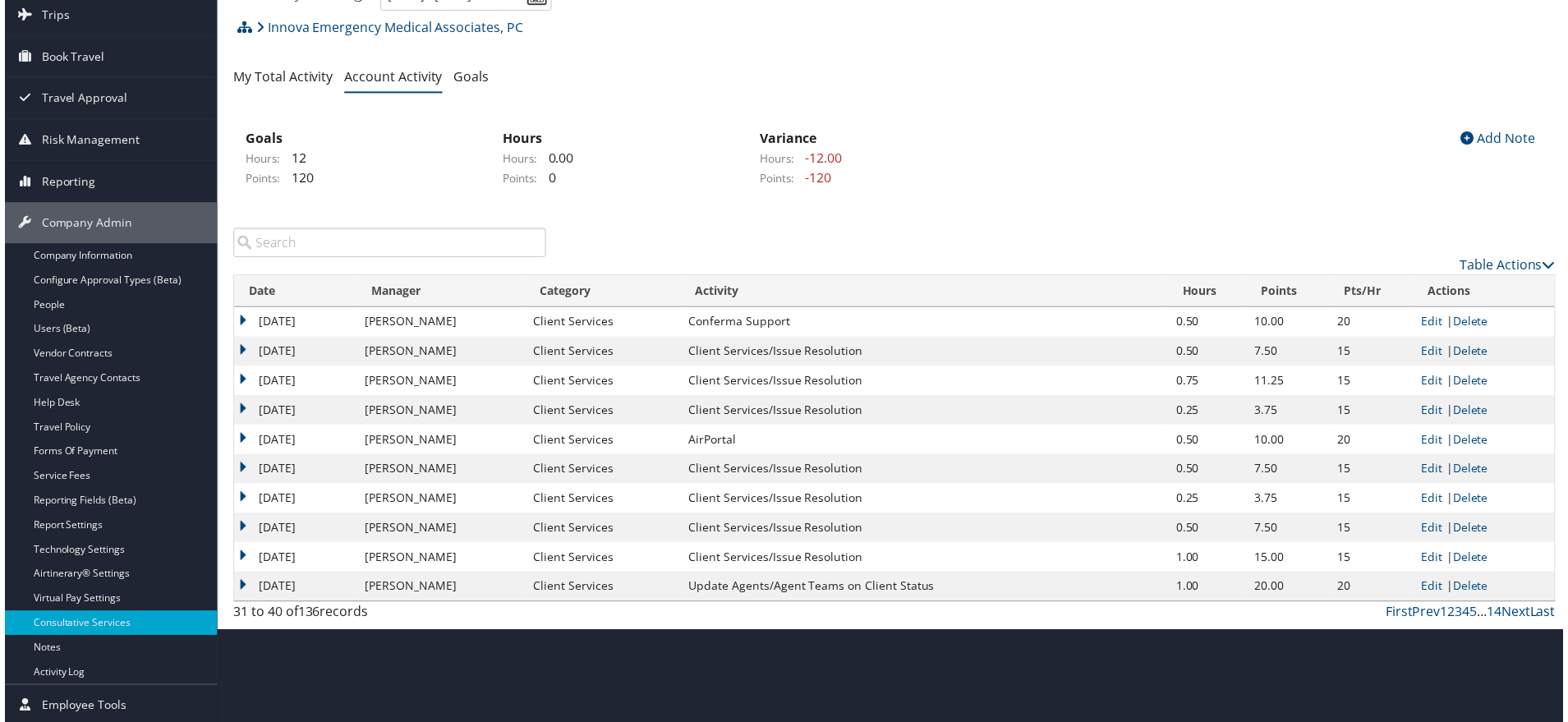
click at [1535, 625] on link "Last" at bounding box center [1548, 616] width 26 height 18
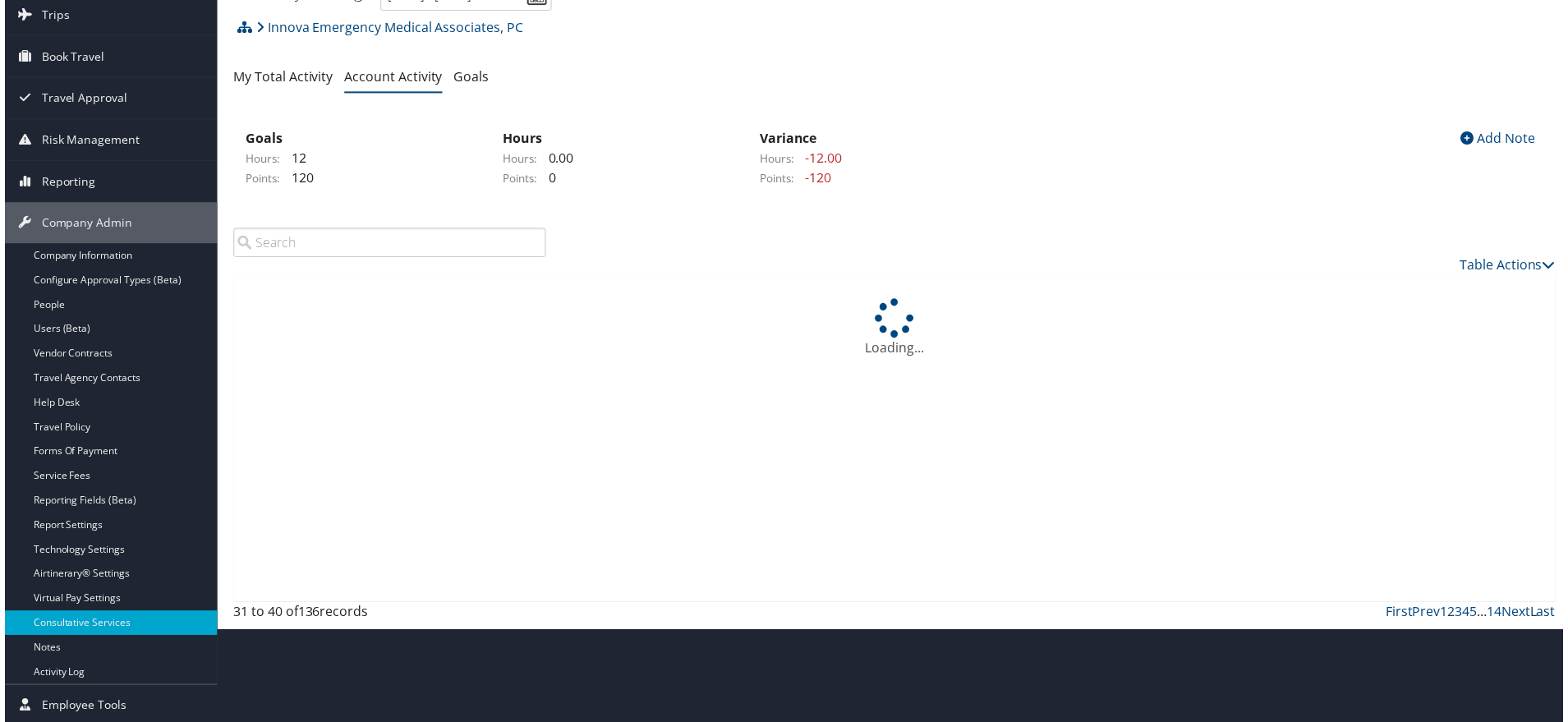
scroll to position [115, 0]
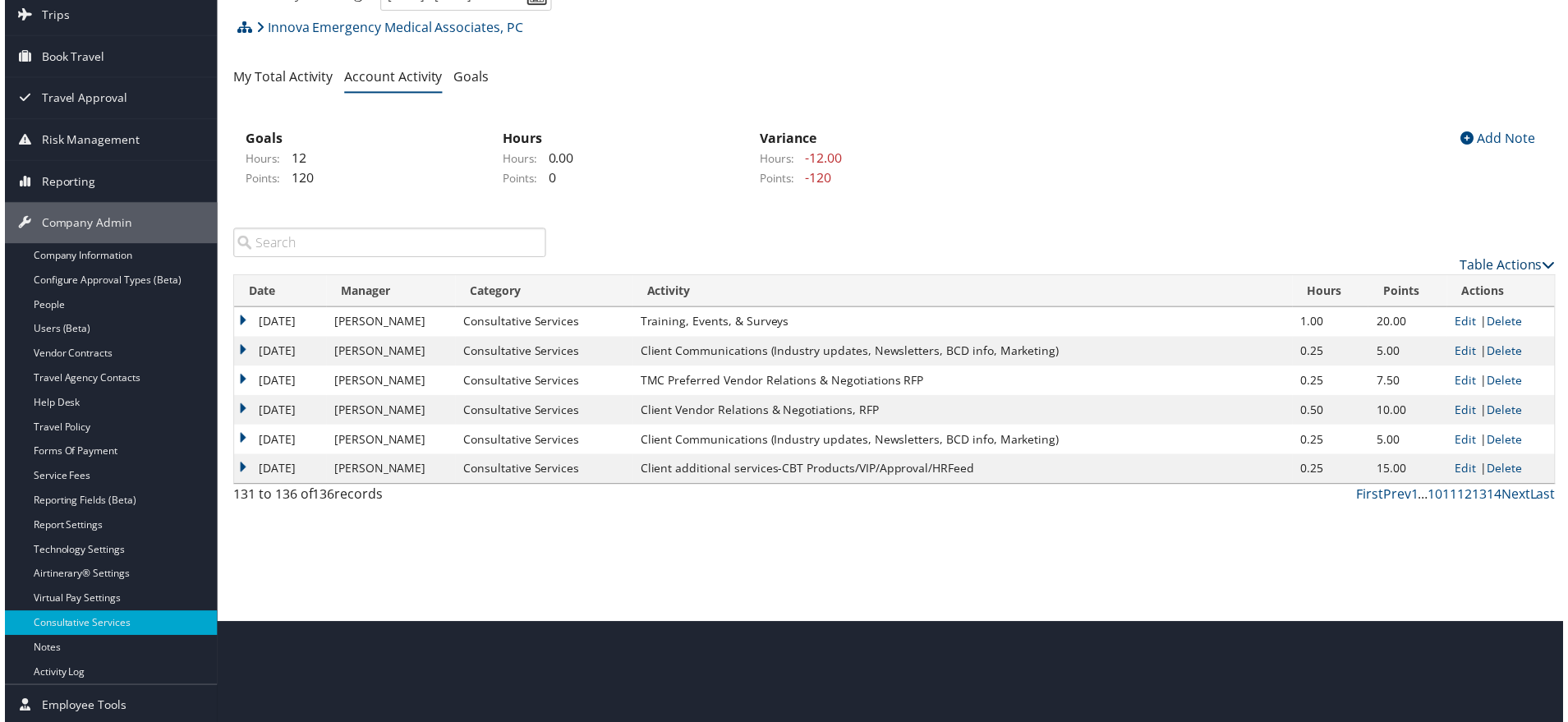
click at [1548, 272] on icon at bounding box center [1554, 266] width 13 height 13
click at [1179, 264] on div at bounding box center [789, 365] width 1577 height 731
click at [1548, 272] on icon at bounding box center [1554, 266] width 13 height 13
click at [1125, 350] on div at bounding box center [789, 365] width 1577 height 731
drag, startPoint x: 1107, startPoint y: 135, endPoint x: 1146, endPoint y: 238, distance: 110.1
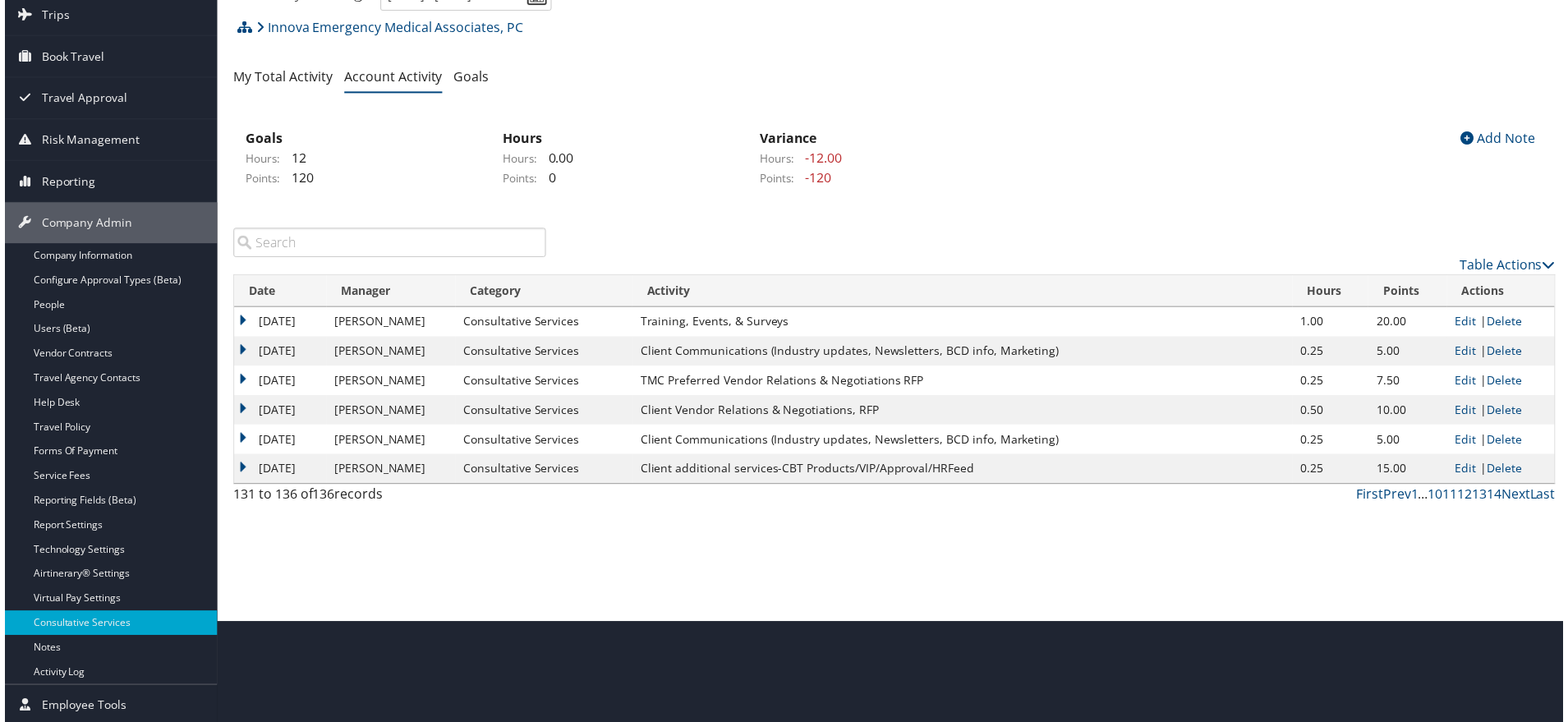
click at [1146, 238] on div "Currently Viewing Currently Viewing [DATE] - [DATE] Innova Emergency Medical As…" at bounding box center [895, 248] width 1331 height 536
click at [1321, 93] on ul "My Total Activity Account Activity Goals" at bounding box center [895, 78] width 1331 height 29
click at [1514, 506] on link "Next" at bounding box center [1520, 497] width 28 height 18
